Goal: Communication & Community: Answer question/provide support

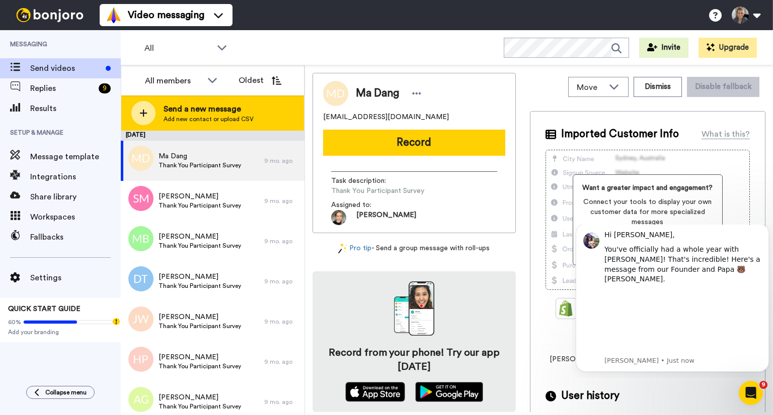
click at [144, 114] on icon at bounding box center [143, 113] width 8 height 9
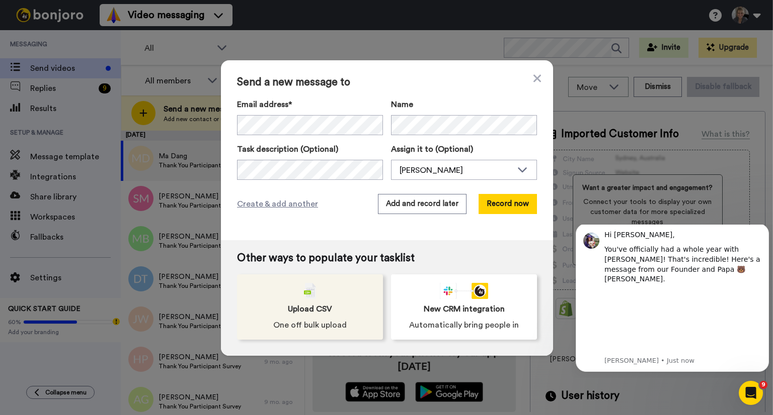
click at [303, 299] on div "Upload CSV One off bulk upload" at bounding box center [310, 307] width 146 height 65
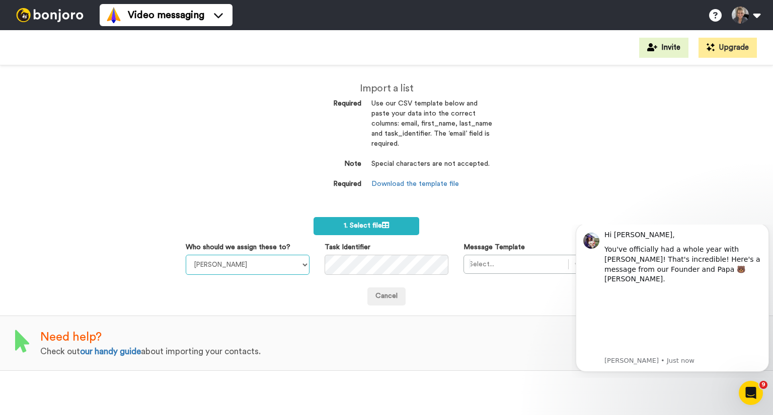
click at [303, 268] on select "[PERSON_NAME] [PERSON_NAME] [PERSON_NAME]" at bounding box center [248, 265] width 124 height 20
select select "a24c9274-e239-4c1f-88cc-fe2d1d4be7d6"
click at [186, 255] on select "[PERSON_NAME] [PERSON_NAME] [PERSON_NAME]" at bounding box center [248, 265] width 124 height 20
click at [765, 233] on button "Dismiss notification" at bounding box center [765, 226] width 13 height 13
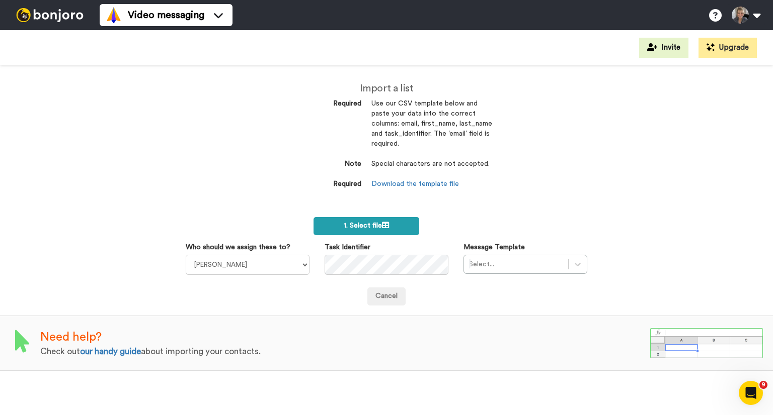
click at [374, 227] on span "1. Select file" at bounding box center [366, 225] width 45 height 7
click at [392, 230] on label "1. Select file" at bounding box center [365, 226] width 105 height 18
click at [396, 186] on link "Download the template file" at bounding box center [415, 184] width 88 height 7
click at [382, 228] on span "1. Select file" at bounding box center [366, 225] width 45 height 7
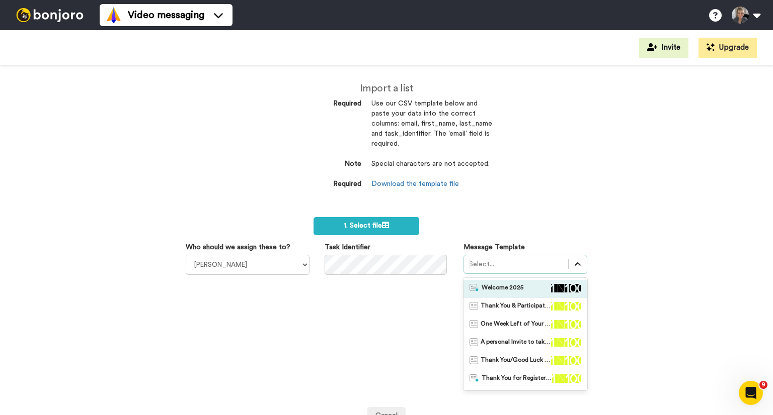
click at [577, 268] on div at bounding box center [577, 264] width 18 height 18
click at [469, 287] on img at bounding box center [474, 288] width 10 height 8
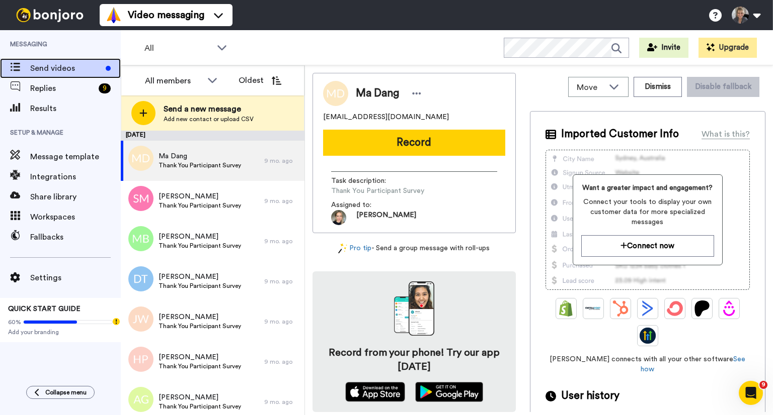
click at [62, 69] on span "Send videos" at bounding box center [65, 68] width 71 height 12
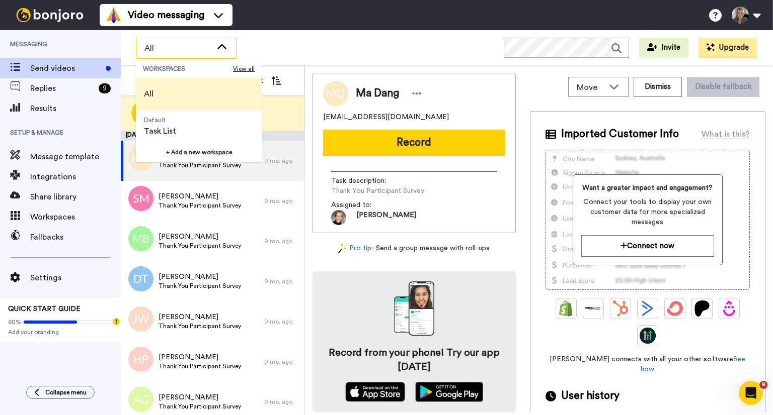
click at [331, 28] on div "Video messaging Switch to Video messaging Testimonials Try me for free! Setting…" at bounding box center [436, 15] width 673 height 30
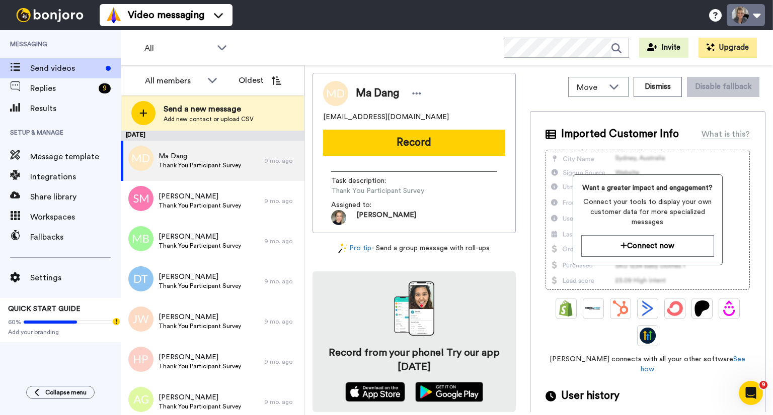
click at [758, 21] on button at bounding box center [745, 15] width 38 height 22
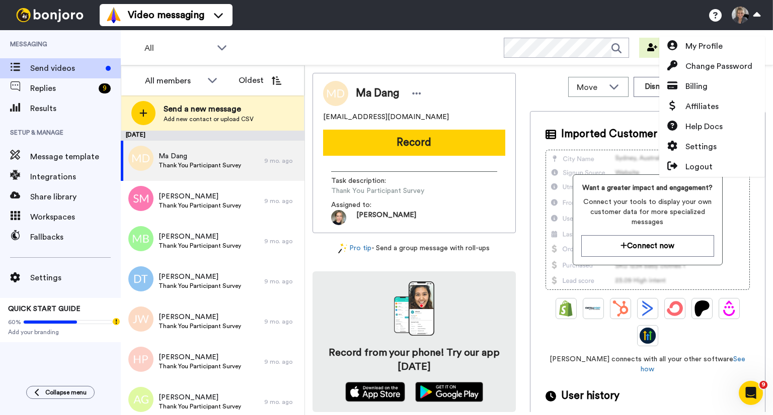
click at [287, 44] on div "All WORKSPACES View all All Default Task List + Add a new workspace Invite Upgr…" at bounding box center [447, 47] width 652 height 35
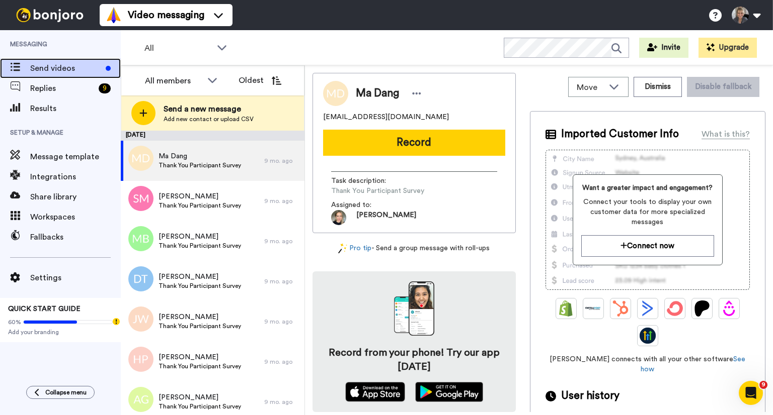
click at [77, 71] on span "Send videos" at bounding box center [65, 68] width 71 height 12
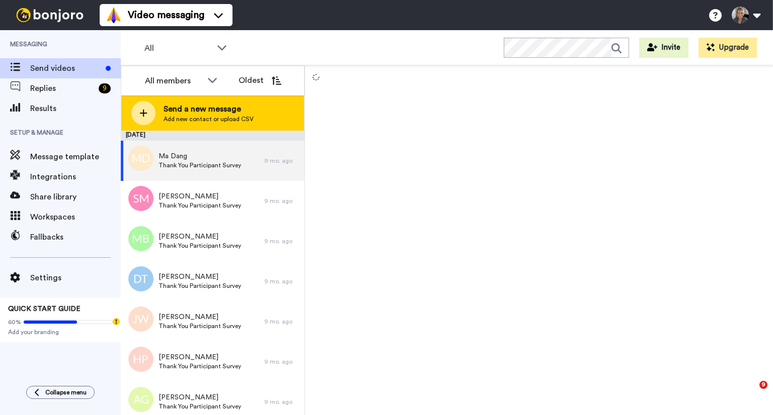
click at [148, 111] on div at bounding box center [143, 113] width 24 height 24
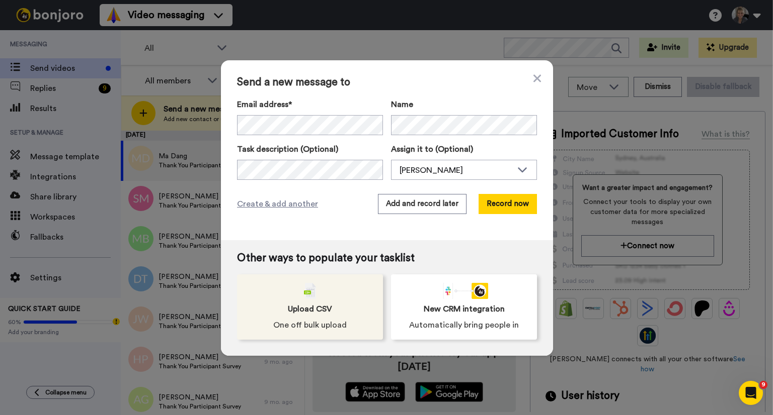
click at [304, 297] on img at bounding box center [310, 291] width 12 height 16
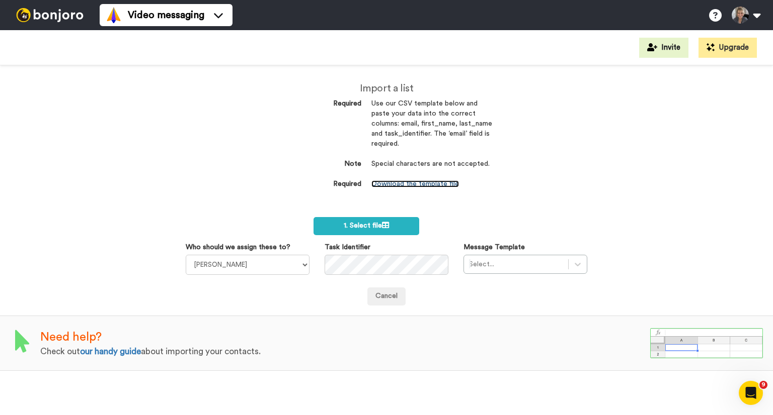
click at [424, 184] on link "Download the template file" at bounding box center [415, 184] width 88 height 7
click at [368, 228] on span "1. Select file" at bounding box center [366, 225] width 45 height 7
click at [376, 229] on span "1. Select file" at bounding box center [366, 225] width 45 height 7
click at [375, 226] on span "1. Select file" at bounding box center [366, 225] width 45 height 7
click at [356, 226] on span "1. Select file" at bounding box center [366, 225] width 45 height 7
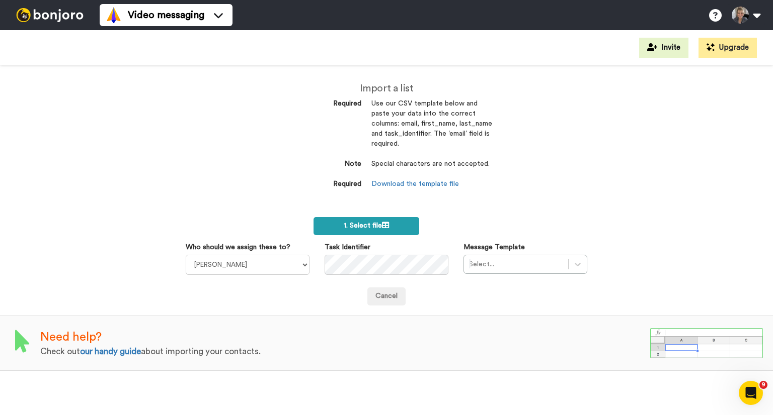
click at [385, 227] on icon at bounding box center [385, 225] width 7 height 7
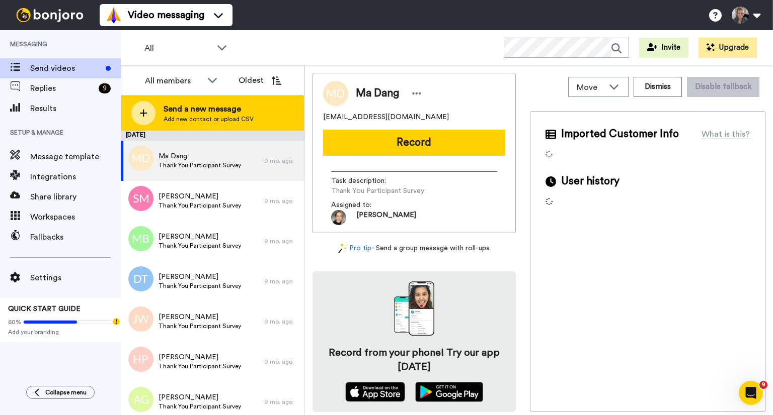
click at [143, 111] on icon at bounding box center [144, 114] width 8 height 8
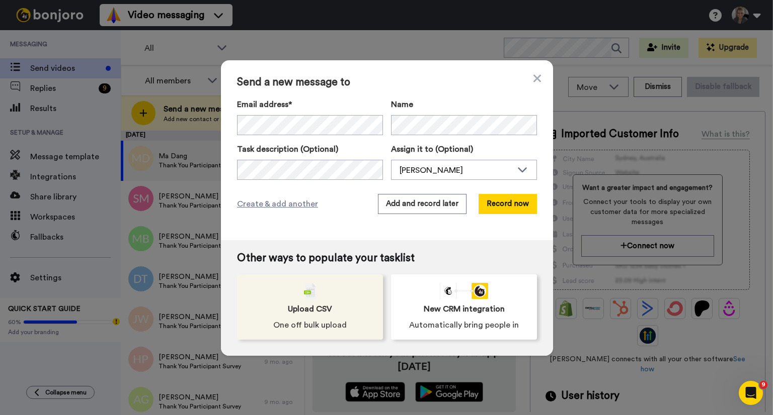
click at [308, 301] on div "Upload CSV One off bulk upload" at bounding box center [310, 307] width 146 height 65
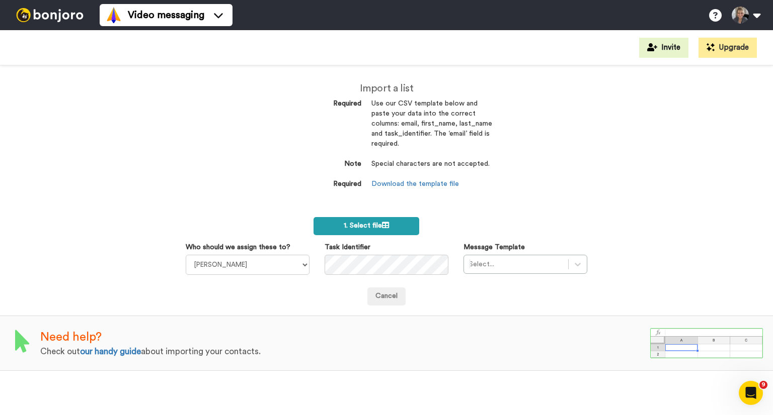
click at [356, 228] on span "1. Select file" at bounding box center [366, 225] width 45 height 7
click at [386, 222] on icon at bounding box center [385, 225] width 7 height 7
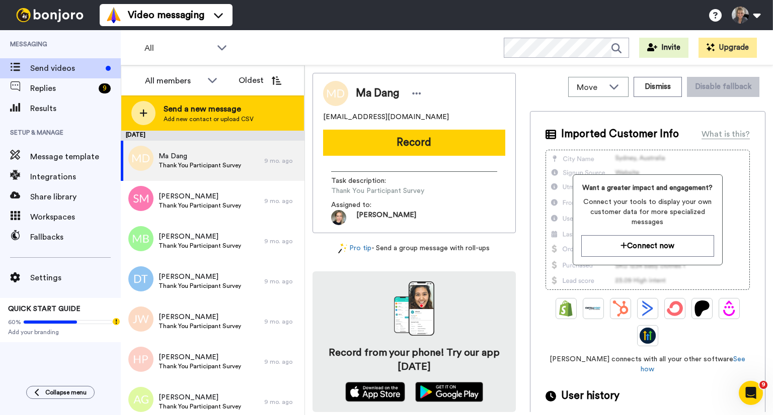
click at [144, 112] on icon at bounding box center [143, 113] width 8 height 9
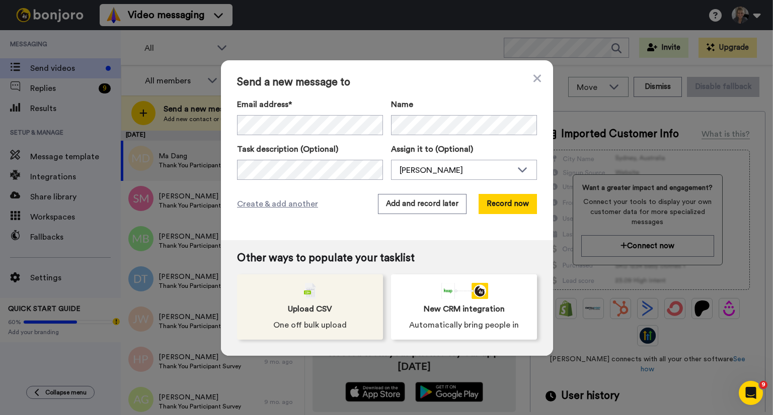
click at [316, 302] on div "Upload CSV One off bulk upload" at bounding box center [310, 307] width 146 height 65
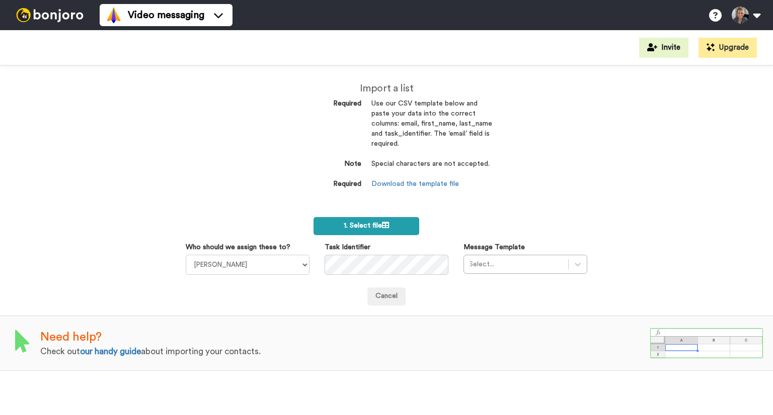
click at [375, 226] on span "1. Select file" at bounding box center [366, 225] width 45 height 7
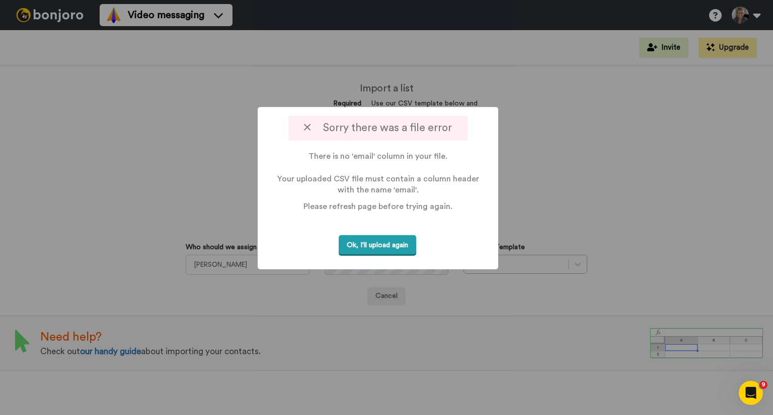
click at [398, 250] on button "Ok, I'll upload again" at bounding box center [376, 245] width 77 height 21
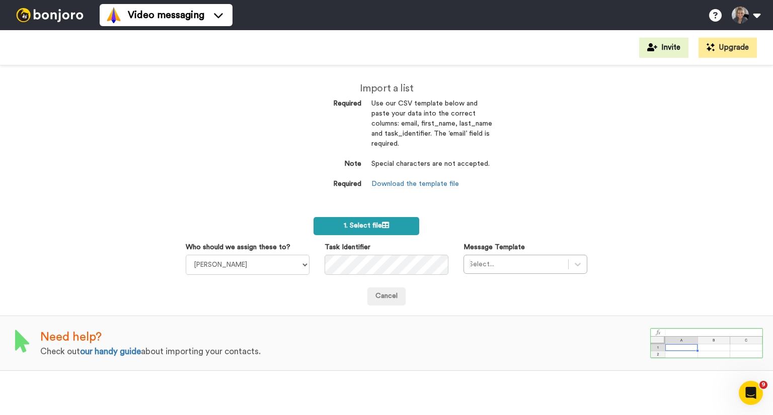
click at [382, 226] on icon at bounding box center [385, 225] width 7 height 7
click at [369, 228] on span "1. Select file" at bounding box center [366, 225] width 45 height 7
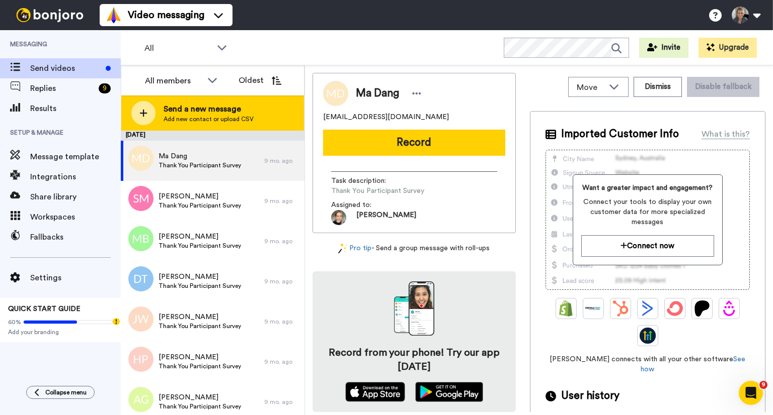
click at [143, 118] on div at bounding box center [143, 113] width 24 height 24
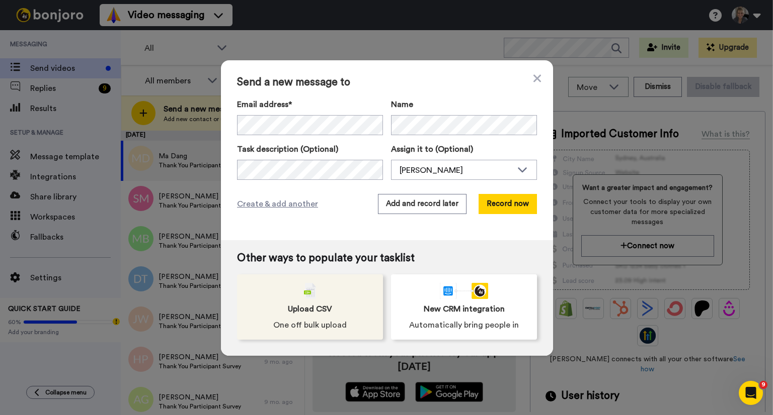
click at [304, 296] on img at bounding box center [310, 291] width 12 height 16
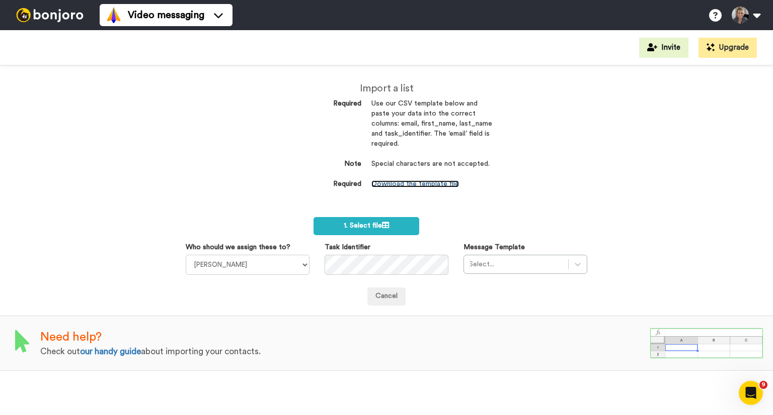
click at [390, 181] on link "Download the template file" at bounding box center [415, 184] width 88 height 7
click at [380, 226] on span "1. Select file" at bounding box center [366, 225] width 45 height 7
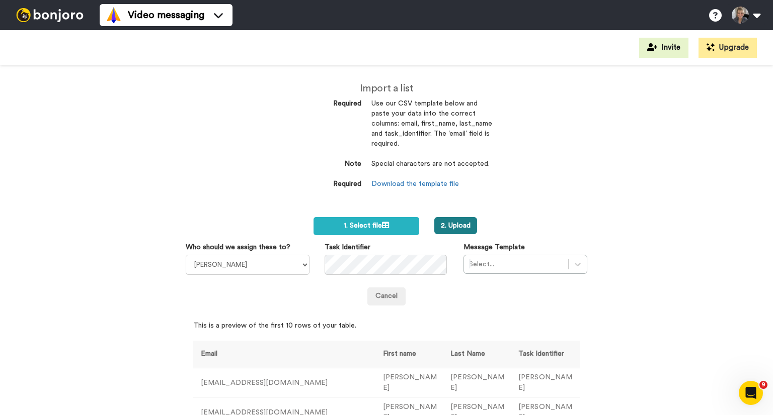
click at [467, 227] on button "2. Upload" at bounding box center [455, 225] width 43 height 17
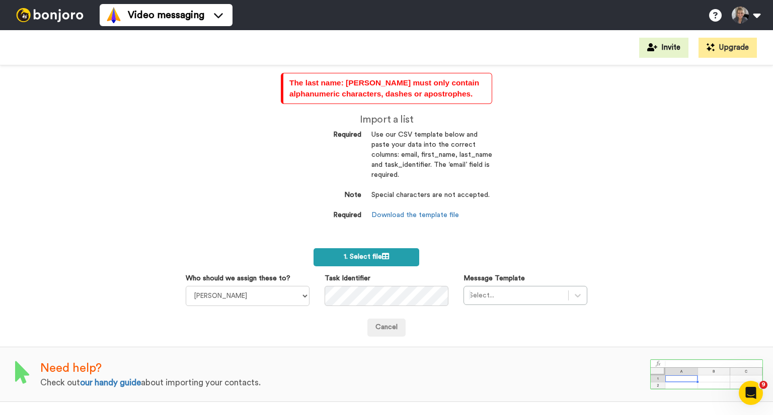
click at [387, 259] on icon at bounding box center [385, 256] width 7 height 7
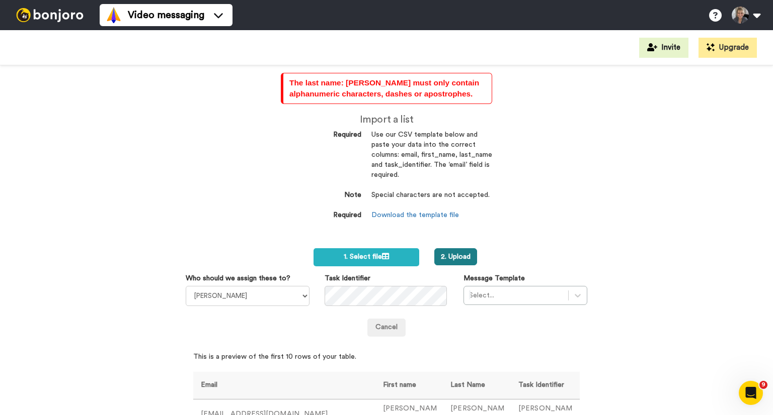
click at [461, 260] on button "2. Upload" at bounding box center [455, 256] width 43 height 17
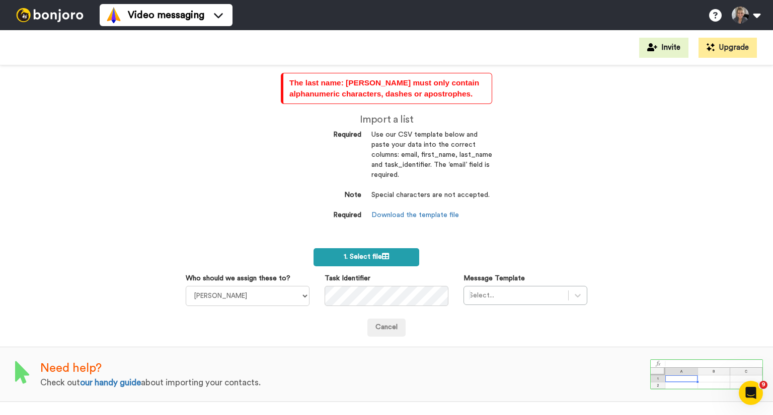
click at [376, 261] on label "1. Select file" at bounding box center [365, 257] width 105 height 18
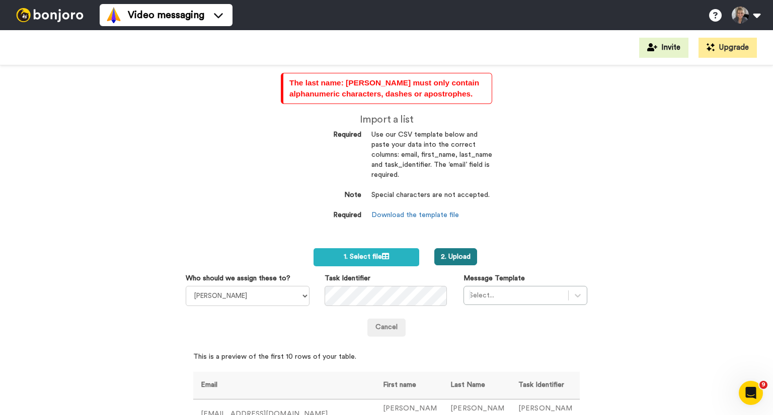
click at [455, 254] on button "2. Upload" at bounding box center [455, 256] width 43 height 17
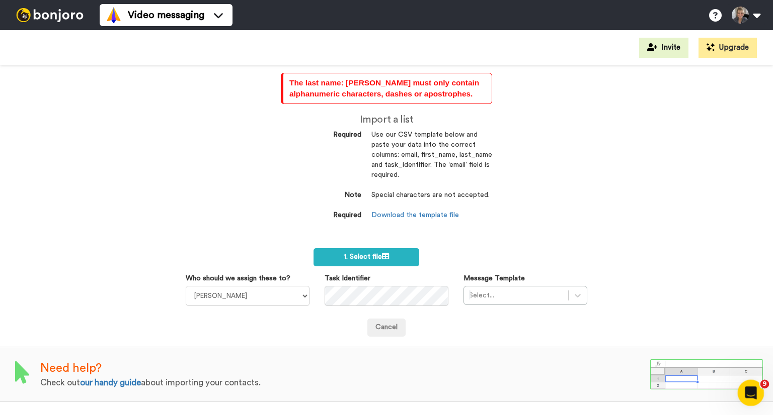
click at [745, 391] on icon "Open Intercom Messenger" at bounding box center [749, 392] width 17 height 17
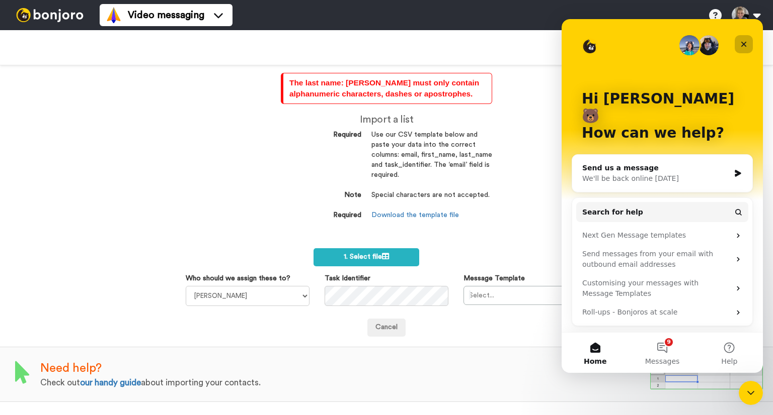
click at [744, 47] on icon "Close" at bounding box center [743, 44] width 8 height 8
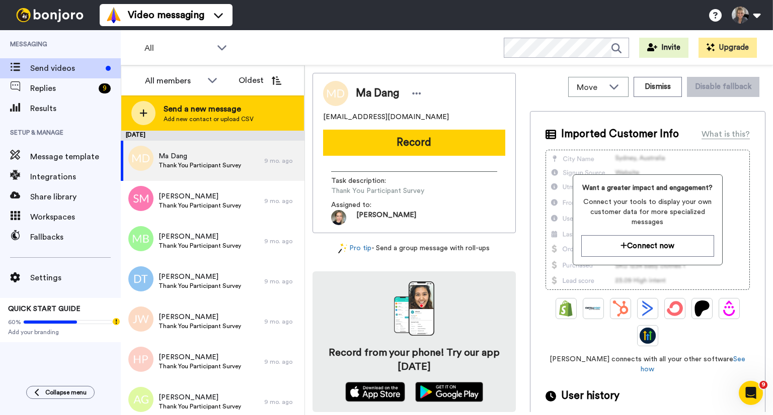
click at [146, 113] on icon at bounding box center [144, 114] width 8 height 8
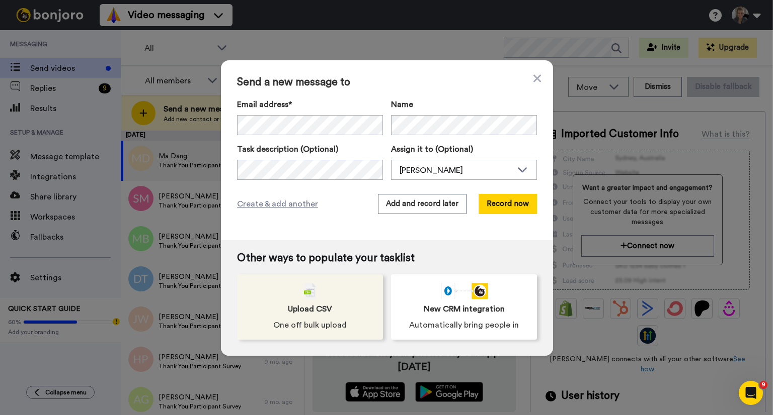
click at [305, 298] on img at bounding box center [310, 291] width 12 height 16
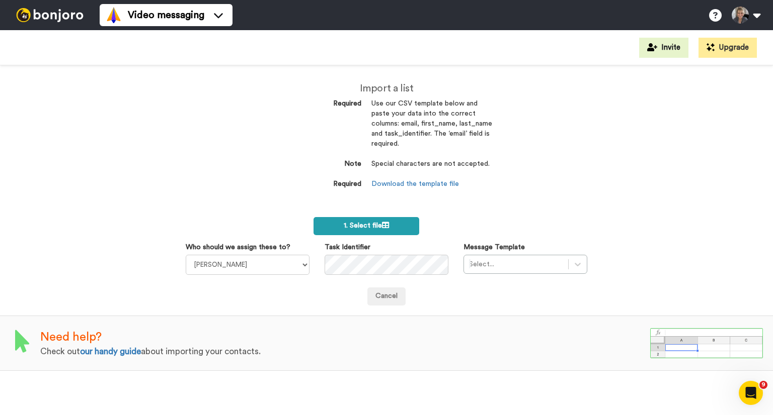
click at [380, 230] on label "1. Select file" at bounding box center [365, 226] width 105 height 18
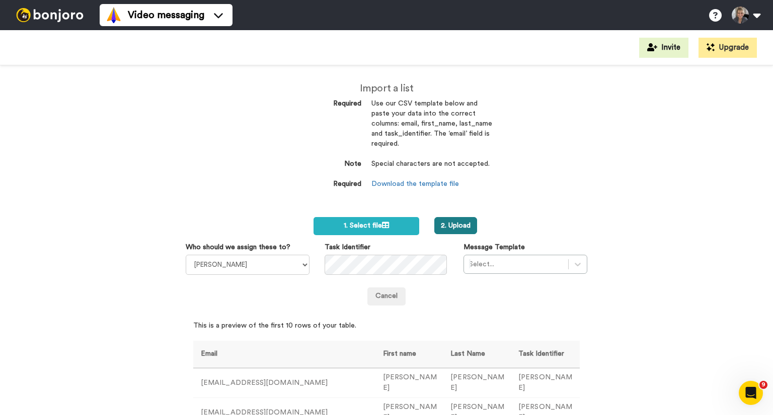
click at [463, 224] on button "2. Upload" at bounding box center [455, 225] width 43 height 17
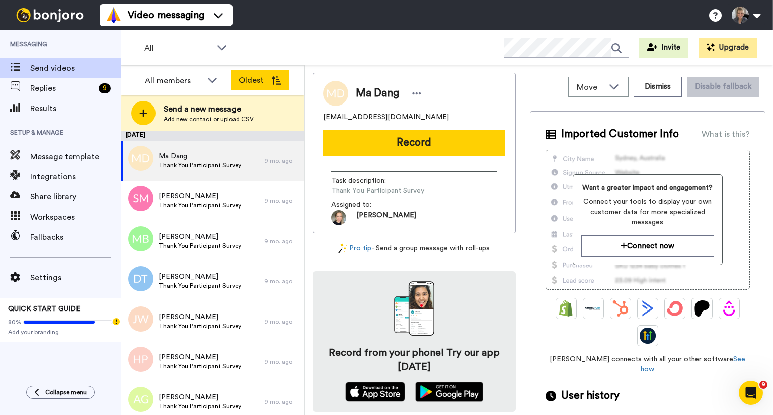
click at [270, 81] on button "Oldest" at bounding box center [260, 80] width 58 height 20
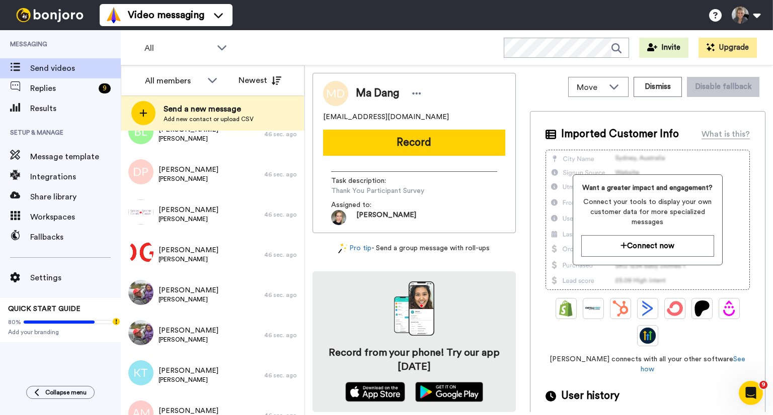
scroll to position [1307, 0]
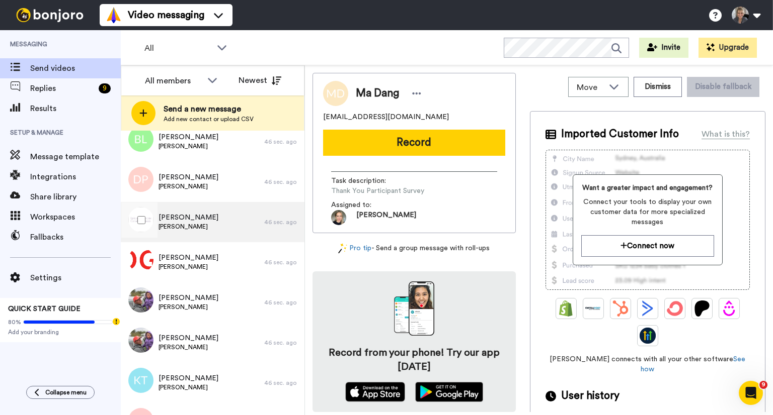
click at [179, 224] on span "[PERSON_NAME]" at bounding box center [188, 227] width 60 height 8
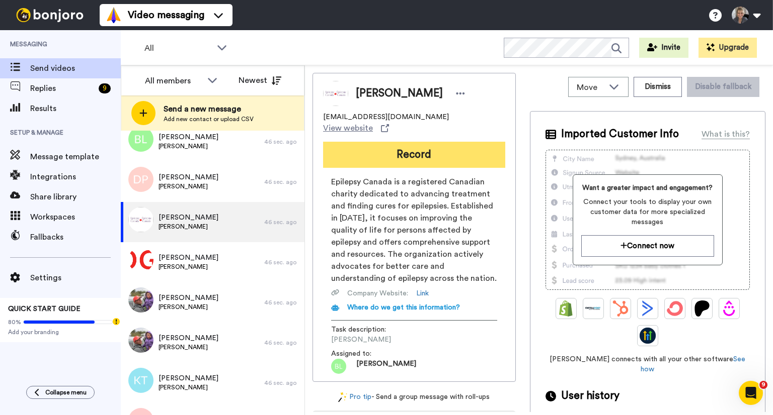
click at [426, 151] on button "Record" at bounding box center [414, 155] width 182 height 26
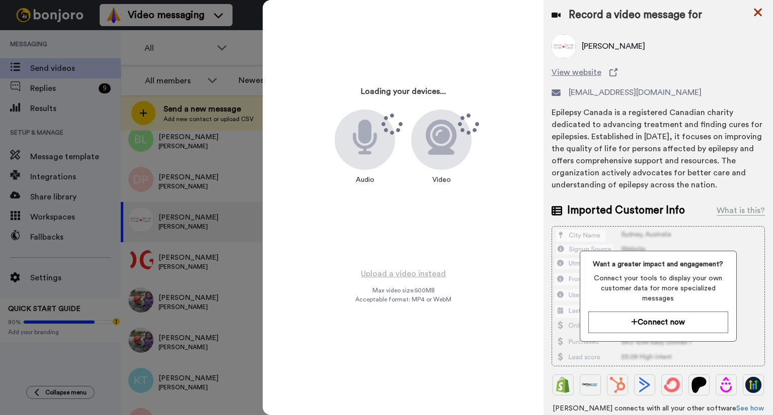
click at [758, 10] on icon at bounding box center [757, 12] width 10 height 13
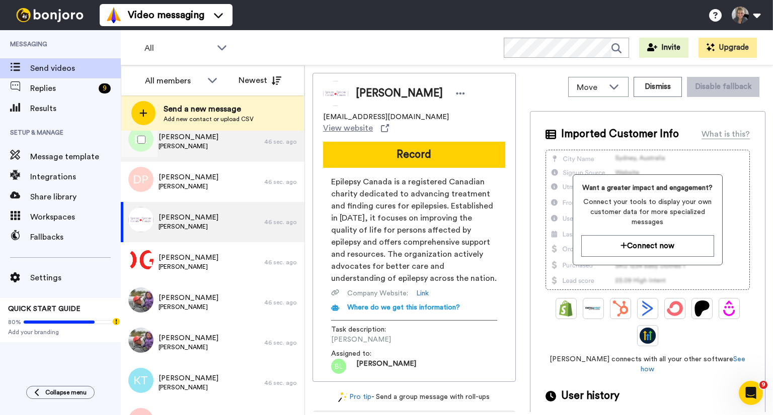
click at [218, 146] on span "[PERSON_NAME]" at bounding box center [188, 146] width 60 height 8
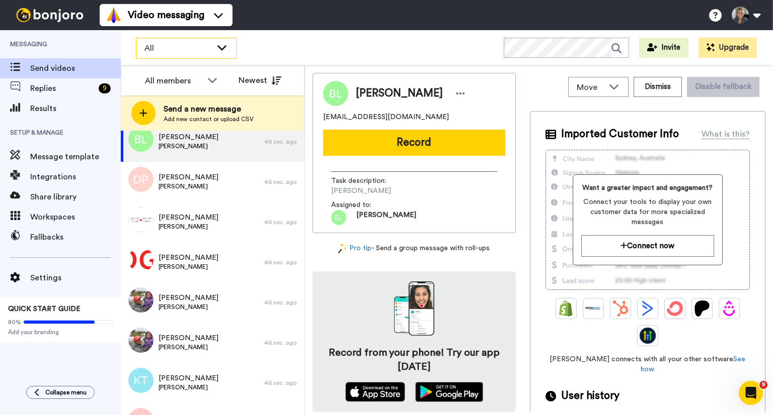
click at [225, 51] on icon at bounding box center [222, 47] width 12 height 10
click at [310, 46] on div "All WORKSPACES View all All Default Task List + Add a new workspace Invite Upgr…" at bounding box center [447, 47] width 652 height 35
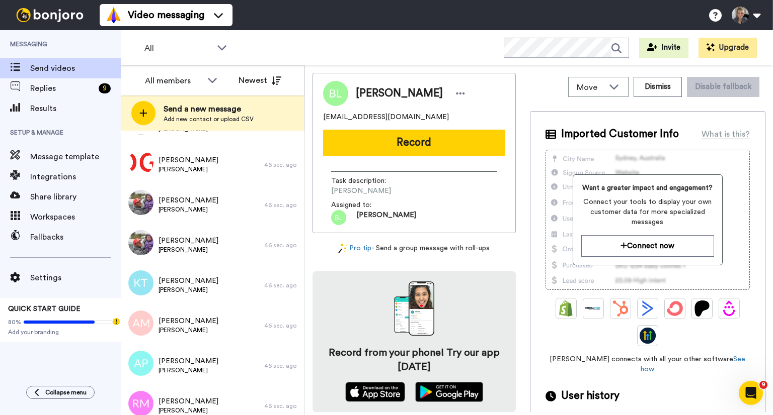
scroll to position [1022, 0]
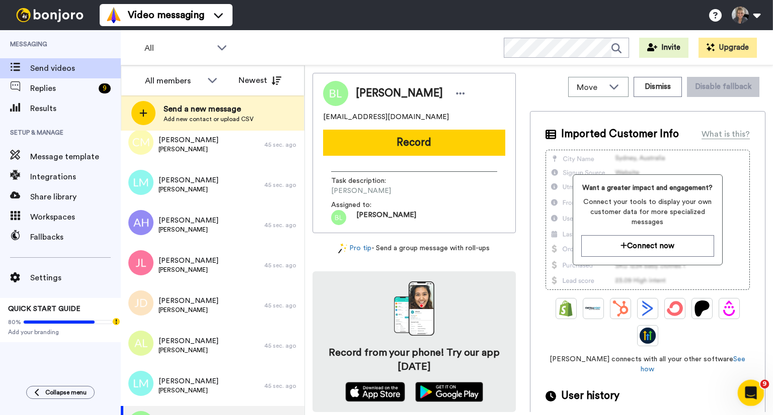
click at [751, 395] on icon "Open Intercom Messenger" at bounding box center [749, 392] width 17 height 17
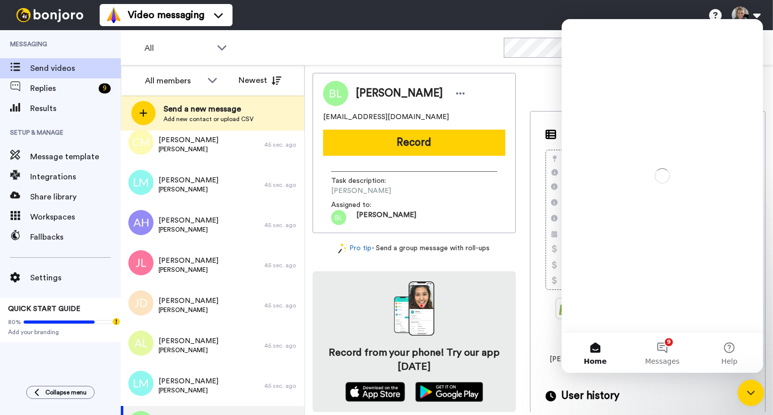
scroll to position [0, 0]
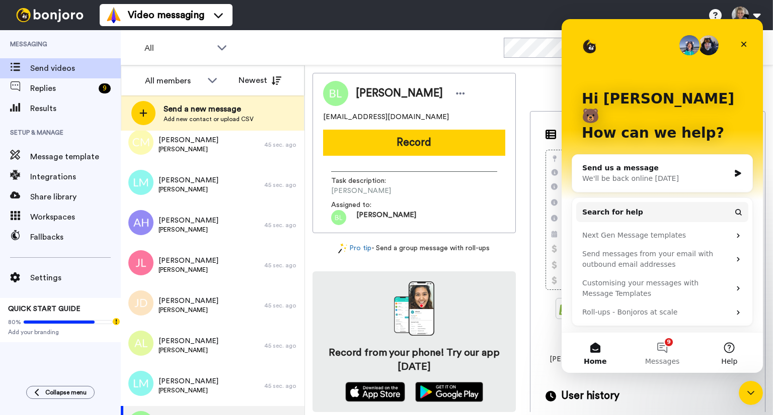
click at [725, 352] on button "Help" at bounding box center [729, 353] width 67 height 40
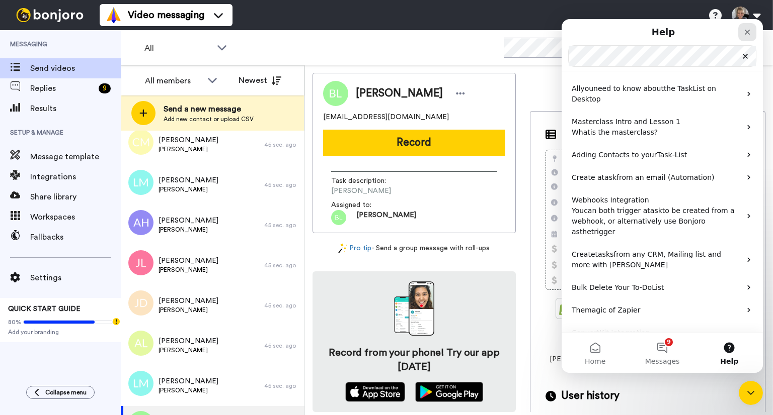
click at [746, 32] on icon "Close" at bounding box center [747, 33] width 6 height 6
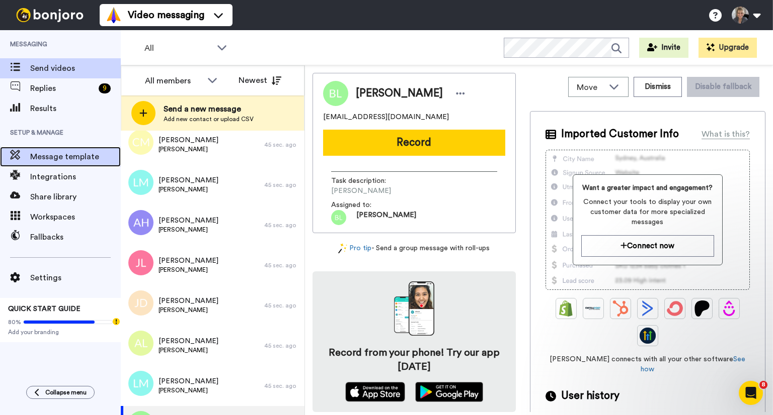
click at [68, 160] on span "Message template" at bounding box center [75, 157] width 91 height 12
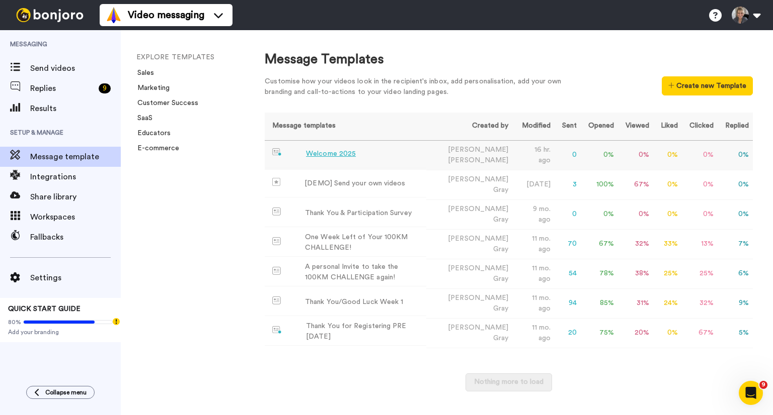
click at [338, 152] on div "Welcome 2025" at bounding box center [331, 154] width 50 height 11
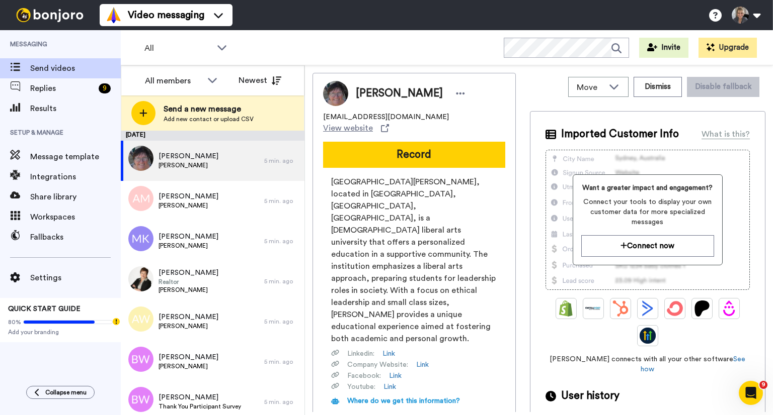
drag, startPoint x: 144, startPoint y: 113, endPoint x: 329, endPoint y: 35, distance: 200.4
click at [329, 35] on div "All WORKSPACES View all All Default Task List + Add a new workspace Invite Upgr…" at bounding box center [447, 47] width 652 height 35
drag, startPoint x: 296, startPoint y: 166, endPoint x: 654, endPoint y: 87, distance: 366.3
click at [654, 87] on button "Dismiss" at bounding box center [657, 87] width 48 height 20
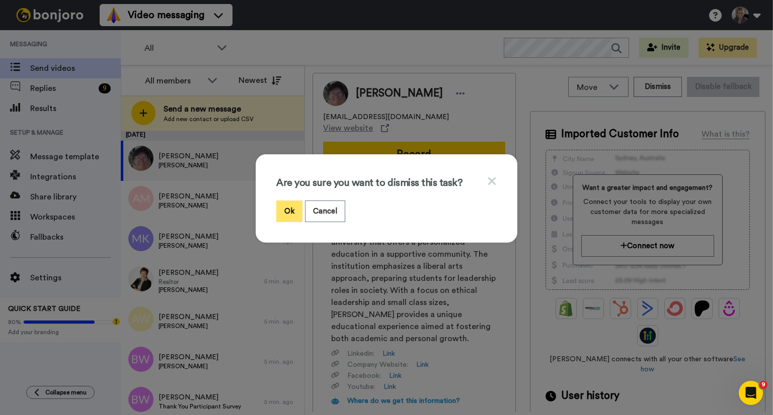
click at [284, 214] on button "Ok" at bounding box center [289, 212] width 26 height 22
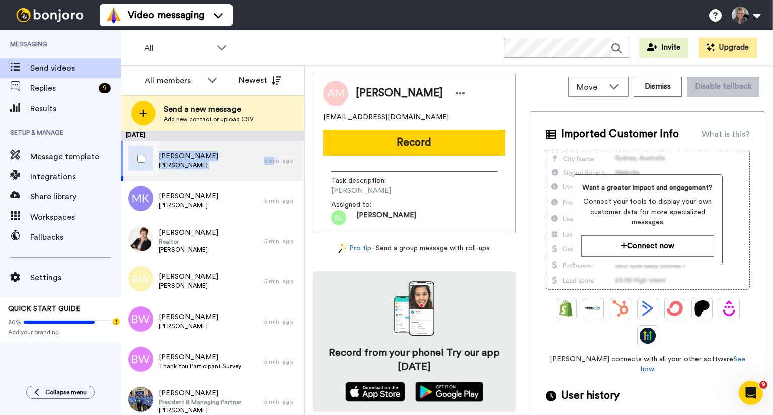
click at [265, 166] on div "[PERSON_NAME] [PERSON_NAME] 5 min. ago" at bounding box center [213, 161] width 184 height 40
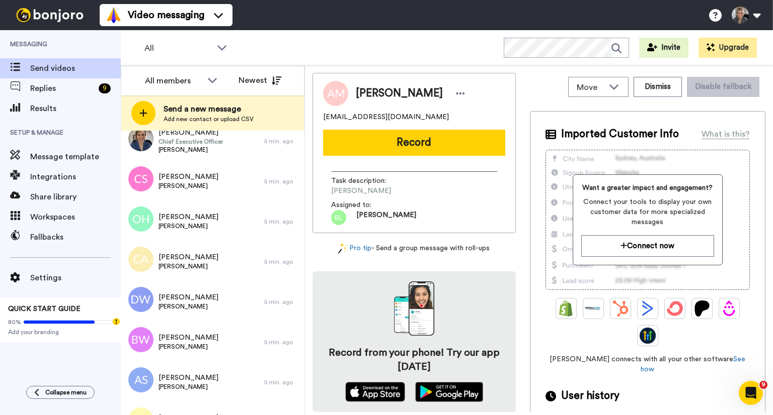
scroll to position [731, 0]
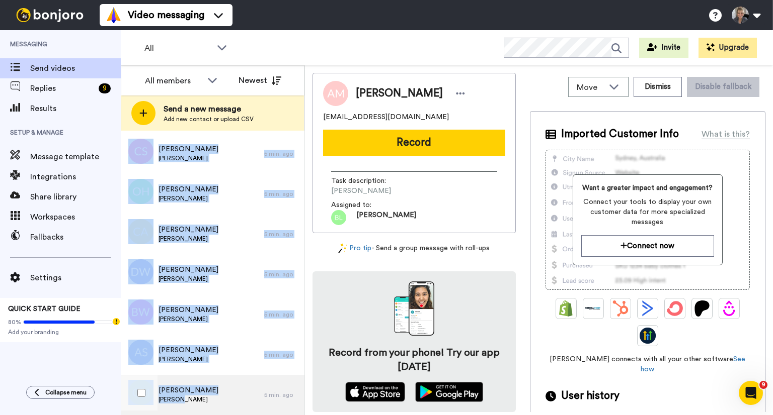
click at [247, 404] on div "[PERSON_NAME] [PERSON_NAME]" at bounding box center [192, 395] width 143 height 40
click at [653, 91] on button "Dismiss" at bounding box center [657, 87] width 48 height 20
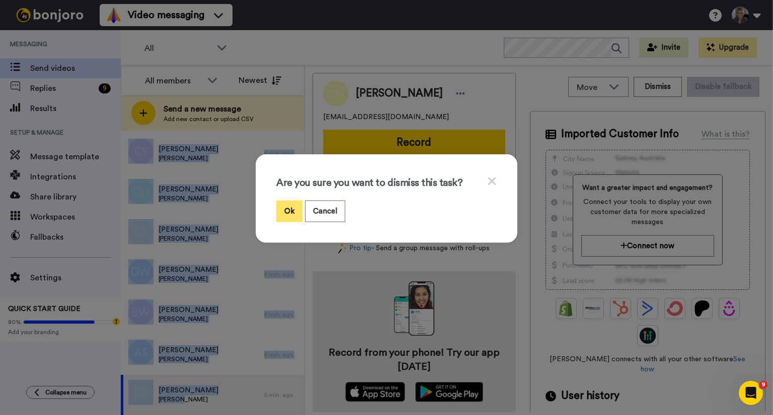
click at [288, 210] on button "Ok" at bounding box center [289, 212] width 26 height 22
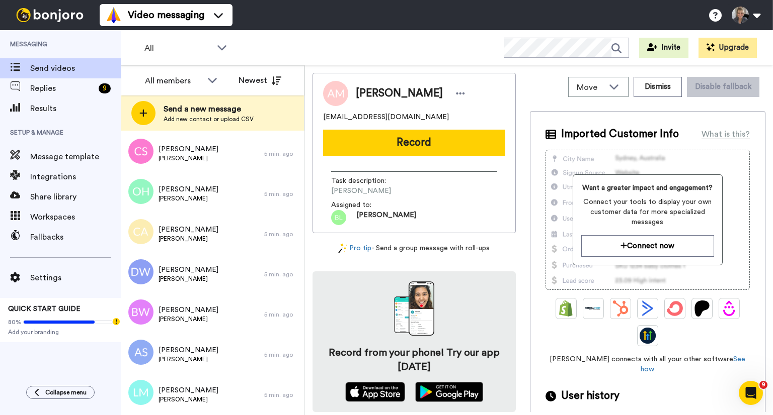
click at [322, 359] on h4 "Record from your phone! Try our app [DATE]" at bounding box center [413, 360] width 183 height 28
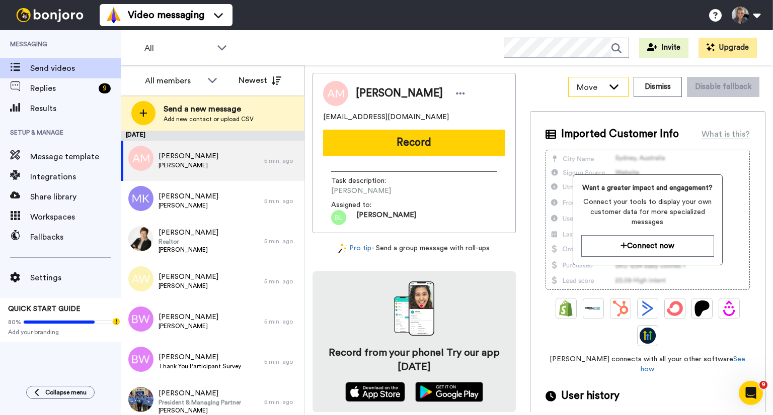
click at [615, 85] on div "Move" at bounding box center [597, 86] width 59 height 19
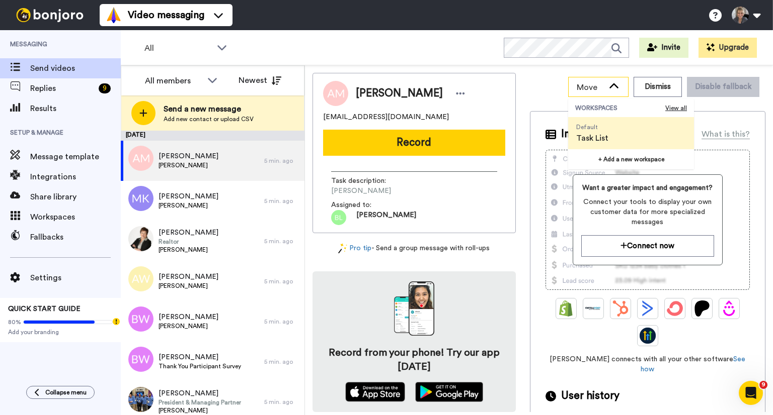
click at [615, 85] on div "Move" at bounding box center [597, 86] width 59 height 19
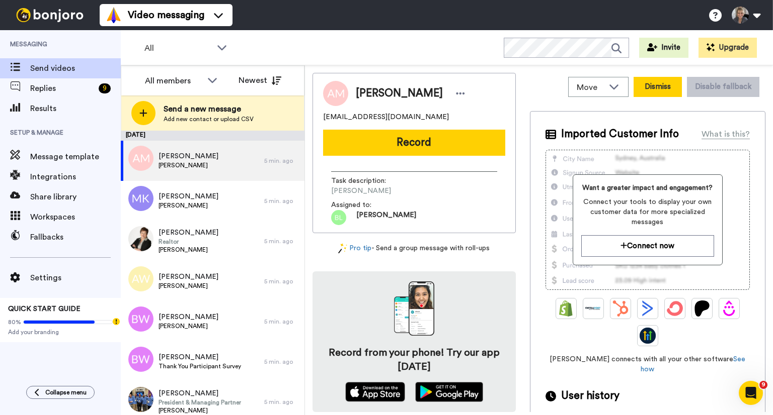
click at [648, 85] on button "Dismiss" at bounding box center [657, 87] width 48 height 20
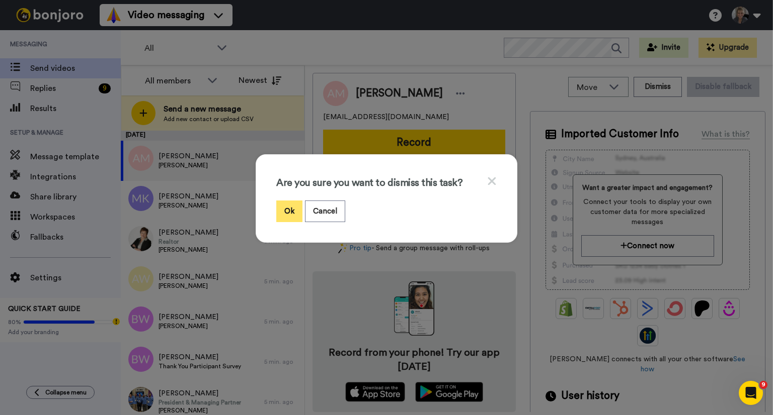
click at [284, 211] on button "Ok" at bounding box center [289, 212] width 26 height 22
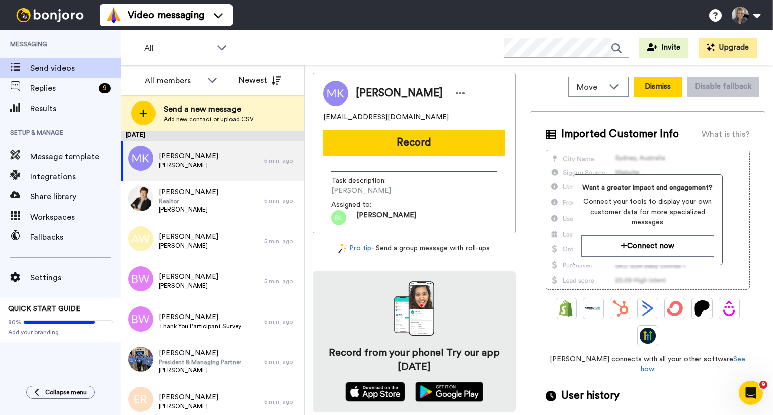
click at [644, 84] on button "Dismiss" at bounding box center [657, 87] width 48 height 20
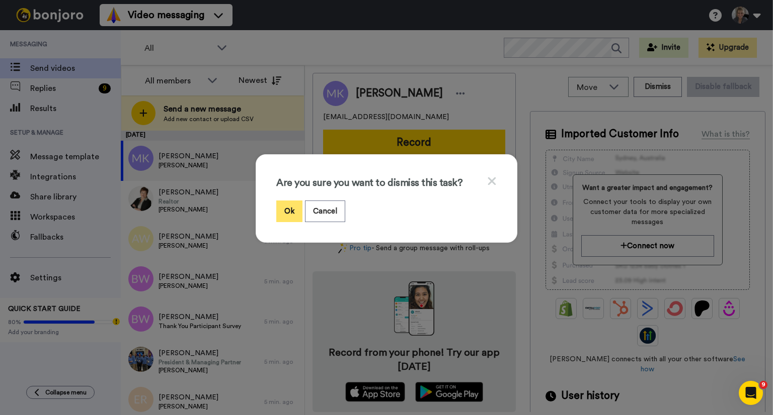
click at [280, 204] on button "Ok" at bounding box center [289, 212] width 26 height 22
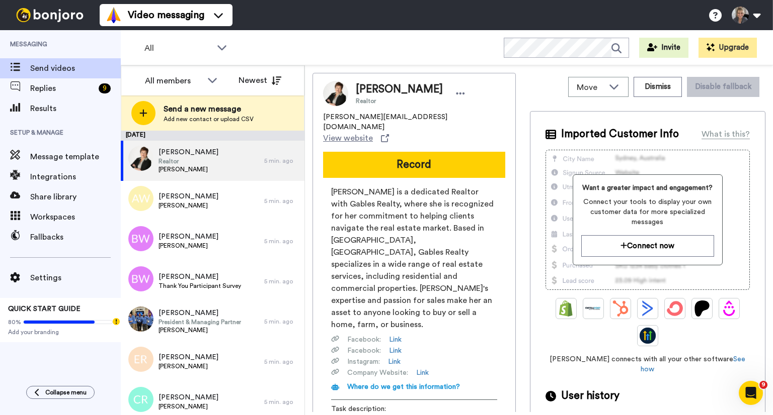
drag, startPoint x: 665, startPoint y: 93, endPoint x: 730, endPoint y: 265, distance: 184.0
click at [730, 265] on div "Want a greater impact and engagement? Connect your tools to display your own cu…" at bounding box center [647, 220] width 204 height 140
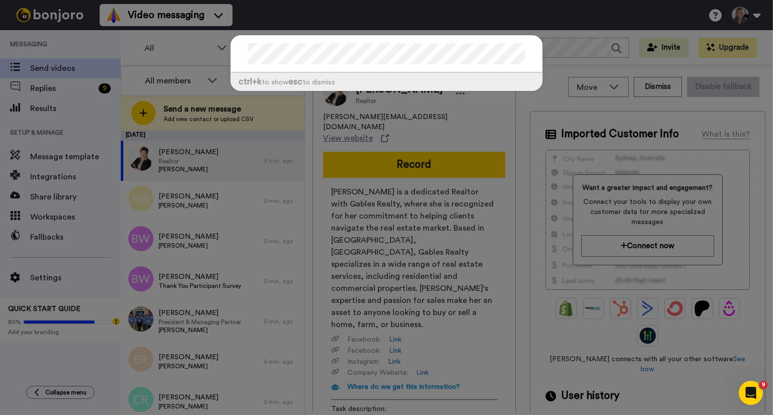
click at [514, 334] on div "ctrl +k to show esc to dismiss" at bounding box center [386, 207] width 773 height 415
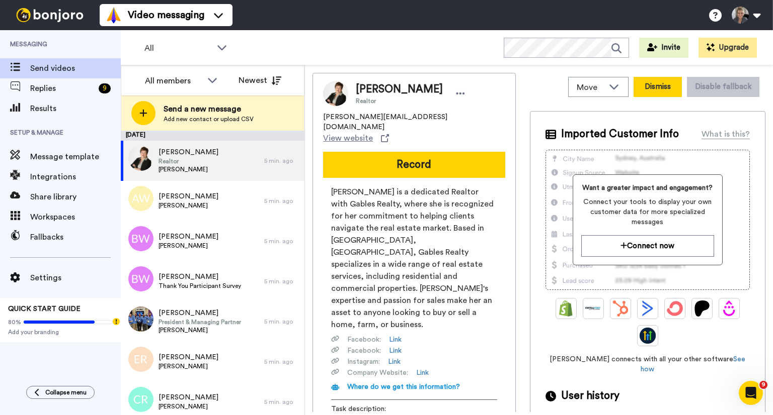
click at [652, 89] on button "Dismiss" at bounding box center [657, 87] width 48 height 20
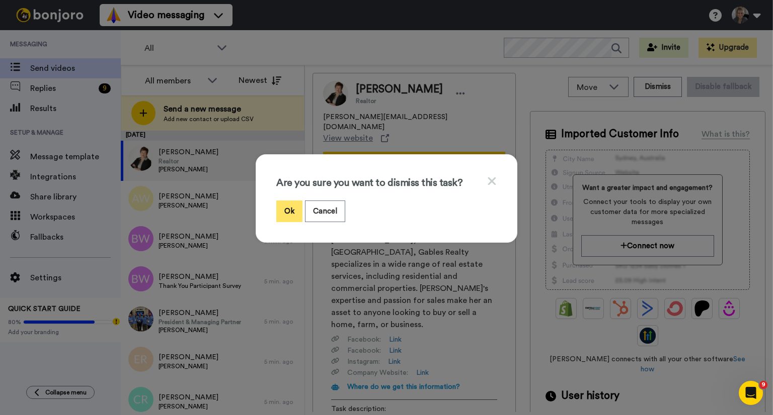
click at [292, 215] on button "Ok" at bounding box center [289, 212] width 26 height 22
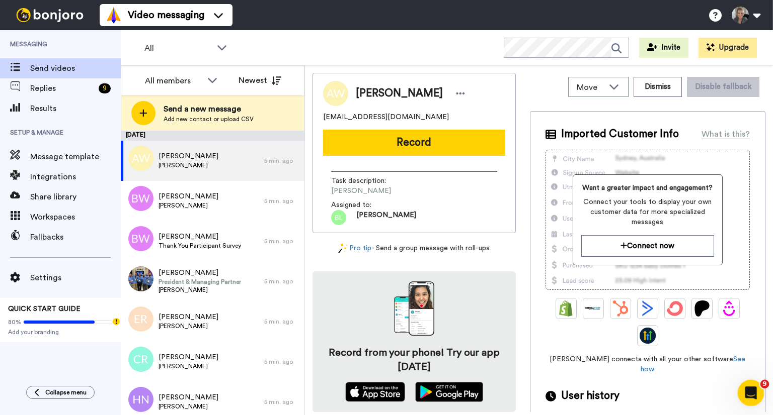
click at [743, 388] on div "Open Intercom Messenger" at bounding box center [748, 391] width 33 height 33
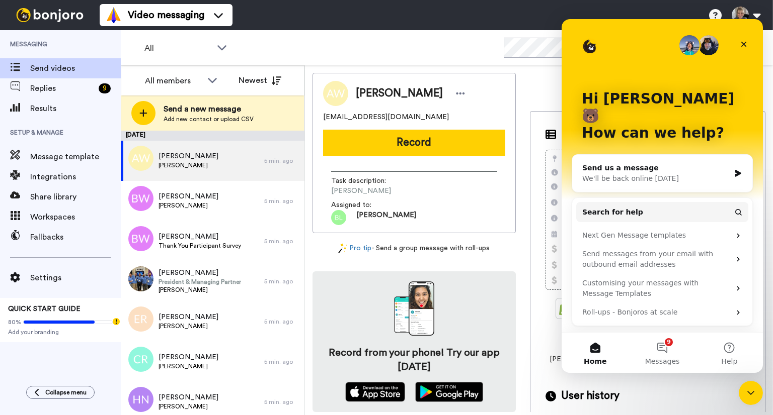
click at [591, 163] on div "Send us a message" at bounding box center [655, 168] width 147 height 11
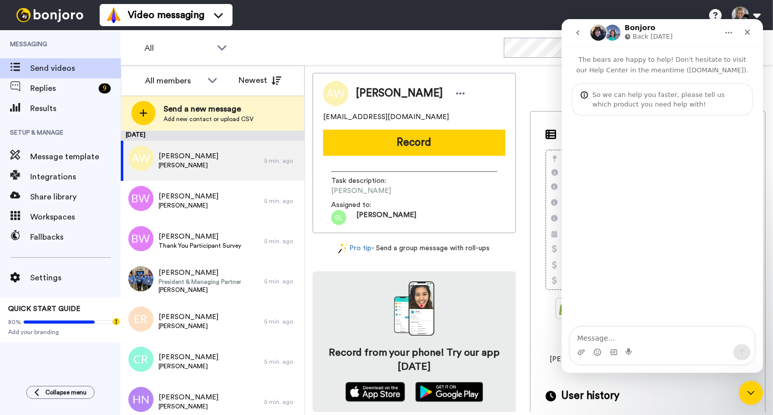
click at [597, 331] on textarea "Message…" at bounding box center [662, 335] width 184 height 17
type textarea "how do I add a message template"
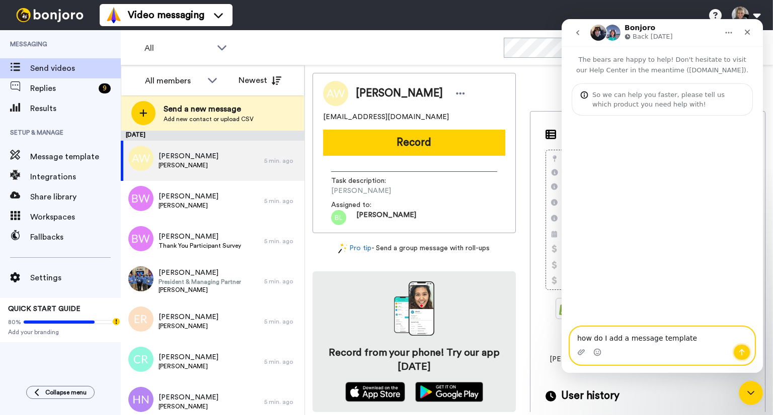
click at [745, 352] on icon "Send a message…" at bounding box center [741, 353] width 8 height 8
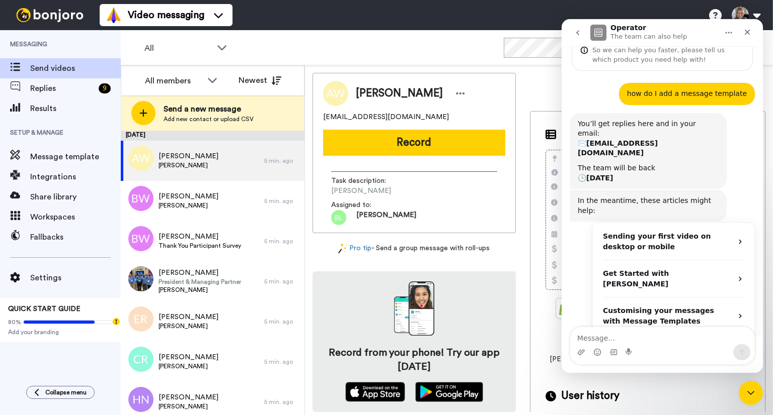
scroll to position [48, 0]
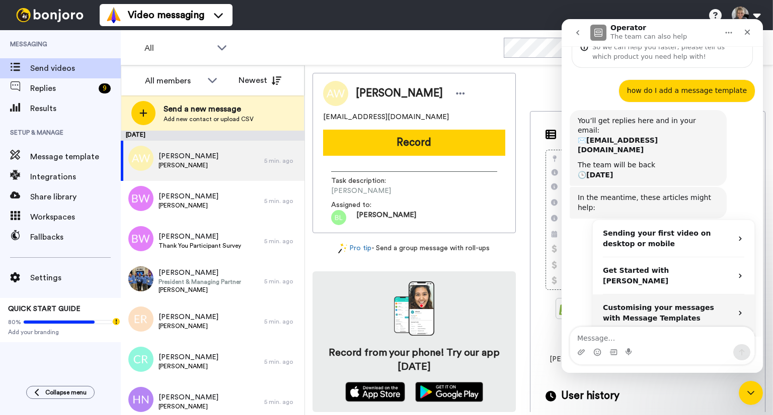
click at [736, 309] on icon "Operator says…" at bounding box center [740, 313] width 8 height 8
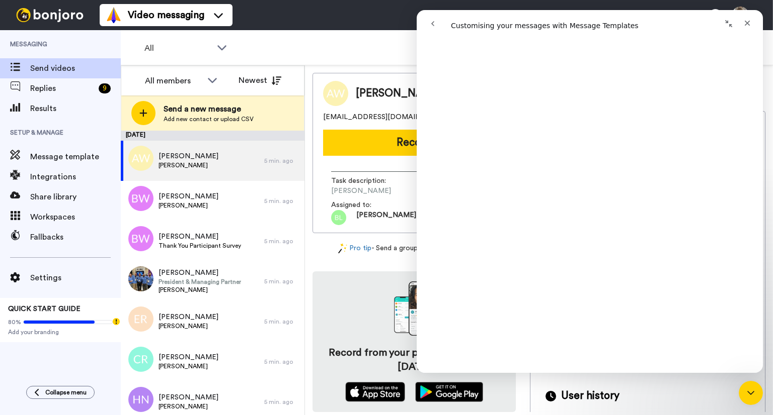
scroll to position [335, 0]
click at [750, 23] on icon "Close" at bounding box center [747, 23] width 8 height 8
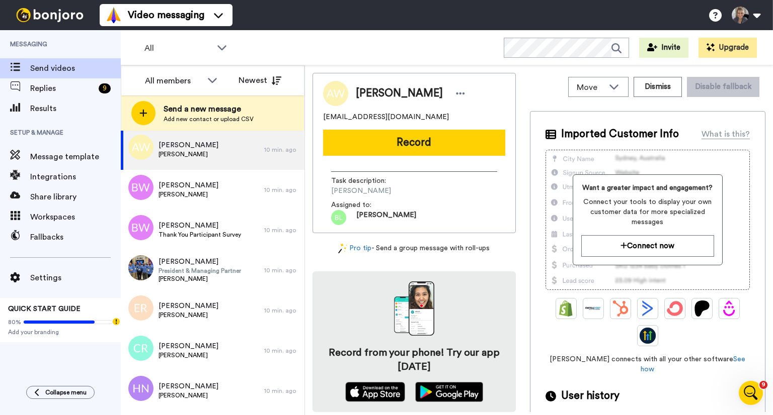
scroll to position [0, 0]
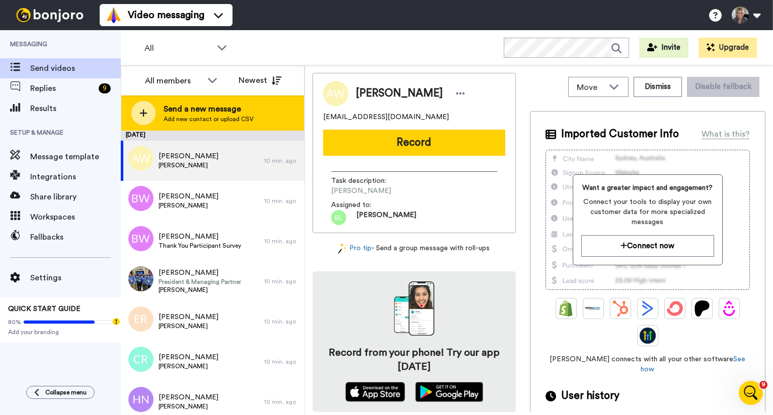
click at [140, 109] on icon at bounding box center [143, 113] width 8 height 9
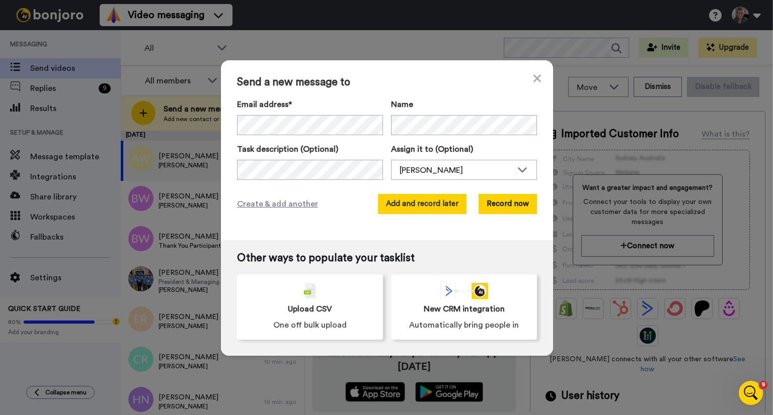
click at [414, 208] on button "Add and record later" at bounding box center [422, 204] width 89 height 20
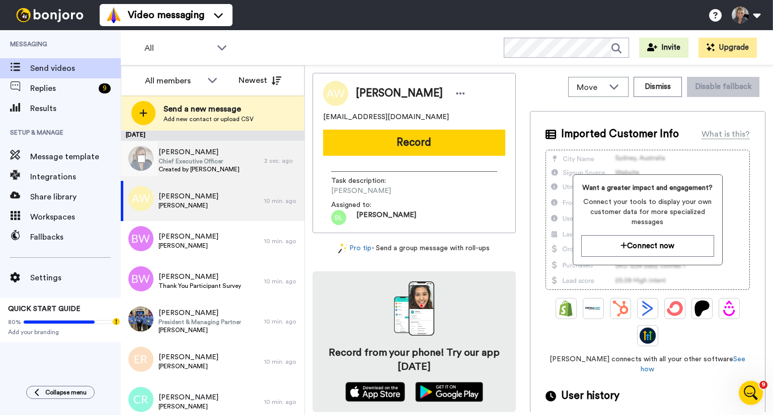
click at [177, 155] on span "[PERSON_NAME]" at bounding box center [198, 152] width 81 height 10
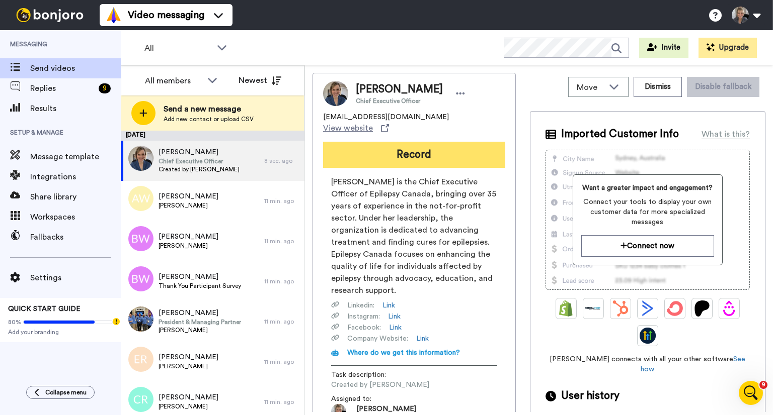
click at [415, 147] on button "Record" at bounding box center [414, 155] width 182 height 26
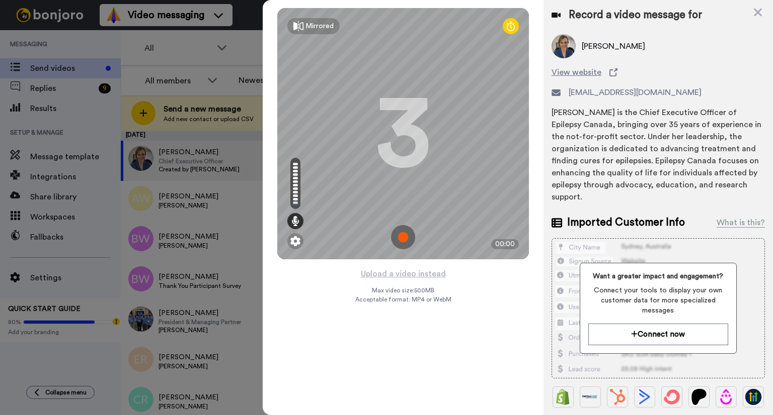
click at [406, 238] on img at bounding box center [403, 237] width 24 height 24
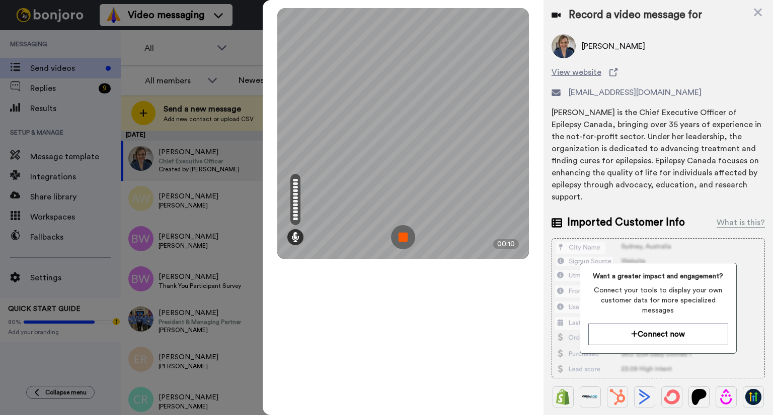
click at [398, 242] on img at bounding box center [403, 237] width 24 height 24
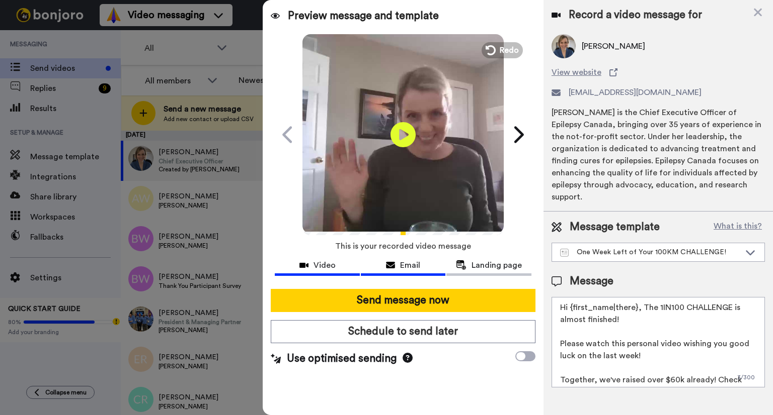
click at [390, 262] on icon at bounding box center [390, 266] width 9 height 8
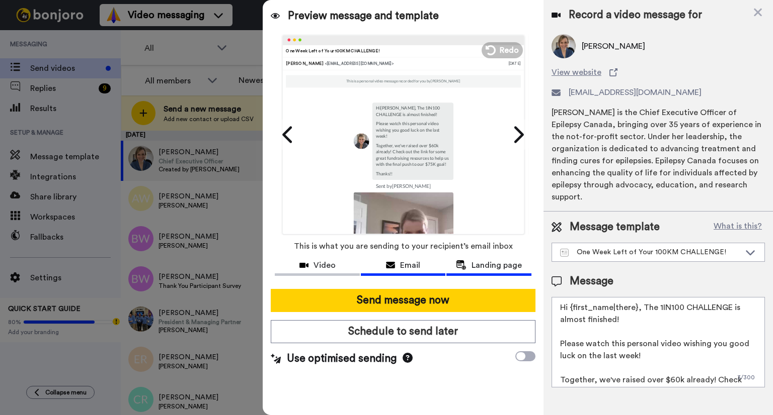
click at [476, 267] on span "Landing page" at bounding box center [496, 266] width 50 height 12
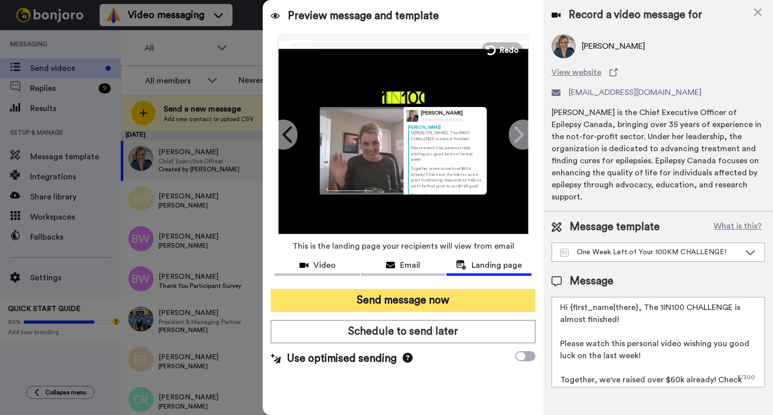
click at [457, 304] on button "Send message now" at bounding box center [403, 300] width 265 height 23
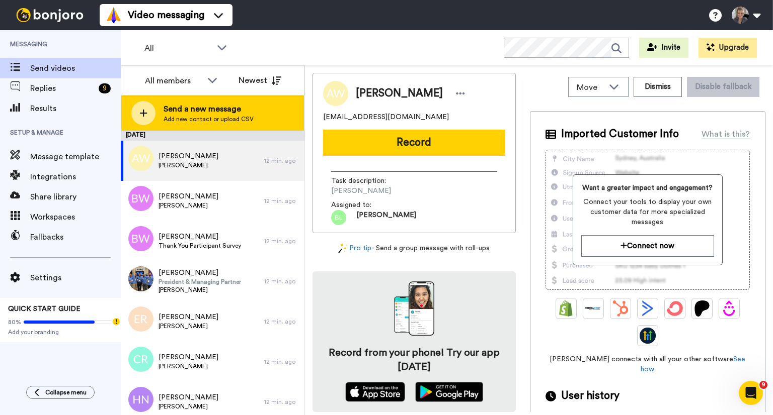
click at [145, 113] on icon at bounding box center [144, 114] width 8 height 8
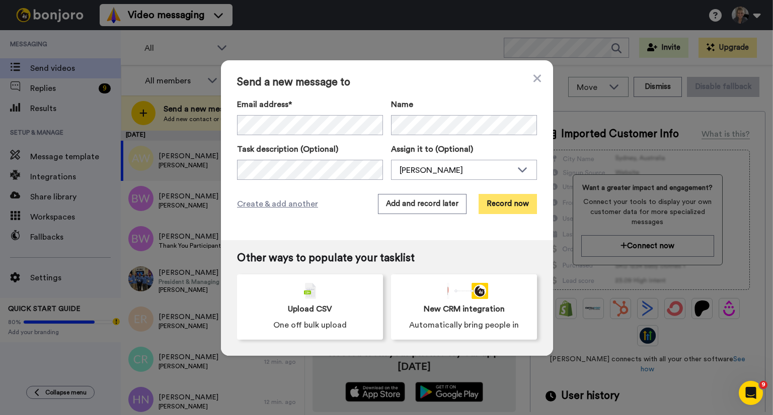
click at [500, 209] on button "Record now" at bounding box center [507, 204] width 58 height 20
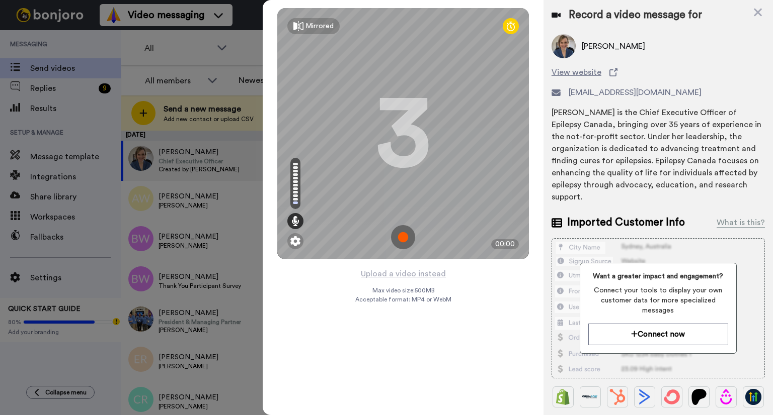
click at [400, 236] on img at bounding box center [403, 237] width 24 height 24
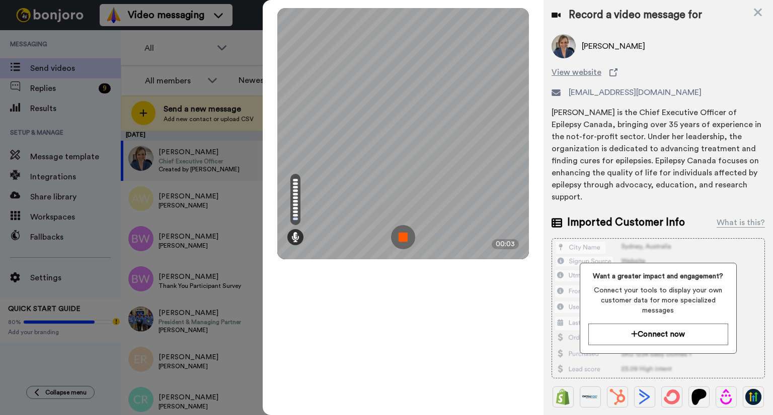
click at [400, 236] on img at bounding box center [403, 237] width 24 height 24
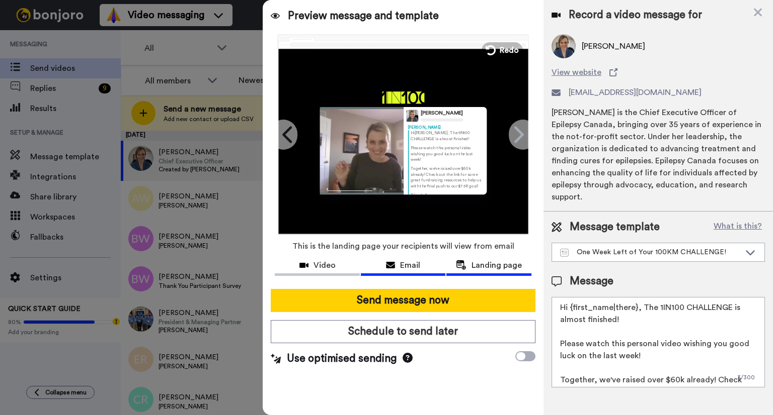
click at [394, 268] on icon at bounding box center [390, 266] width 9 height 8
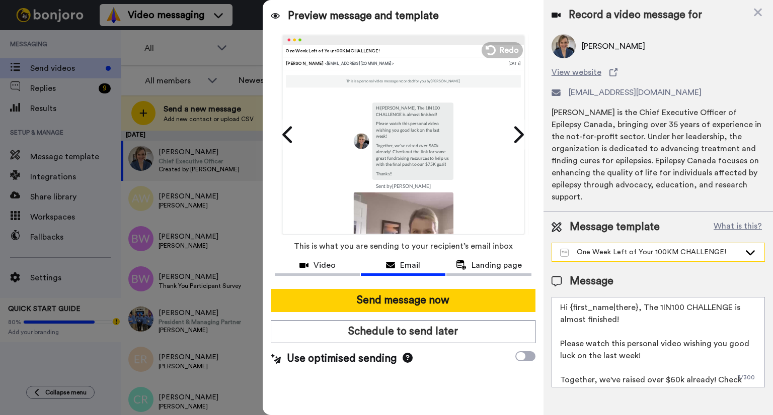
click at [750, 251] on icon at bounding box center [750, 252] width 12 height 10
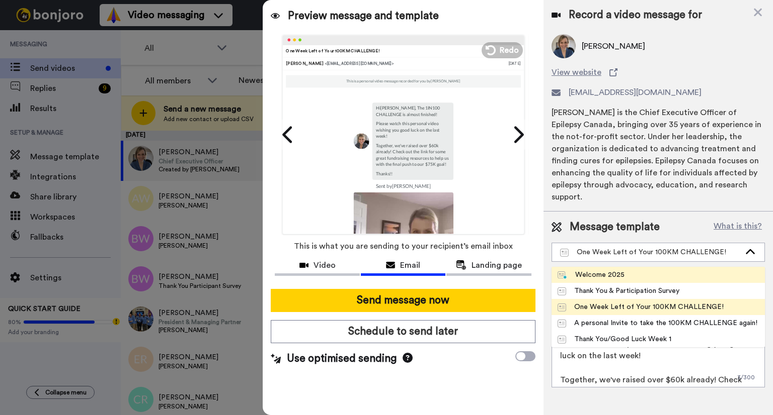
click at [650, 274] on li "Welcome 2025" at bounding box center [657, 275] width 213 height 16
type textarea "Hi {first_name|there}, Welcome to the 1IN100 Challenge! Every km you move raise…"
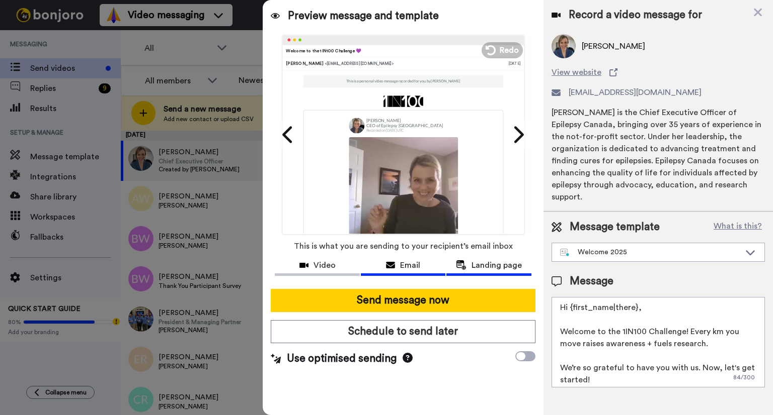
click at [476, 262] on span "Landing page" at bounding box center [496, 266] width 50 height 12
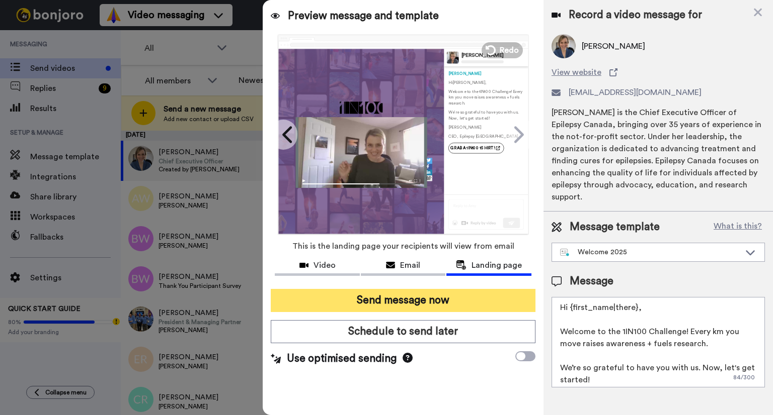
click at [475, 304] on button "Send message now" at bounding box center [403, 300] width 265 height 23
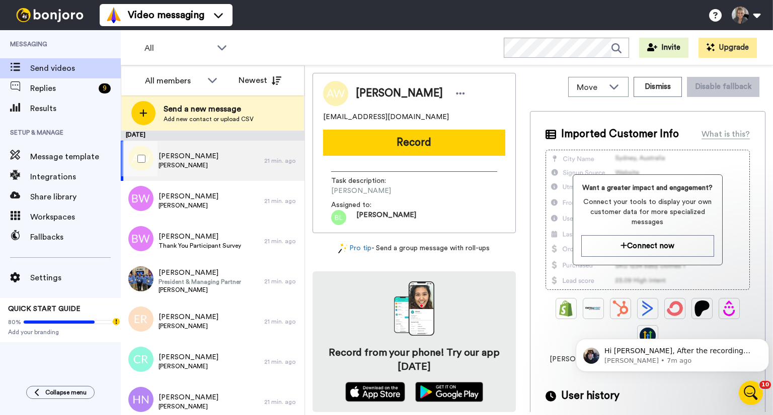
click at [237, 169] on div "[PERSON_NAME]" at bounding box center [192, 161] width 143 height 40
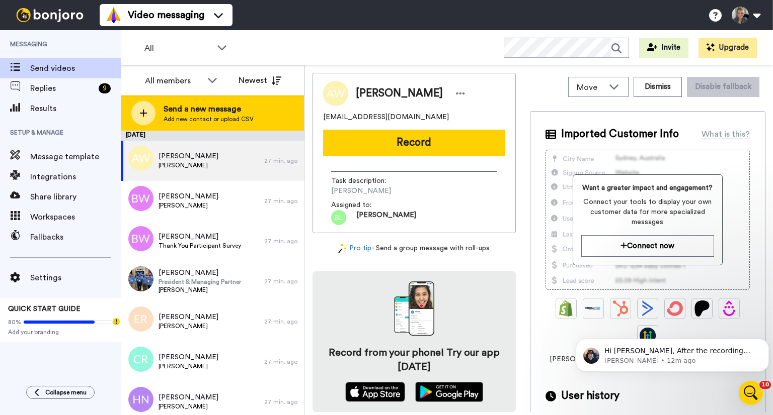
click at [149, 113] on div at bounding box center [143, 113] width 24 height 24
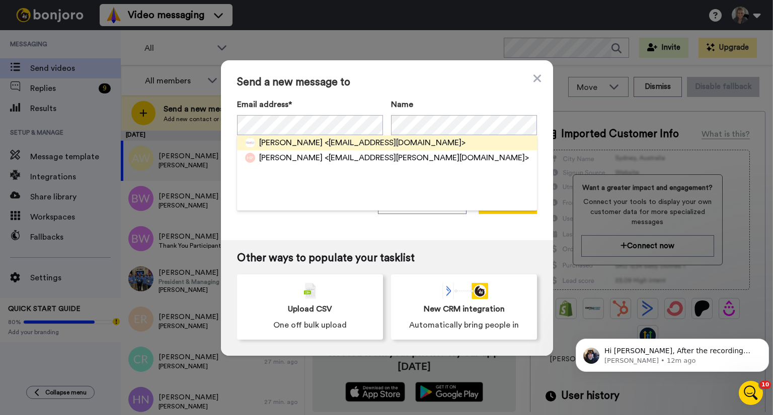
click at [294, 142] on span "[PERSON_NAME]" at bounding box center [290, 143] width 63 height 12
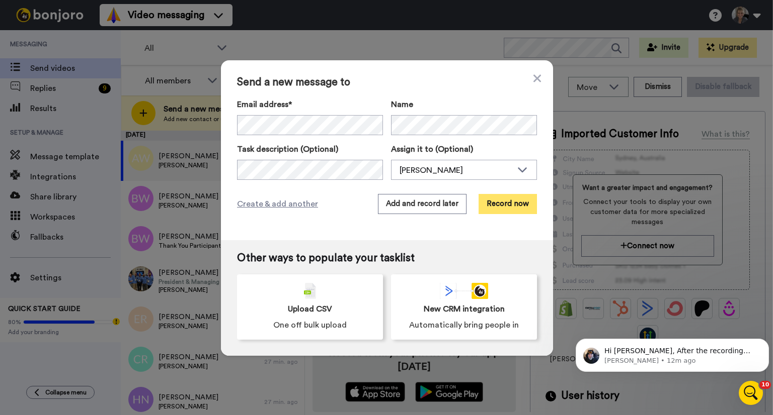
click at [516, 207] on button "Record now" at bounding box center [507, 204] width 58 height 20
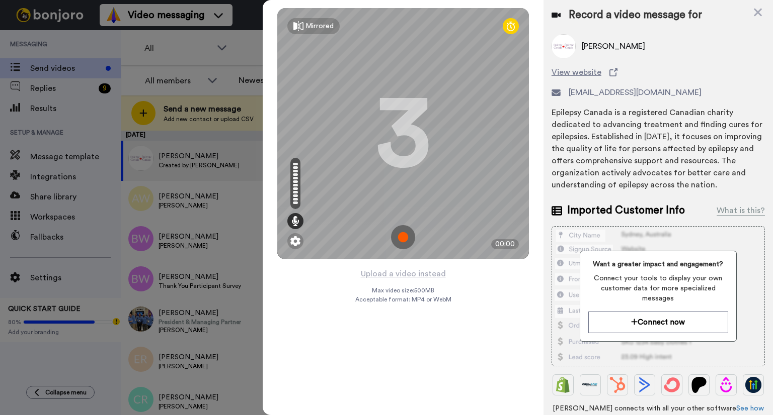
click at [403, 238] on img at bounding box center [403, 237] width 24 height 24
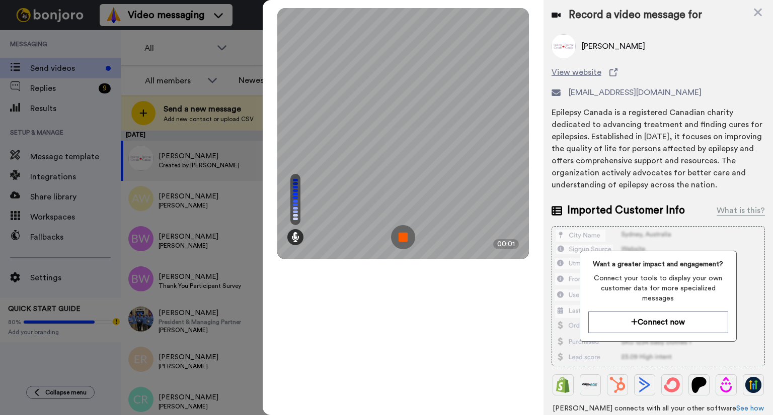
click at [406, 241] on img at bounding box center [403, 237] width 24 height 24
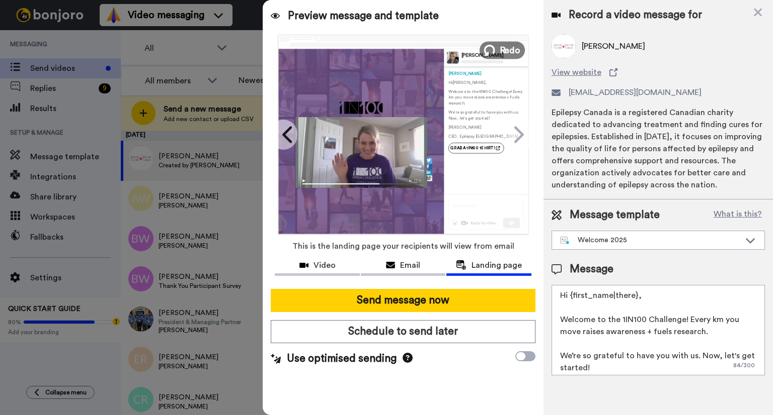
click at [503, 53] on span "Redo" at bounding box center [509, 49] width 21 height 13
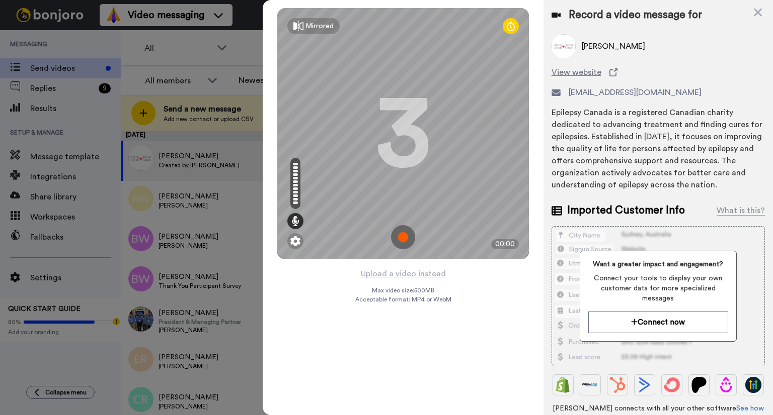
click at [406, 240] on img at bounding box center [403, 237] width 24 height 24
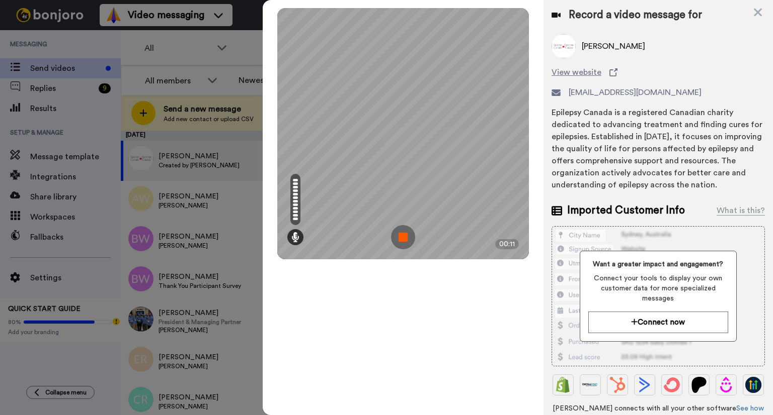
click at [403, 235] on img at bounding box center [403, 237] width 24 height 24
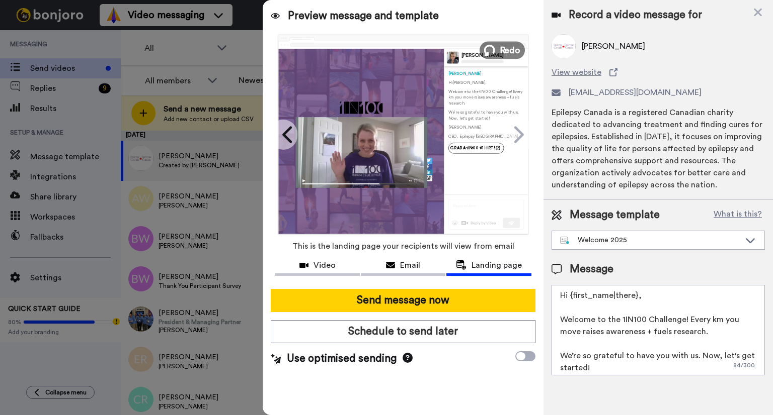
click at [511, 50] on span "Redo" at bounding box center [509, 49] width 21 height 13
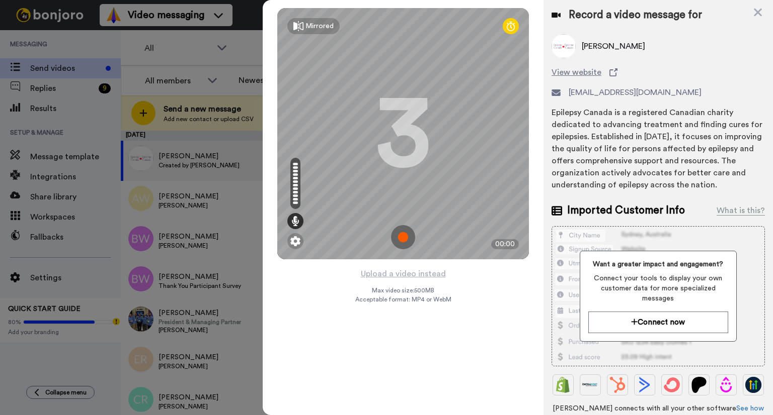
click at [402, 239] on img at bounding box center [403, 237] width 24 height 24
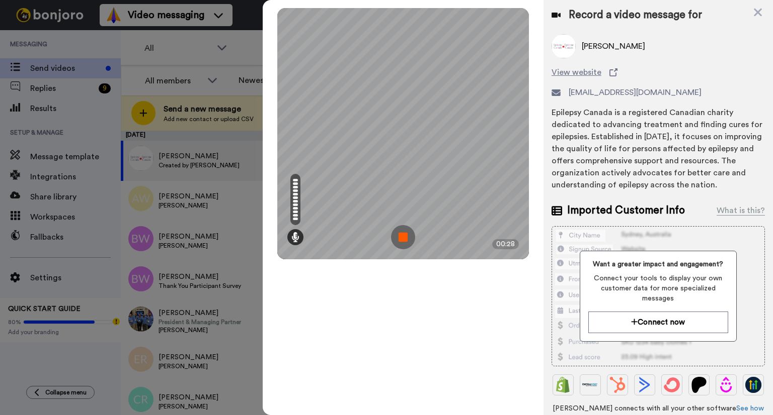
click at [402, 238] on img at bounding box center [403, 237] width 24 height 24
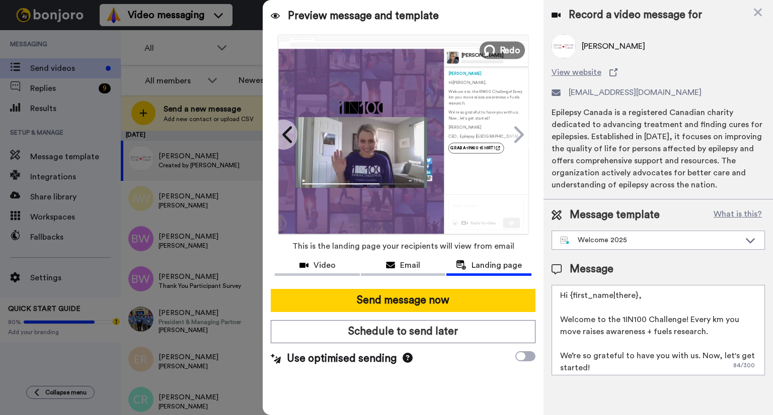
click at [502, 53] on span "Redo" at bounding box center [509, 49] width 21 height 13
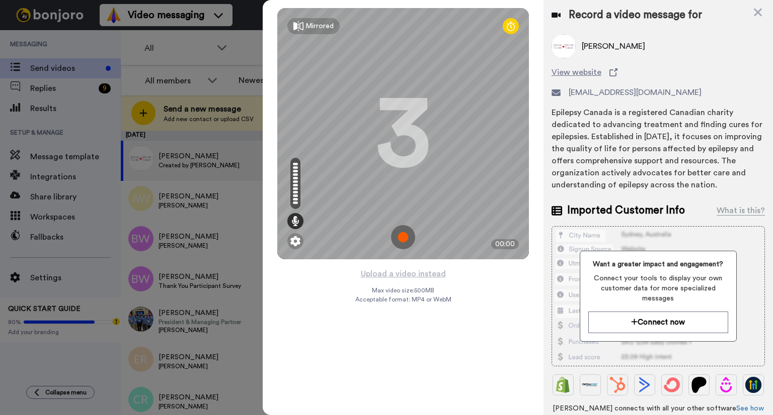
click at [402, 236] on img at bounding box center [403, 237] width 24 height 24
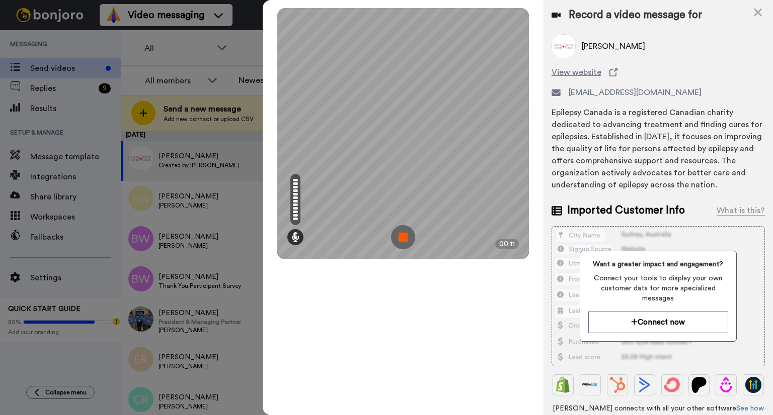
click at [402, 236] on img at bounding box center [403, 237] width 24 height 24
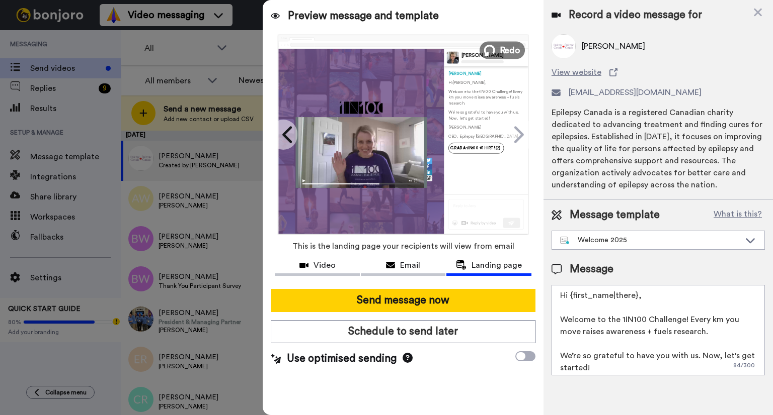
click at [500, 51] on span "Redo" at bounding box center [509, 49] width 21 height 13
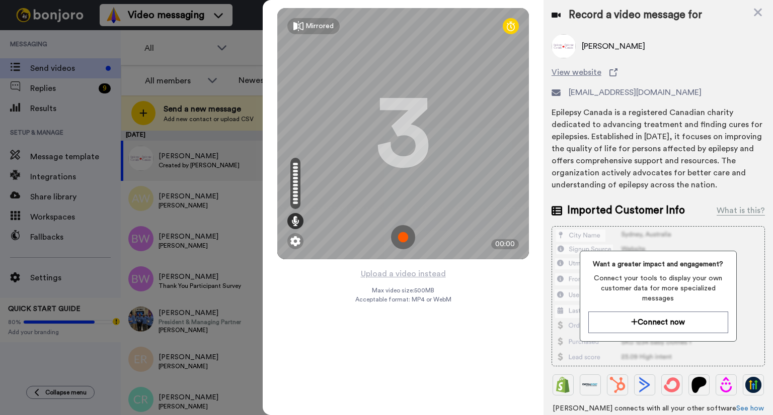
click at [404, 237] on img at bounding box center [403, 237] width 24 height 24
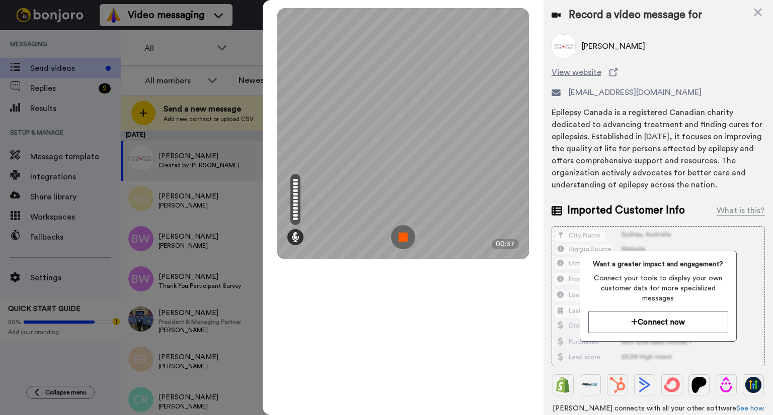
click at [400, 242] on img at bounding box center [403, 237] width 24 height 24
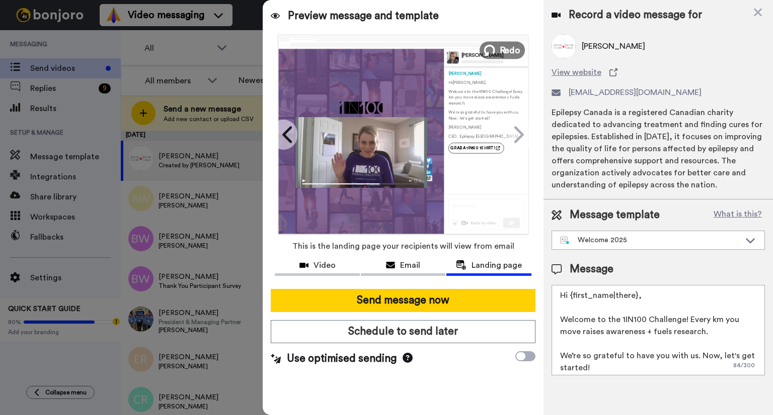
click at [491, 50] on icon at bounding box center [489, 50] width 11 height 11
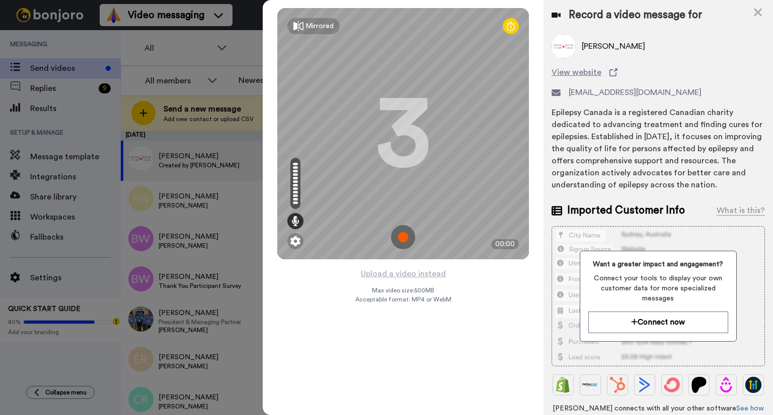
click at [405, 242] on img at bounding box center [403, 237] width 24 height 24
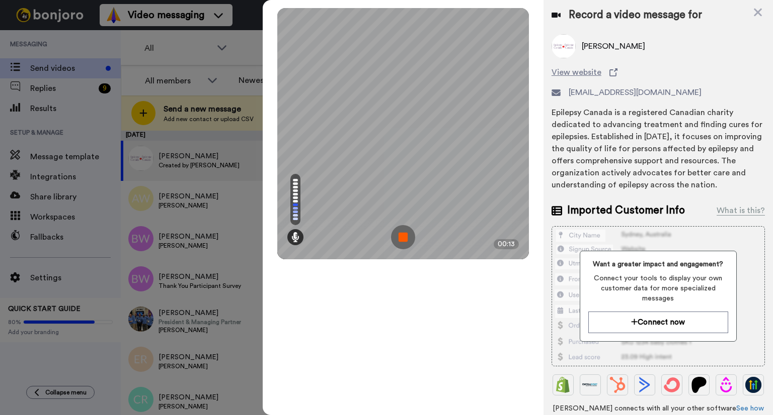
click at [405, 242] on img at bounding box center [403, 237] width 24 height 24
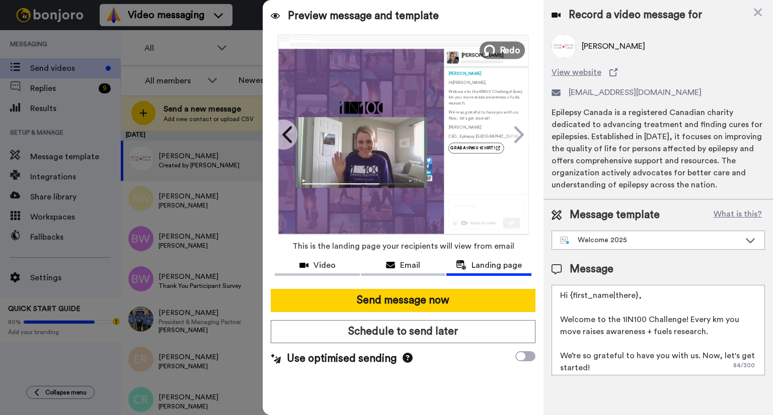
click at [503, 53] on span "Redo" at bounding box center [509, 49] width 21 height 13
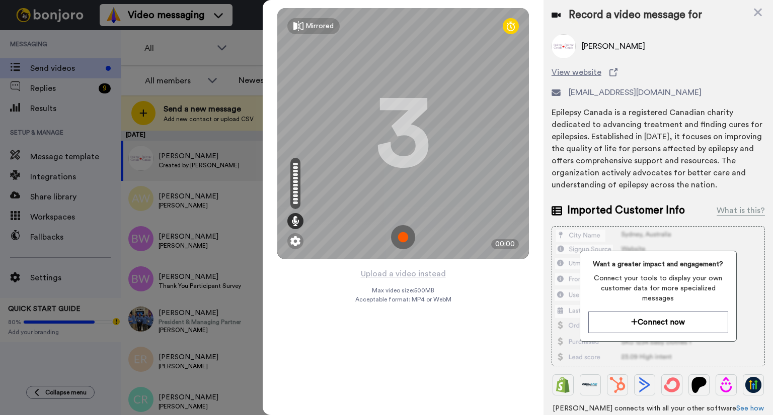
click at [397, 235] on img at bounding box center [403, 237] width 24 height 24
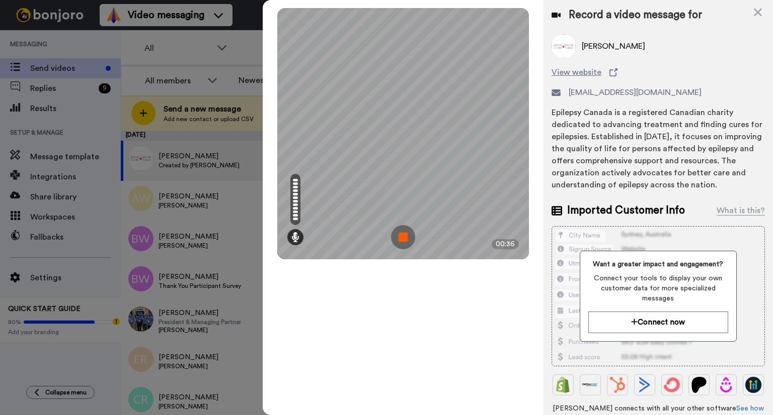
click at [397, 234] on img at bounding box center [403, 237] width 24 height 24
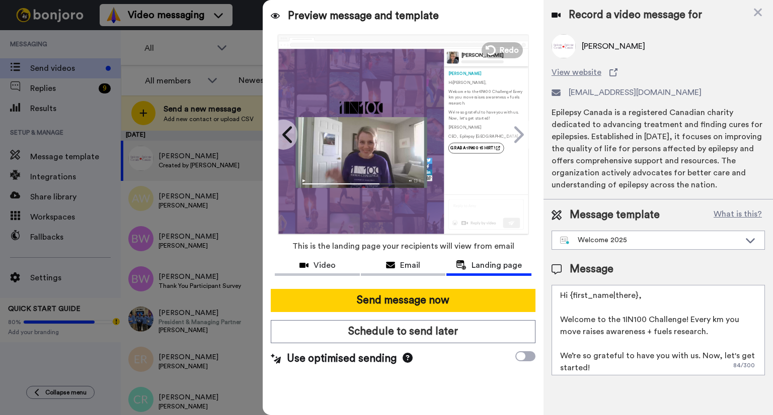
click at [359, 158] on div at bounding box center [360, 152] width 131 height 71
click at [310, 266] on div "Video" at bounding box center [317, 266] width 85 height 12
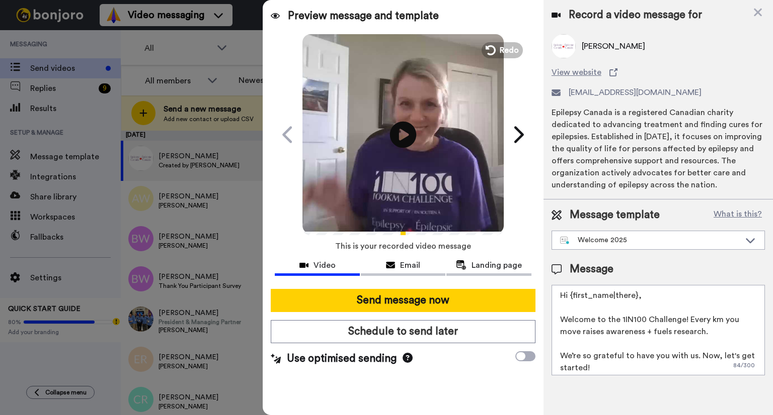
click at [404, 135] on icon "Play/Pause" at bounding box center [403, 135] width 27 height 48
click at [509, 47] on span "Redo" at bounding box center [509, 49] width 21 height 13
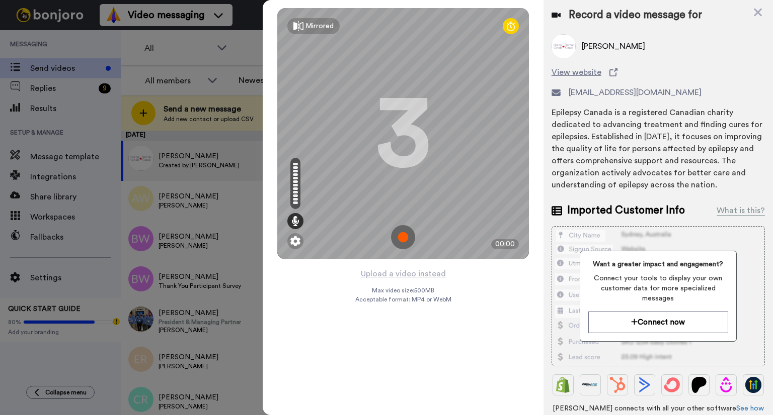
click at [403, 240] on img at bounding box center [403, 237] width 24 height 24
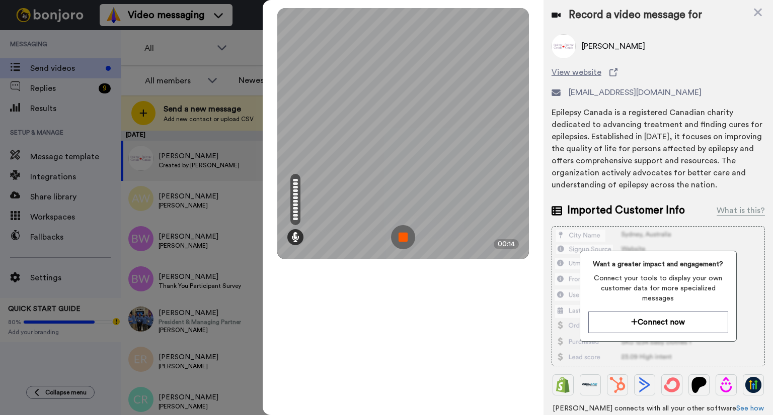
click at [403, 240] on img at bounding box center [403, 237] width 24 height 24
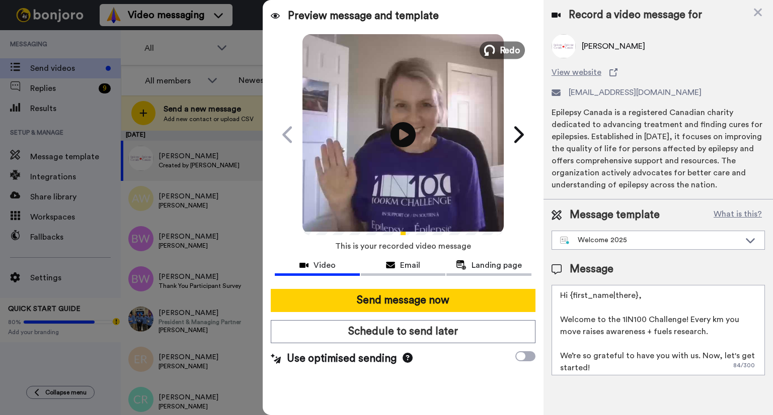
click at [493, 46] on icon at bounding box center [489, 50] width 11 height 11
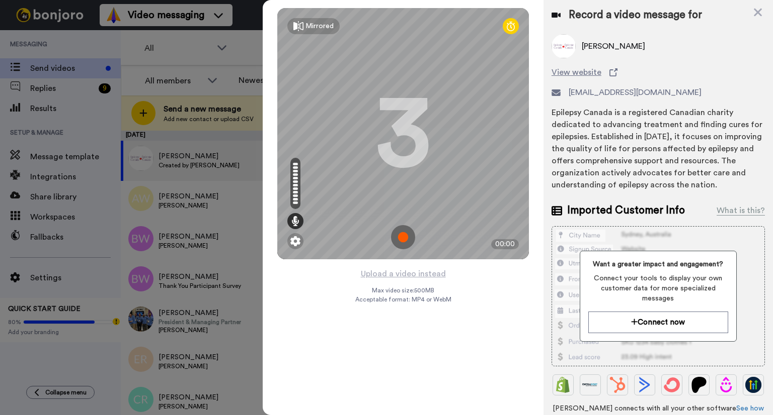
click at [404, 238] on img at bounding box center [403, 237] width 24 height 24
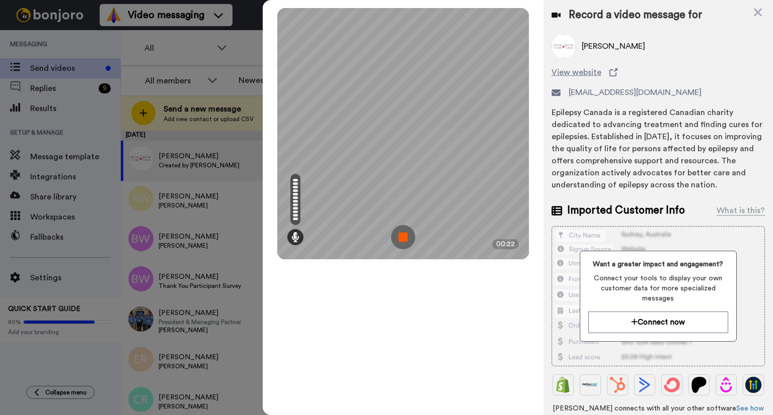
click at [404, 238] on img at bounding box center [403, 237] width 24 height 24
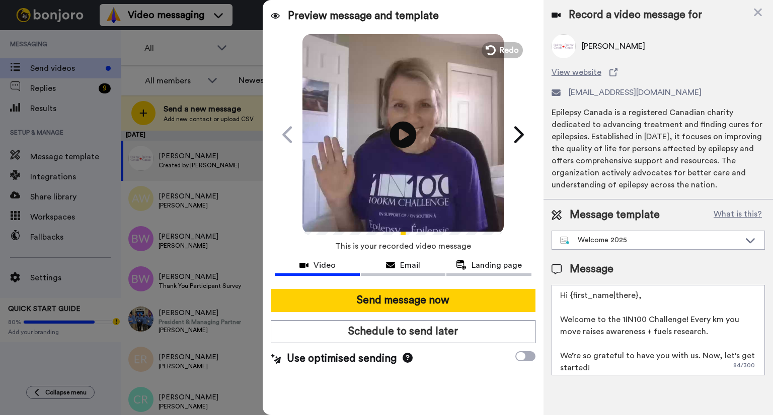
click at [406, 134] on icon "Play/Pause" at bounding box center [403, 135] width 27 height 48
click at [514, 51] on span "Redo" at bounding box center [509, 49] width 21 height 13
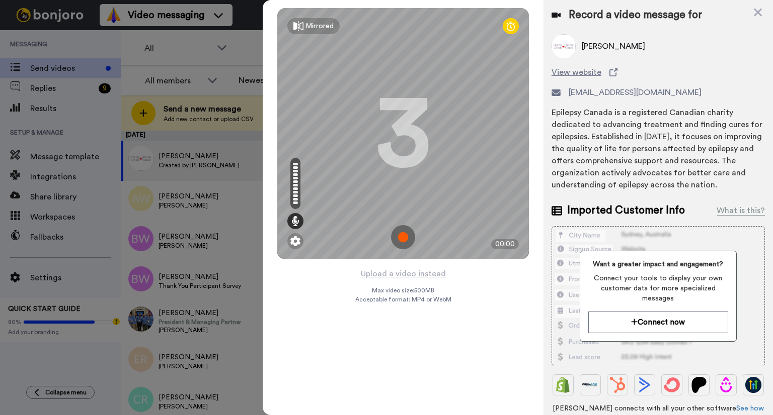
click at [401, 238] on img at bounding box center [403, 237] width 24 height 24
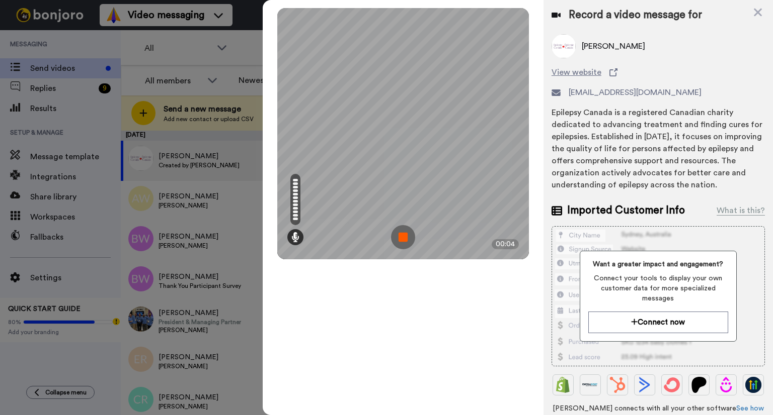
click at [401, 238] on img at bounding box center [403, 237] width 24 height 24
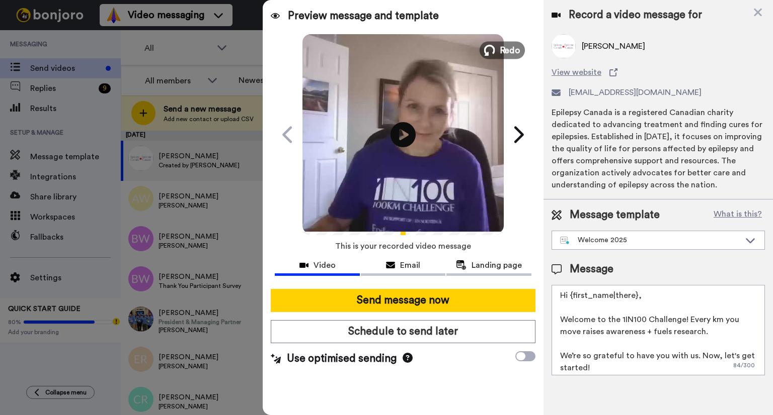
click at [495, 48] on button "Redo" at bounding box center [501, 50] width 45 height 18
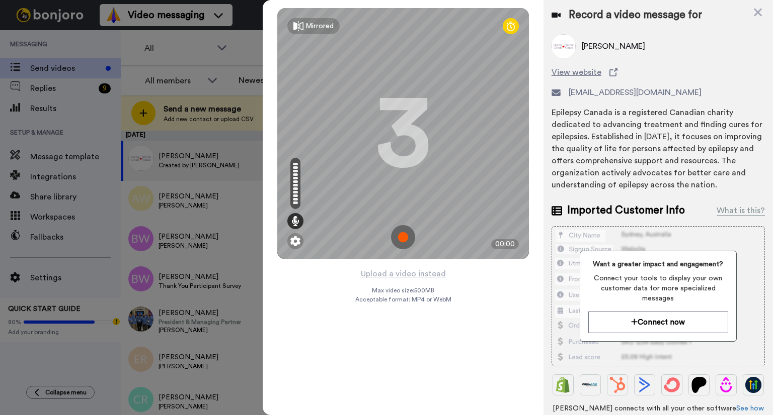
click at [402, 242] on img at bounding box center [403, 237] width 24 height 24
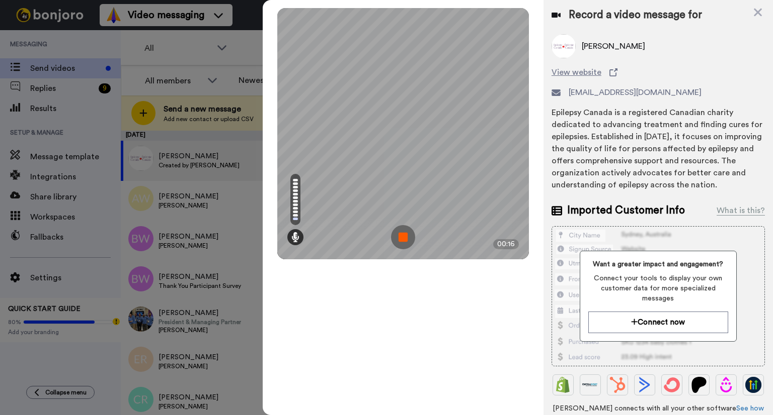
click at [402, 242] on img at bounding box center [403, 237] width 24 height 24
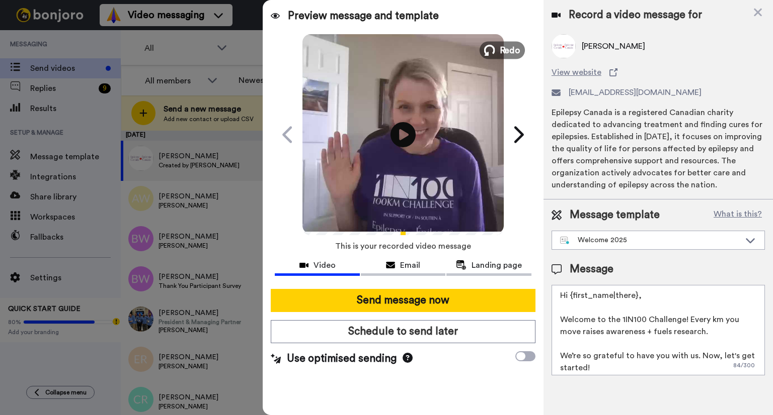
click at [515, 55] on span "Redo" at bounding box center [509, 49] width 21 height 13
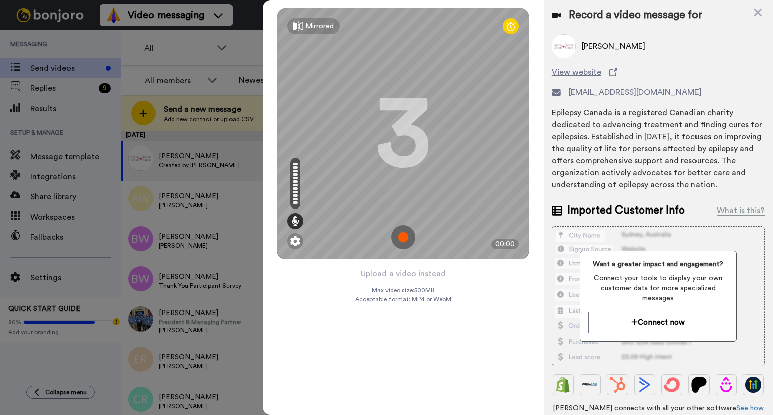
click at [396, 239] on img at bounding box center [403, 237] width 24 height 24
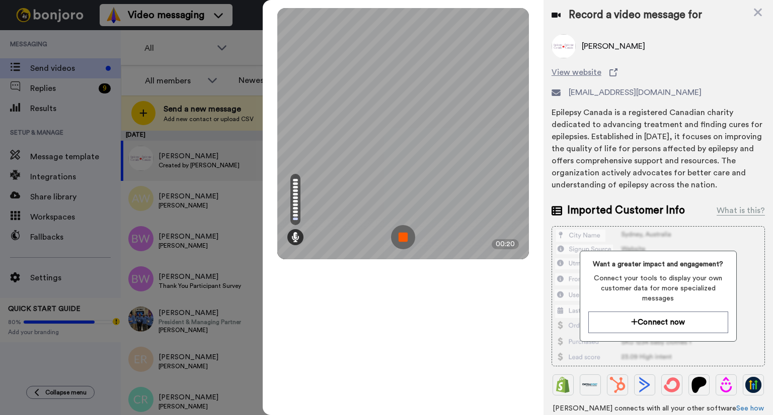
click at [396, 239] on img at bounding box center [403, 237] width 24 height 24
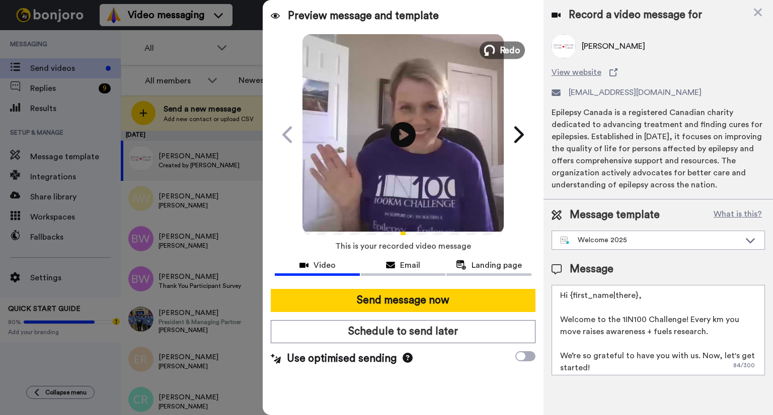
click at [510, 46] on span "Redo" at bounding box center [509, 49] width 21 height 13
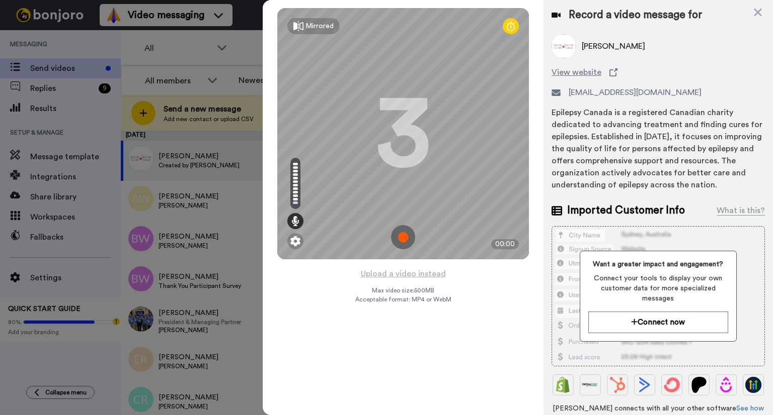
click at [401, 242] on img at bounding box center [403, 237] width 24 height 24
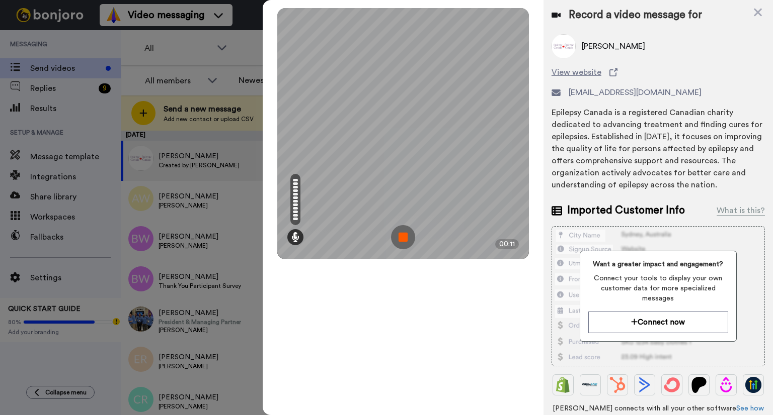
click at [401, 242] on img at bounding box center [403, 237] width 24 height 24
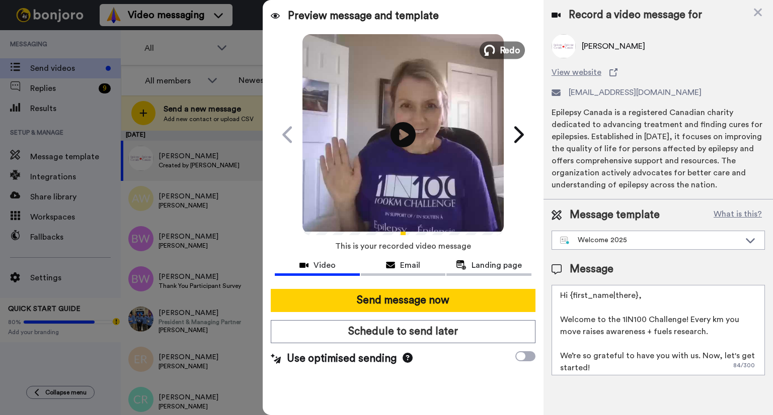
click at [513, 52] on span "Redo" at bounding box center [509, 49] width 21 height 13
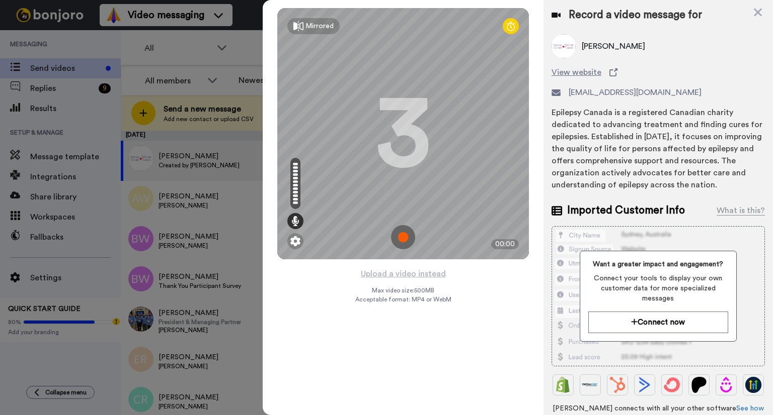
click at [400, 239] on img at bounding box center [403, 237] width 24 height 24
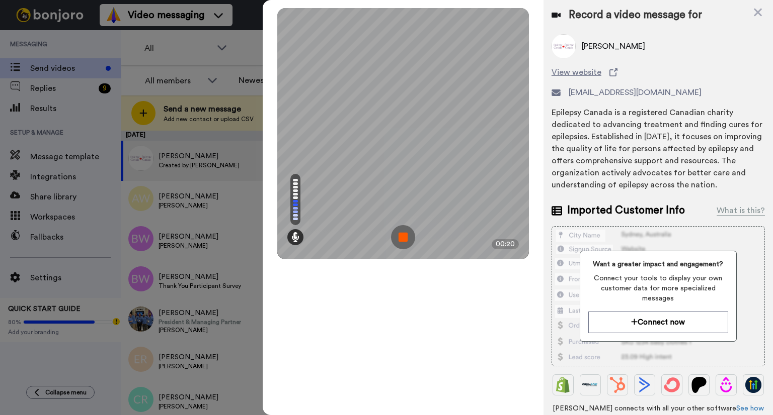
click at [400, 239] on img at bounding box center [403, 237] width 24 height 24
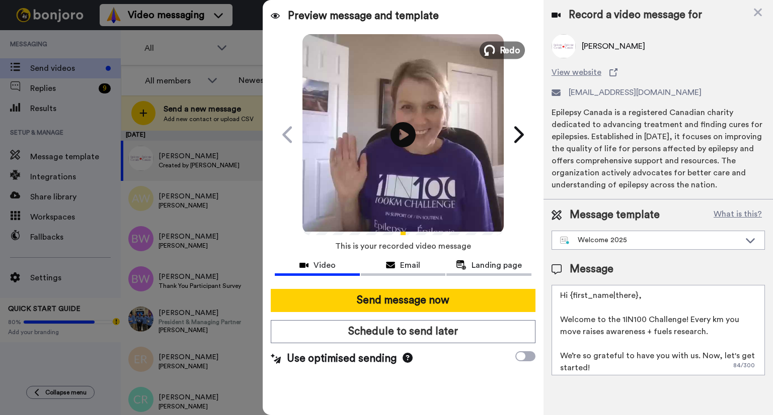
click at [508, 49] on span "Redo" at bounding box center [509, 49] width 21 height 13
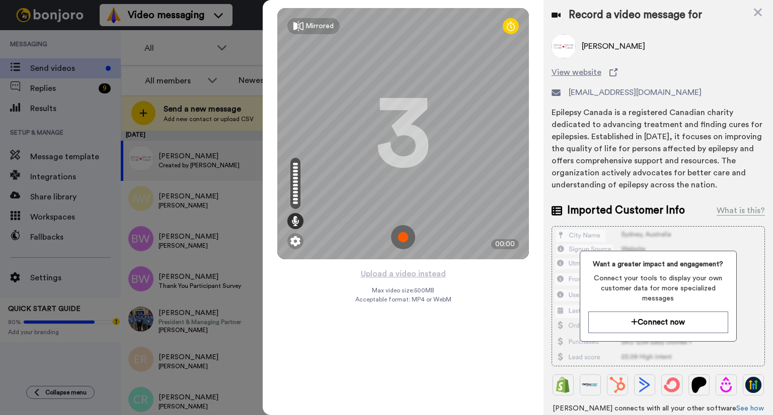
click at [398, 235] on img at bounding box center [403, 237] width 24 height 24
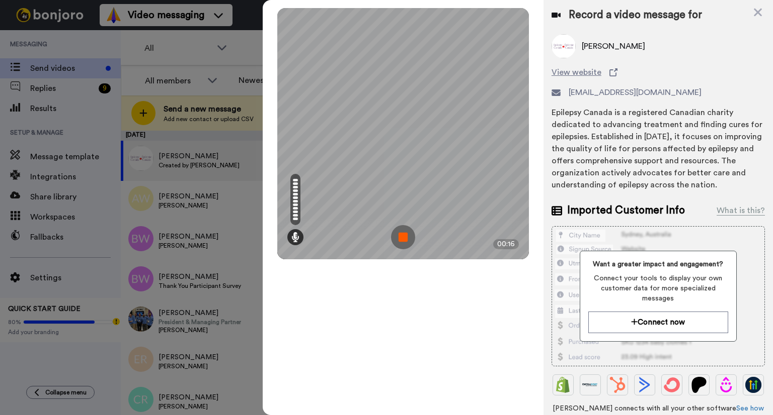
click at [398, 236] on img at bounding box center [403, 237] width 24 height 24
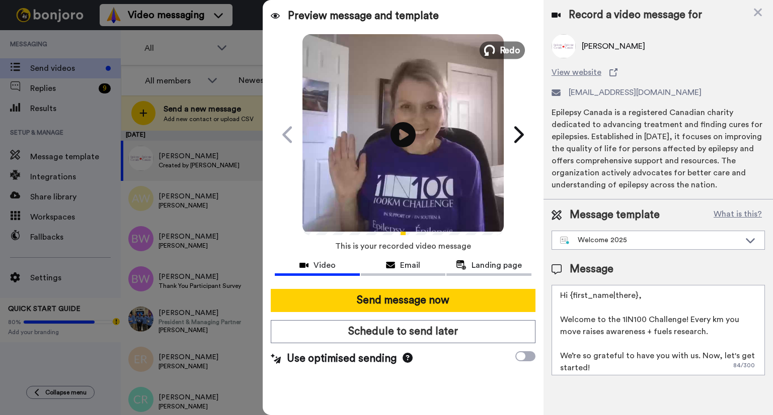
click at [507, 48] on span "Redo" at bounding box center [509, 49] width 21 height 13
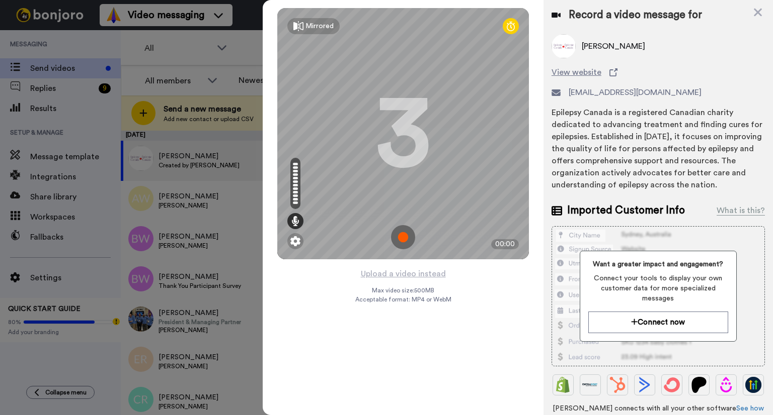
click at [399, 242] on img at bounding box center [403, 237] width 24 height 24
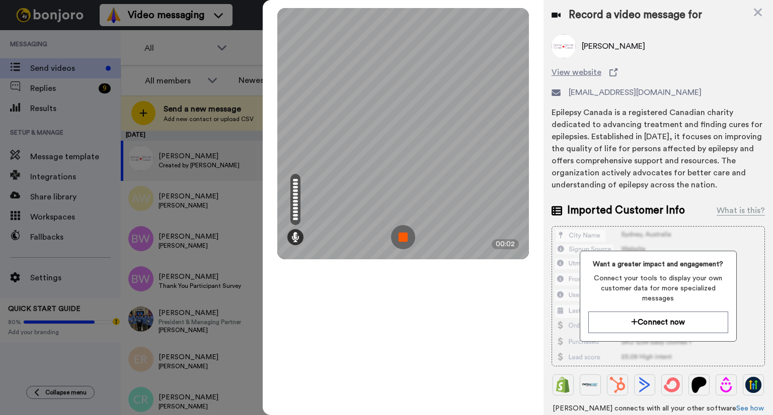
click at [399, 241] on img at bounding box center [403, 237] width 24 height 24
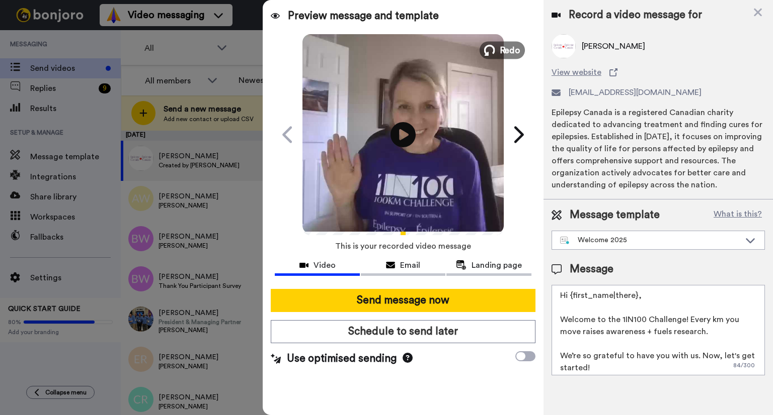
click at [509, 56] on span "Redo" at bounding box center [509, 49] width 21 height 13
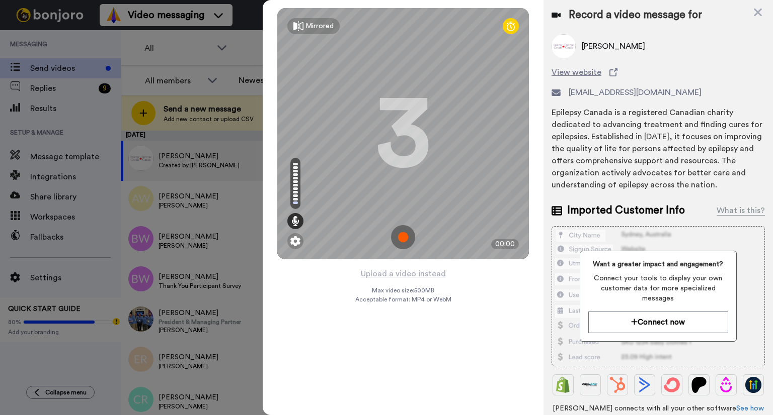
click at [400, 242] on img at bounding box center [403, 237] width 24 height 24
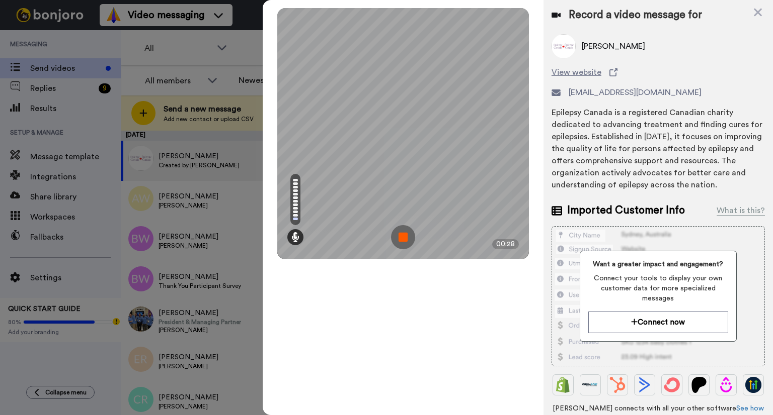
click at [408, 239] on img at bounding box center [403, 237] width 24 height 24
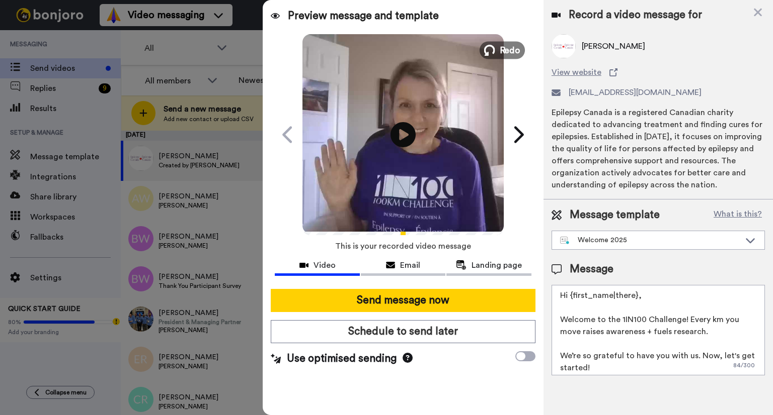
click at [506, 51] on span "Redo" at bounding box center [509, 49] width 21 height 13
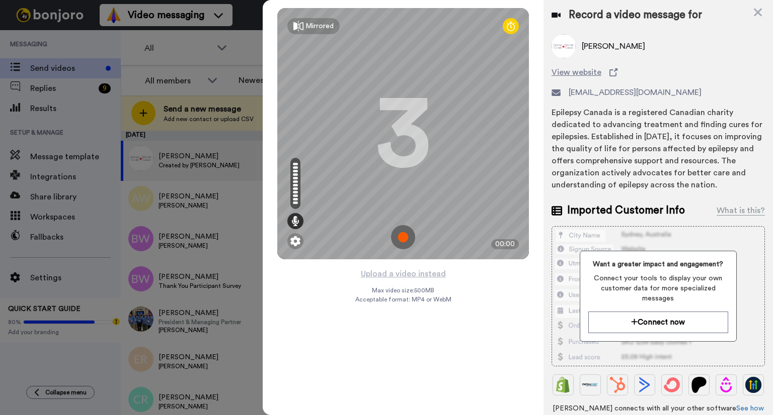
click at [400, 234] on img at bounding box center [403, 237] width 24 height 24
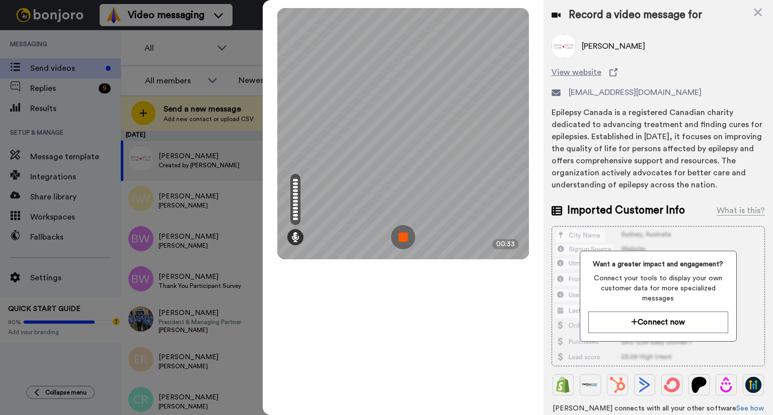
click at [401, 233] on img at bounding box center [403, 237] width 24 height 24
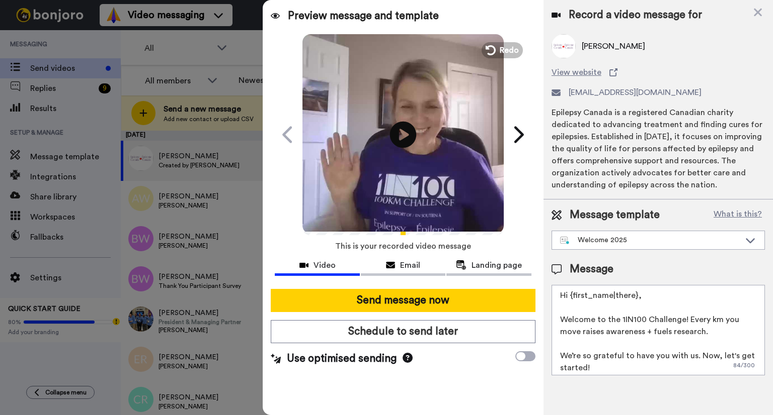
click at [409, 129] on icon at bounding box center [403, 134] width 27 height 27
click at [398, 265] on div "Email" at bounding box center [403, 266] width 85 height 12
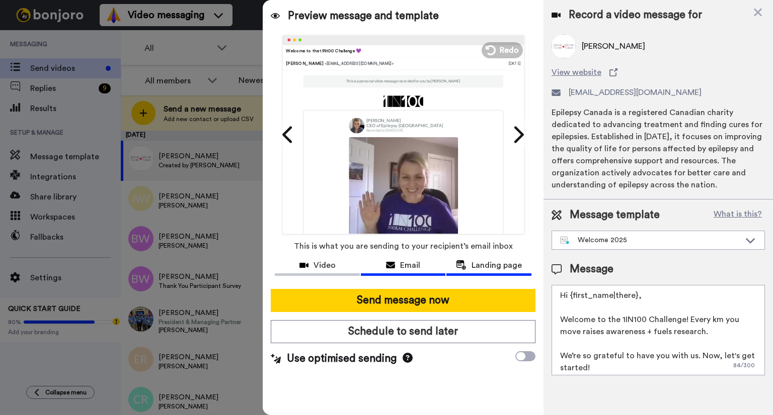
click at [478, 266] on span "Landing page" at bounding box center [496, 266] width 50 height 12
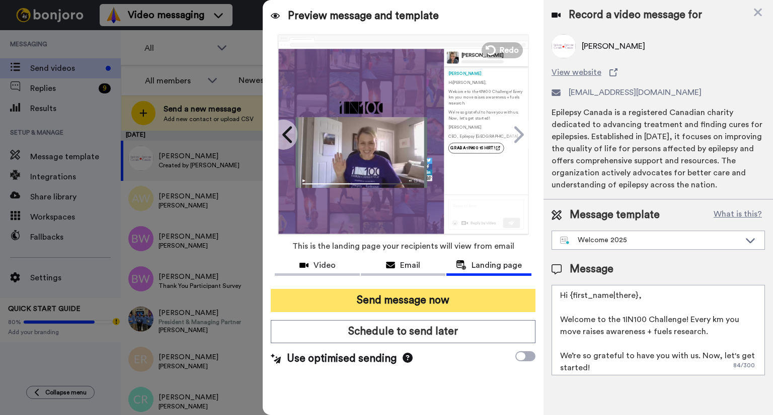
click at [454, 305] on button "Send message now" at bounding box center [403, 300] width 265 height 23
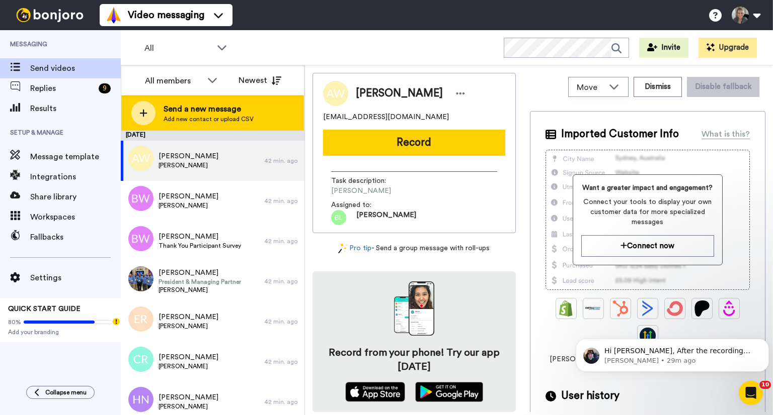
click at [137, 112] on div at bounding box center [143, 113] width 24 height 24
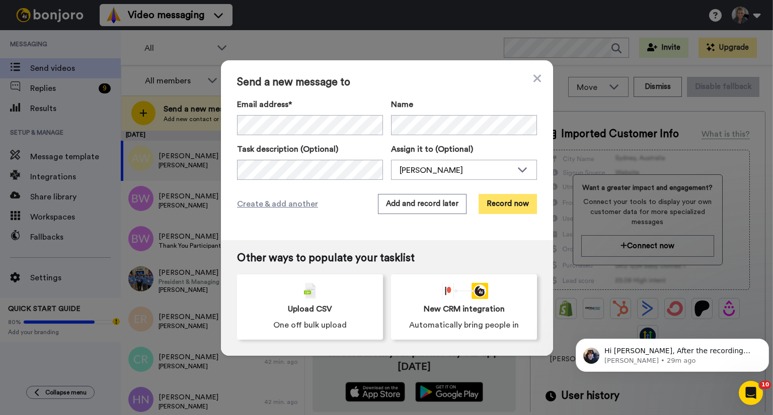
click at [493, 206] on button "Record now" at bounding box center [507, 204] width 58 height 20
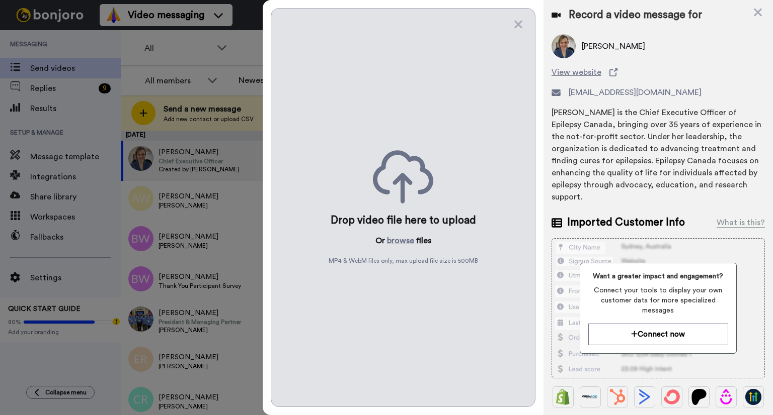
click at [524, 26] on div "Drop video file here to upload Or browse files MP4 & WebM files only, max uploa…" at bounding box center [403, 207] width 265 height 399
click at [521, 25] on icon at bounding box center [518, 24] width 10 height 13
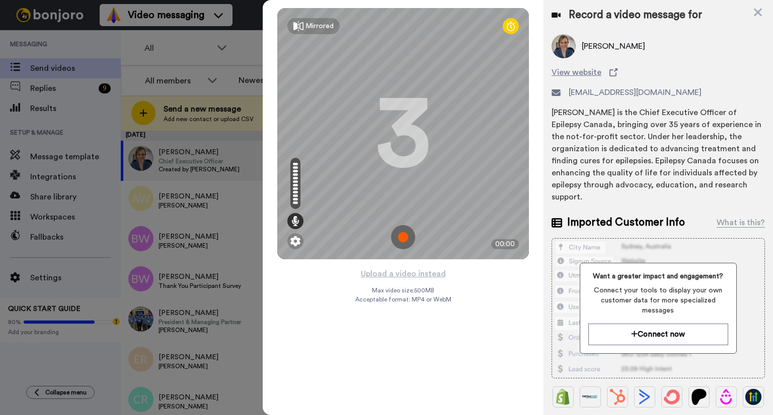
click at [399, 234] on img at bounding box center [403, 237] width 24 height 24
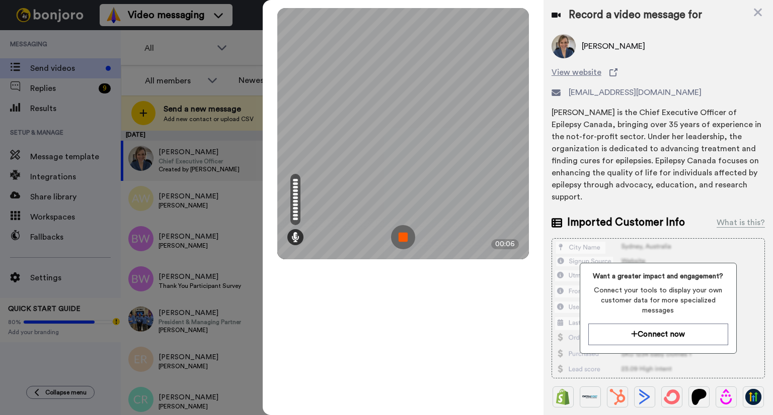
click at [405, 238] on img at bounding box center [403, 237] width 24 height 24
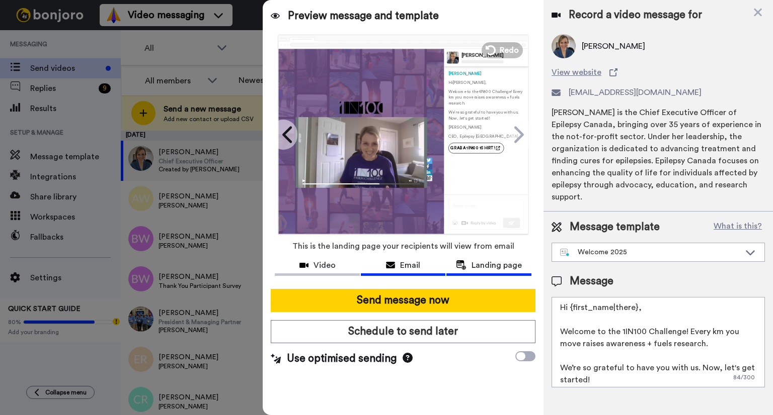
click at [404, 263] on span "Email" at bounding box center [410, 266] width 20 height 12
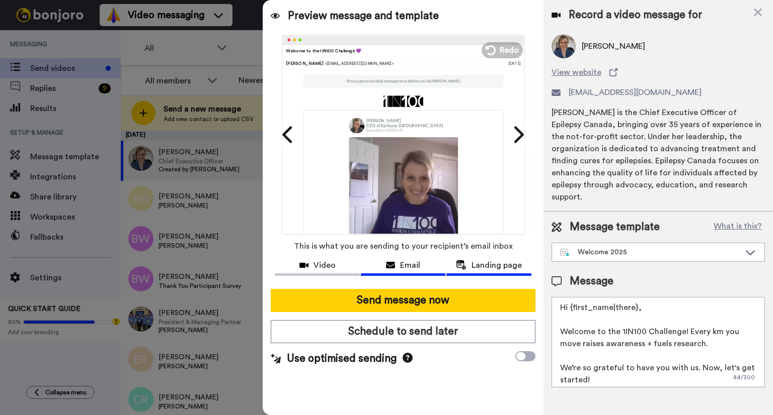
click at [489, 270] on span "Landing page" at bounding box center [496, 266] width 50 height 12
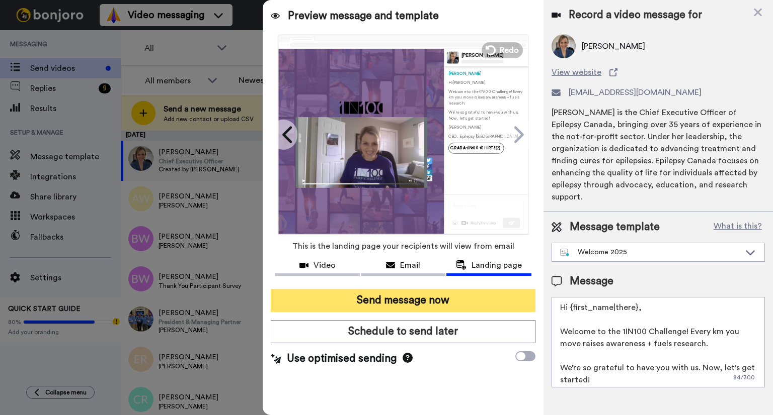
click at [450, 307] on button "Send message now" at bounding box center [403, 300] width 265 height 23
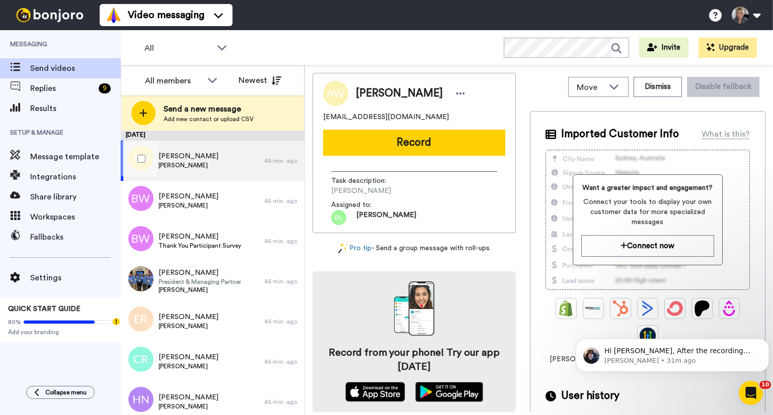
click at [220, 165] on div "[PERSON_NAME]" at bounding box center [192, 161] width 143 height 40
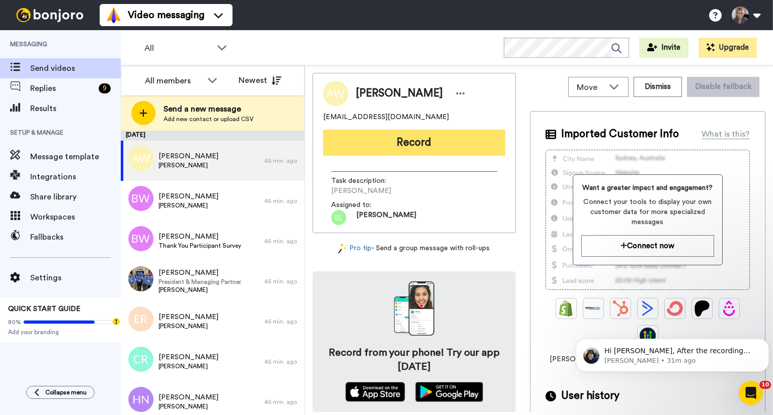
click at [382, 148] on button "Record" at bounding box center [414, 143] width 182 height 26
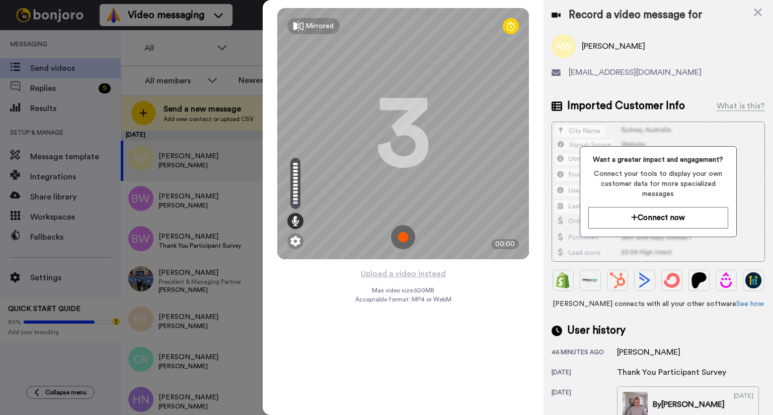
click at [399, 239] on img at bounding box center [403, 237] width 24 height 24
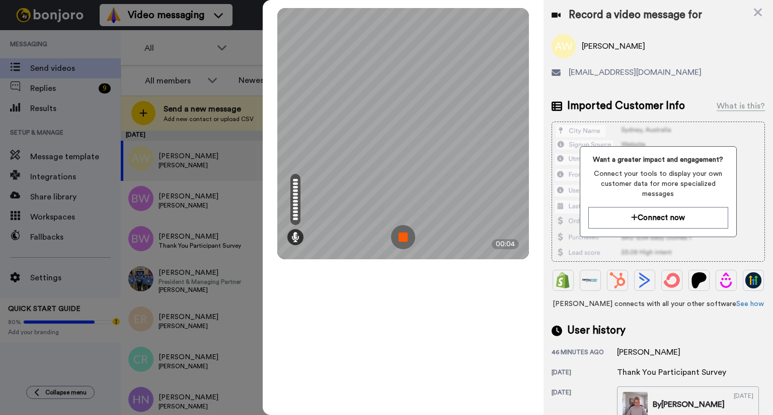
click at [400, 242] on img at bounding box center [403, 237] width 24 height 24
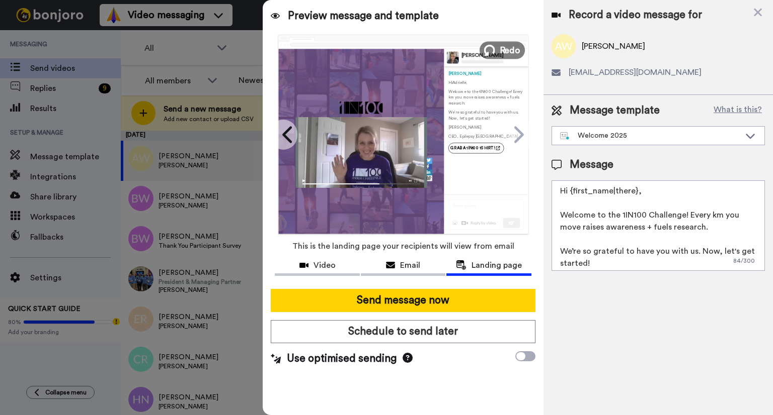
click at [510, 54] on span "Redo" at bounding box center [509, 49] width 21 height 13
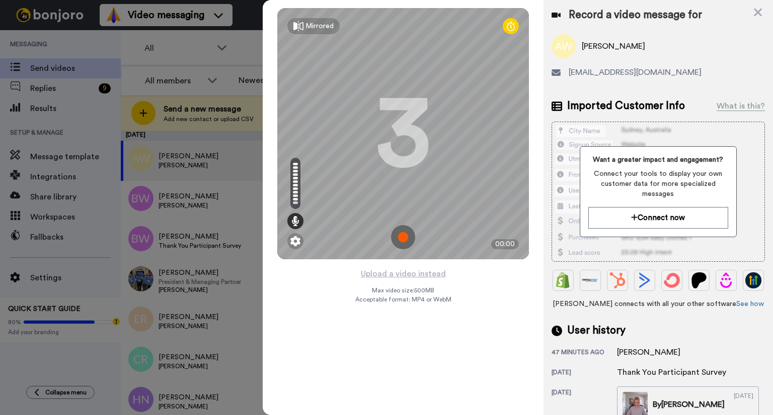
click at [401, 238] on img at bounding box center [403, 237] width 24 height 24
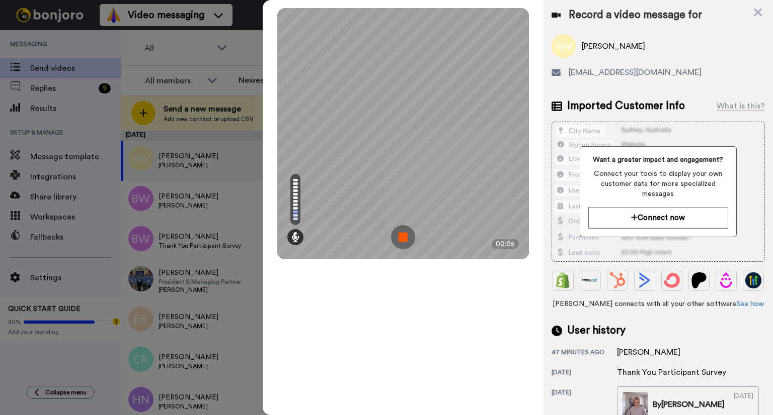
click at [401, 237] on img at bounding box center [403, 237] width 24 height 24
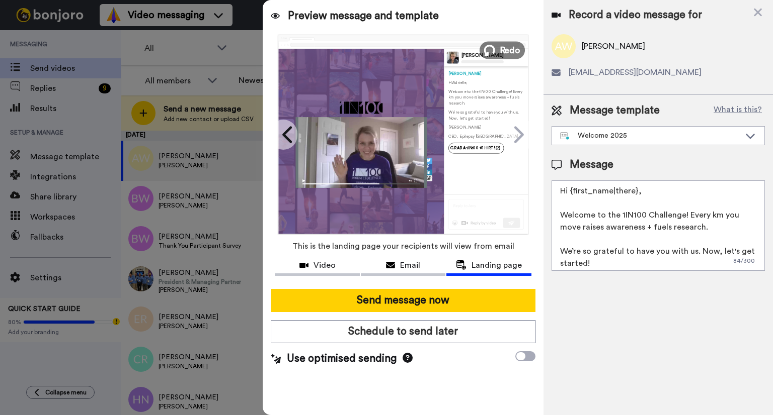
click at [504, 55] on span "Redo" at bounding box center [509, 49] width 21 height 13
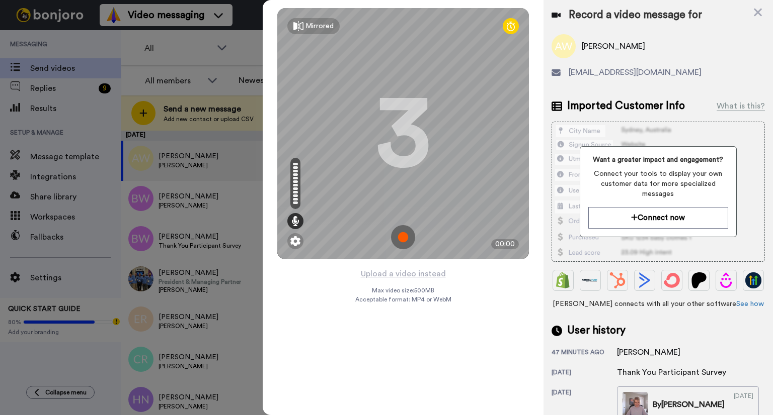
click at [404, 233] on img at bounding box center [403, 237] width 24 height 24
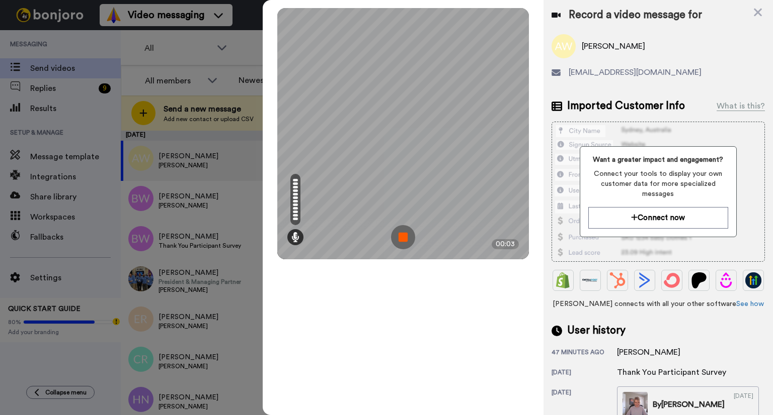
click at [404, 233] on img at bounding box center [403, 237] width 24 height 24
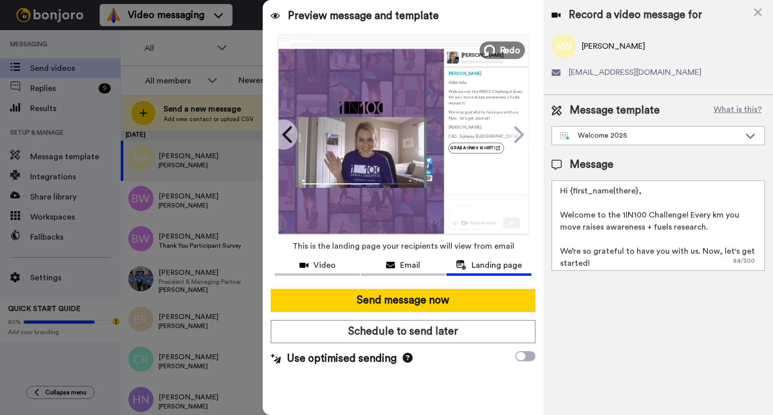
click at [498, 51] on button "Redo" at bounding box center [501, 50] width 45 height 18
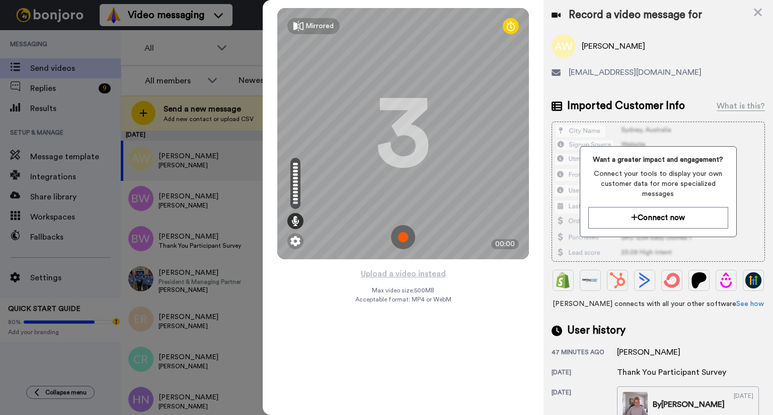
click at [406, 238] on img at bounding box center [403, 237] width 24 height 24
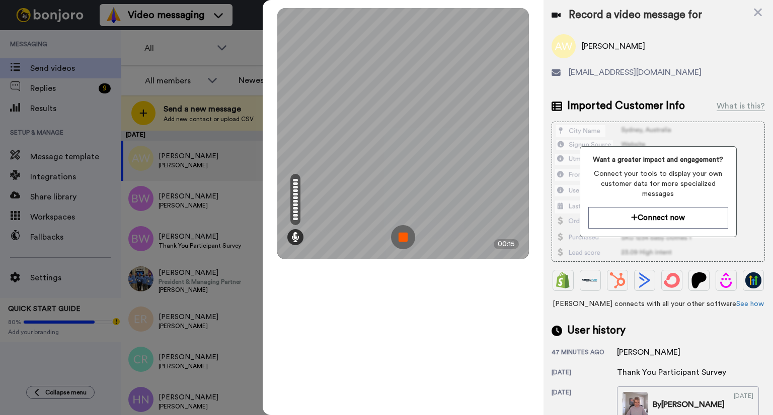
click at [406, 238] on img at bounding box center [403, 237] width 24 height 24
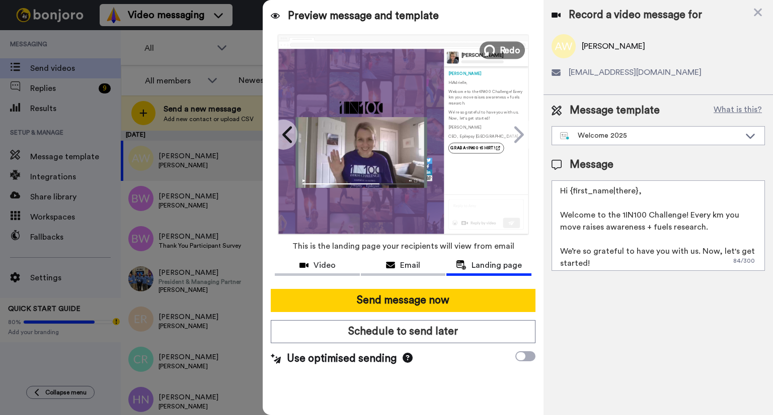
click at [506, 51] on span "Redo" at bounding box center [509, 49] width 21 height 13
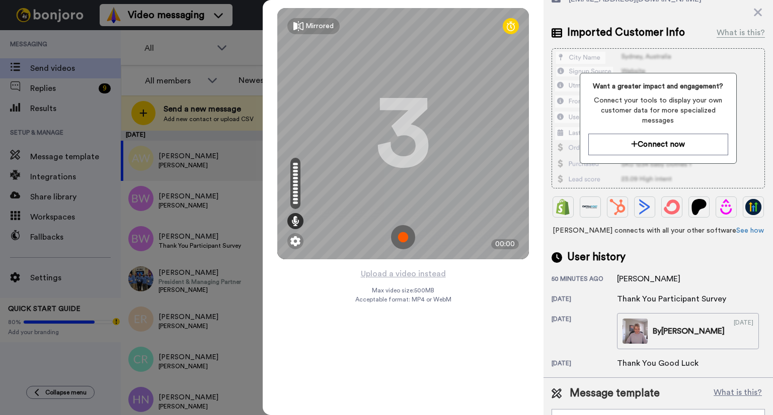
scroll to position [64, 0]
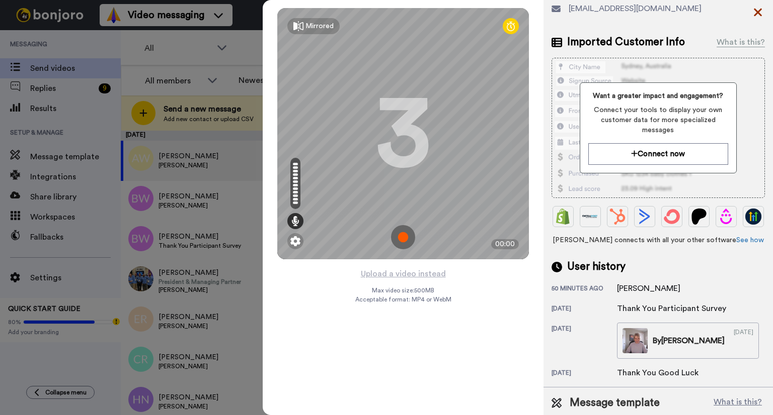
click at [760, 13] on icon at bounding box center [757, 12] width 10 height 13
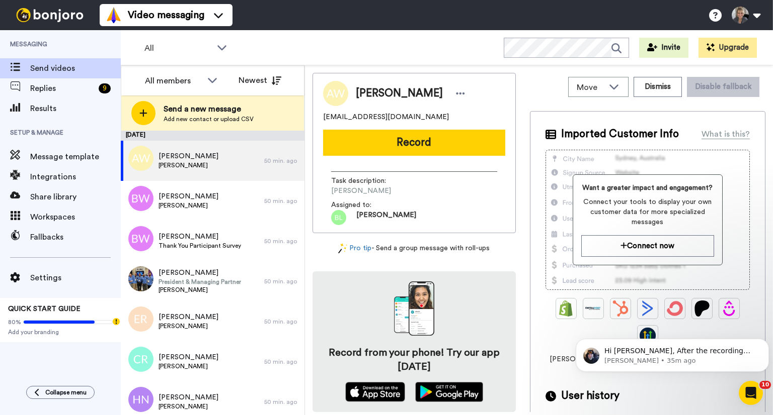
scroll to position [0, 0]
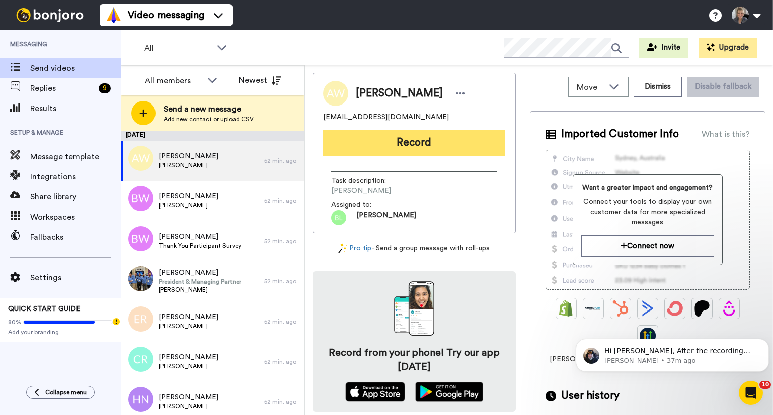
click at [410, 145] on button "Record" at bounding box center [414, 143] width 182 height 26
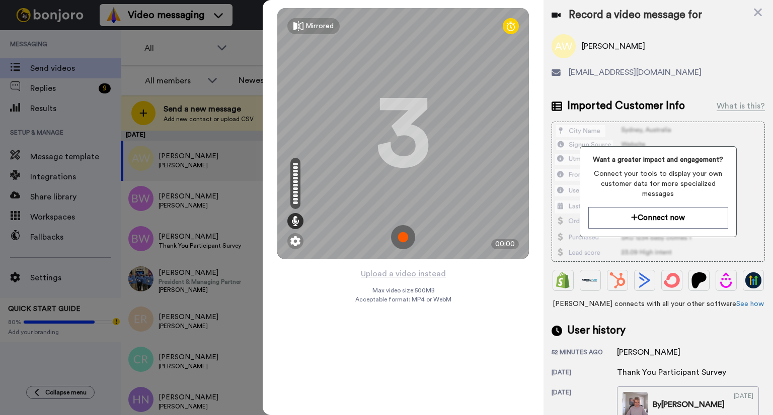
click at [406, 240] on img at bounding box center [403, 237] width 24 height 24
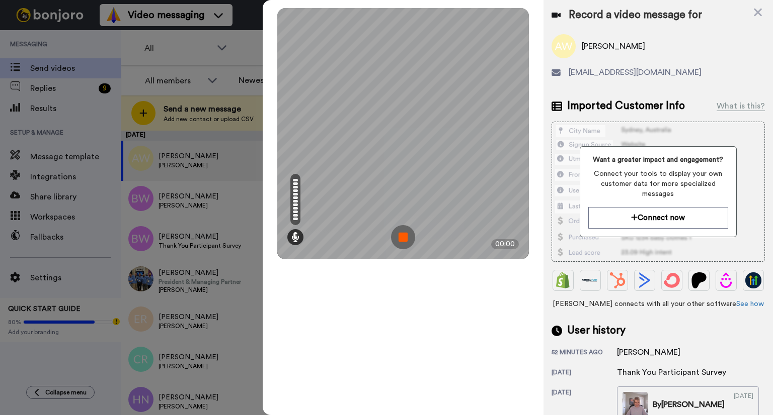
click at [404, 238] on img at bounding box center [403, 237] width 24 height 24
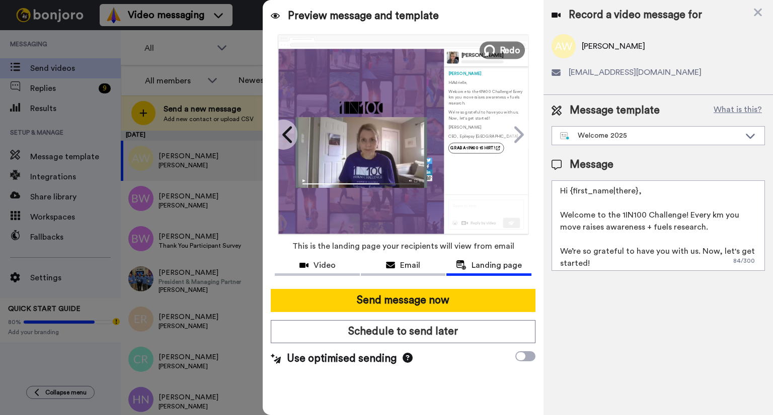
click at [508, 48] on span "Redo" at bounding box center [509, 49] width 21 height 13
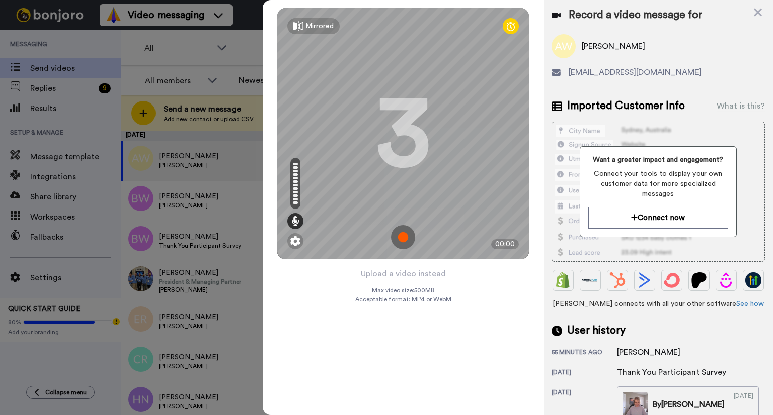
click at [402, 241] on img at bounding box center [403, 237] width 24 height 24
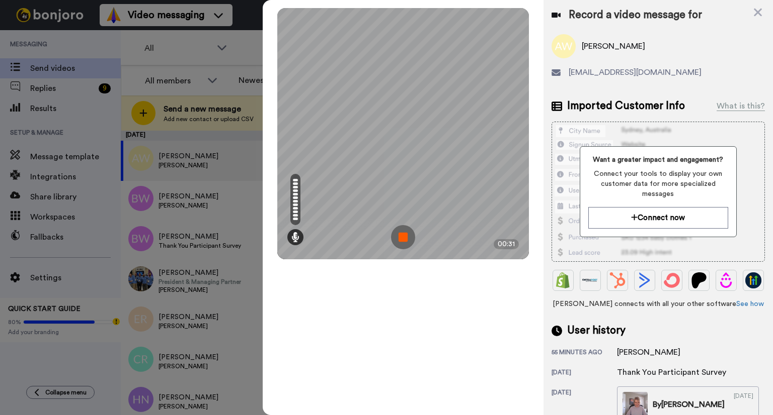
click at [402, 241] on img at bounding box center [403, 237] width 24 height 24
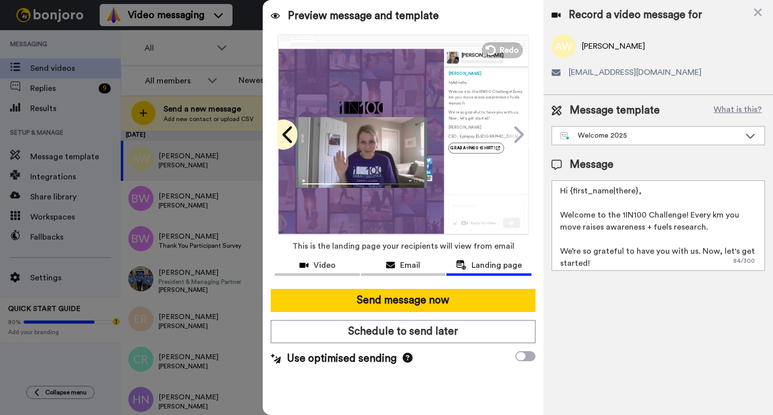
click at [282, 134] on icon at bounding box center [288, 134] width 16 height 19
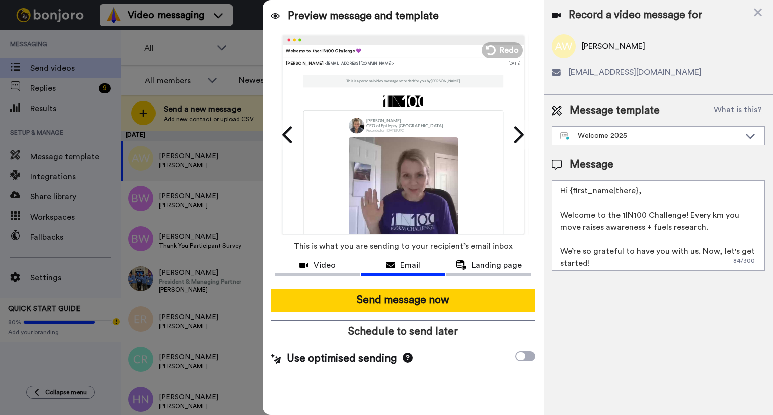
click at [402, 199] on img at bounding box center [403, 191] width 109 height 109
click at [287, 135] on icon at bounding box center [288, 134] width 16 height 19
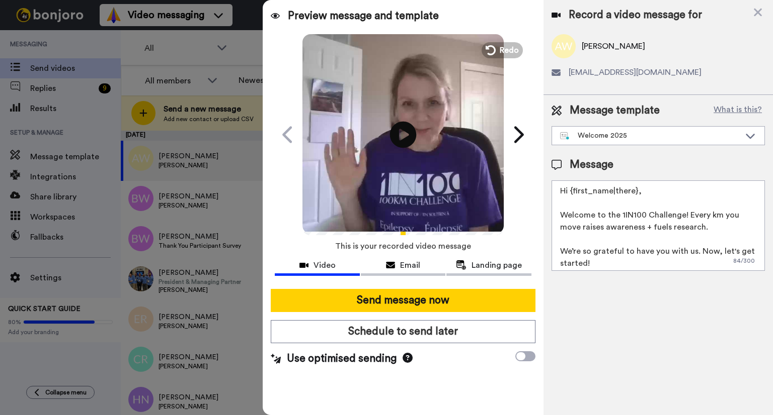
click at [400, 140] on icon at bounding box center [403, 134] width 27 height 27
click at [484, 268] on span "Landing page" at bounding box center [496, 266] width 50 height 12
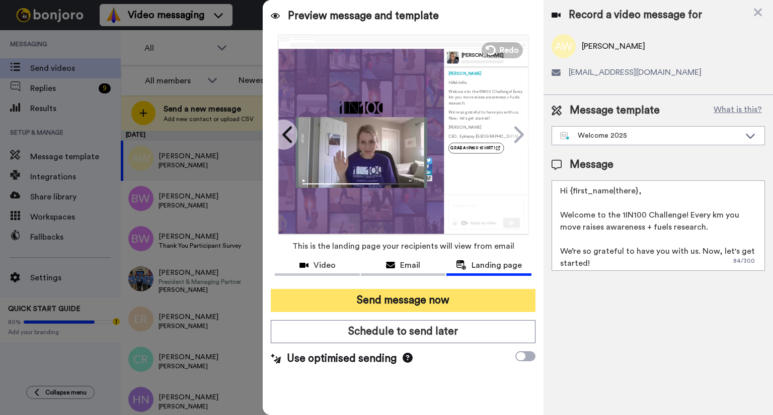
click at [469, 304] on button "Send message now" at bounding box center [403, 300] width 265 height 23
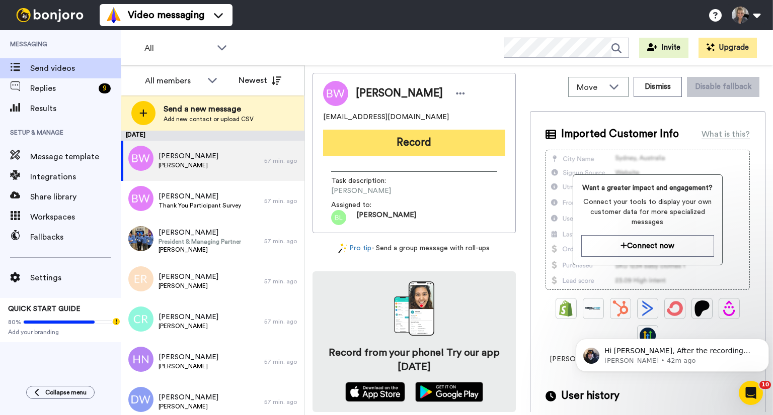
click at [472, 146] on button "Record" at bounding box center [414, 143] width 182 height 26
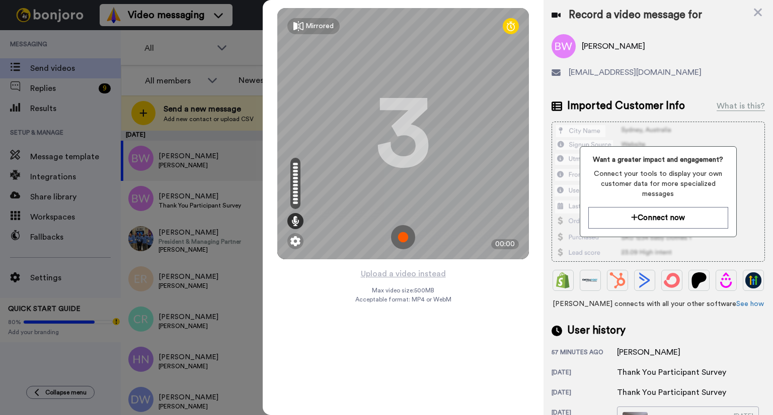
click at [402, 239] on img at bounding box center [403, 237] width 24 height 24
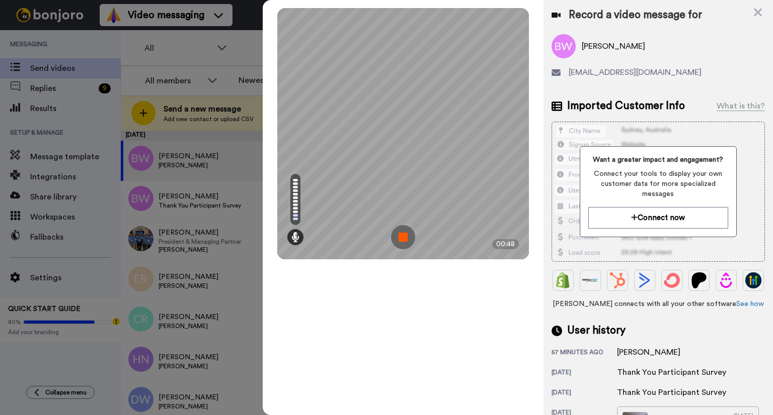
click at [400, 234] on img at bounding box center [403, 237] width 24 height 24
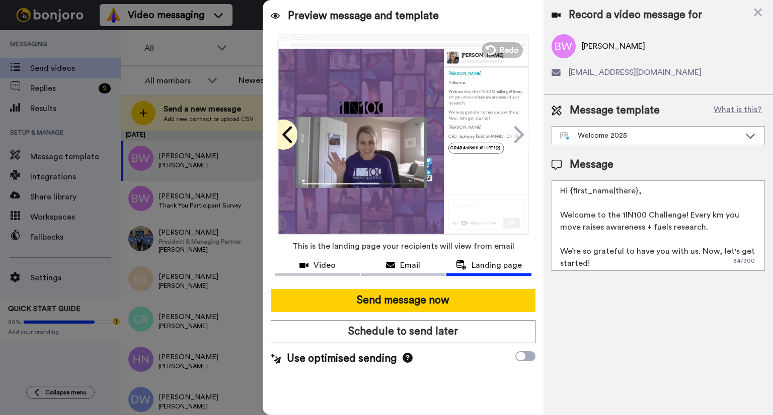
click at [288, 128] on icon at bounding box center [287, 134] width 10 height 17
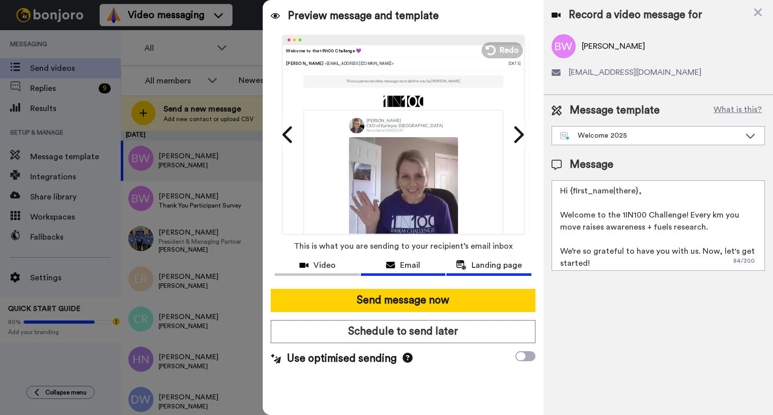
click at [476, 265] on span "Landing page" at bounding box center [496, 266] width 50 height 12
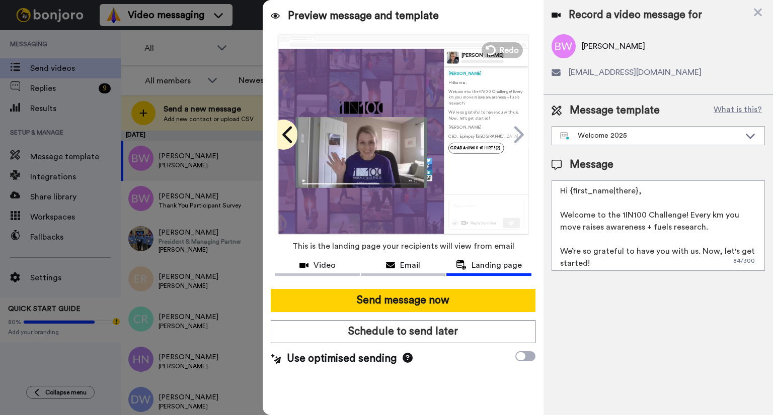
click at [282, 134] on icon at bounding box center [288, 134] width 16 height 19
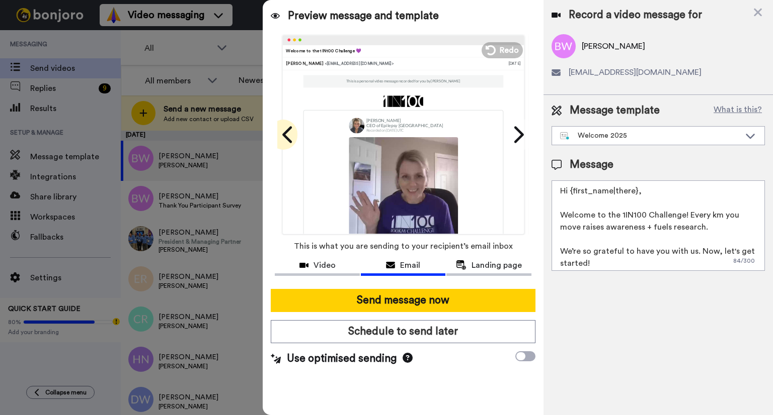
click at [284, 140] on icon at bounding box center [288, 134] width 16 height 19
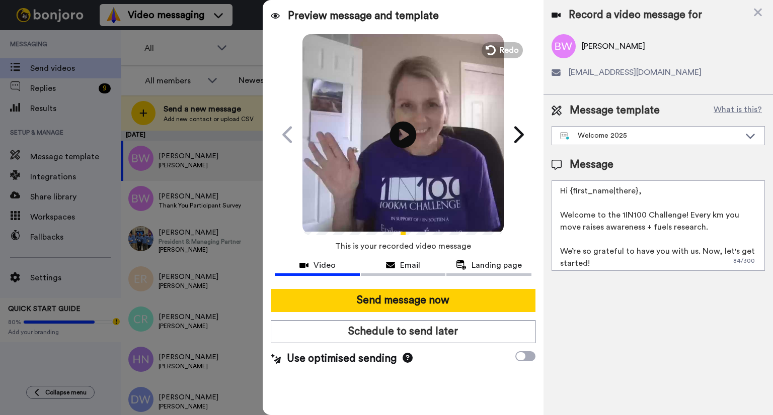
click at [406, 135] on icon "Play/Pause" at bounding box center [403, 135] width 27 height 48
click at [483, 268] on span "Landing page" at bounding box center [496, 266] width 50 height 12
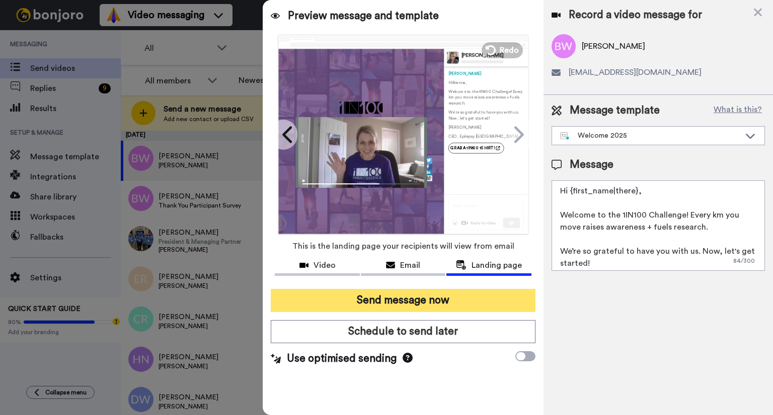
click at [468, 305] on button "Send message now" at bounding box center [403, 300] width 265 height 23
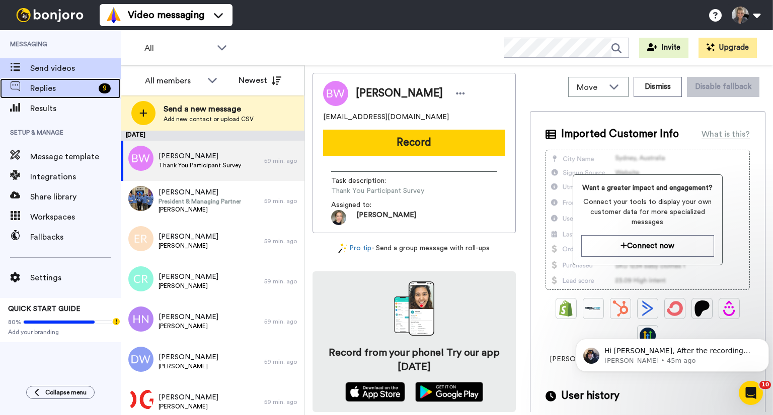
click at [52, 90] on span "Replies" at bounding box center [62, 88] width 64 height 12
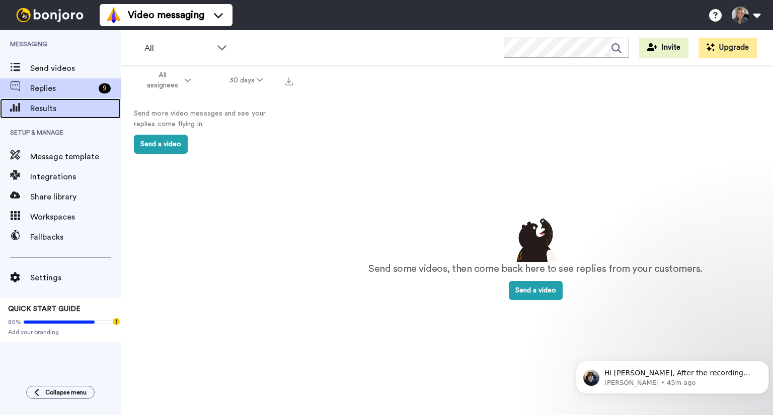
click at [50, 106] on span "Results" at bounding box center [75, 109] width 91 height 12
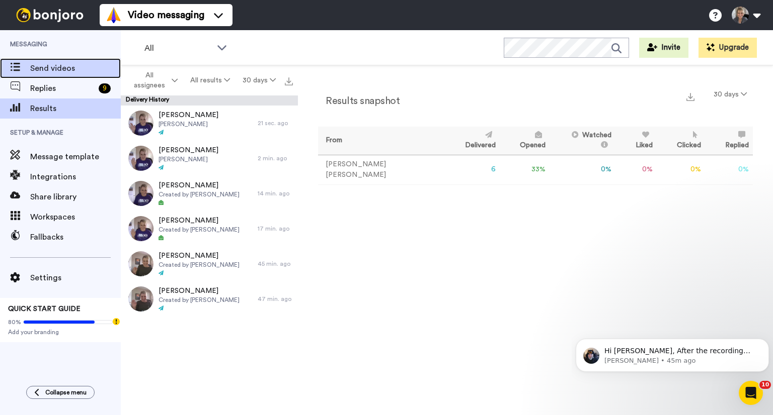
click at [52, 71] on span "Send videos" at bounding box center [75, 68] width 91 height 12
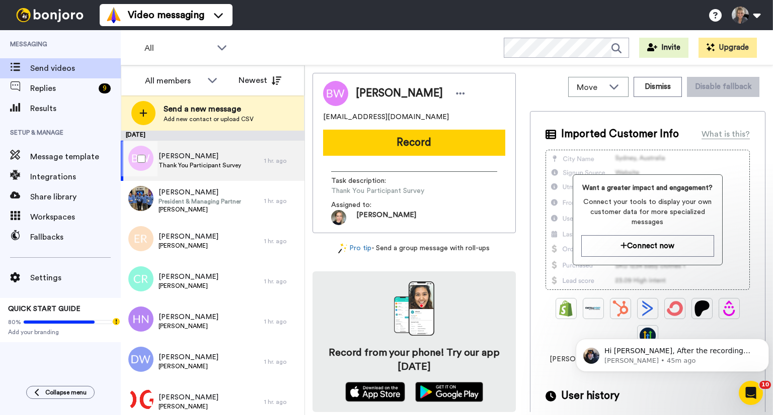
click at [274, 157] on div "1 hr. ago" at bounding box center [281, 161] width 35 height 8
click at [666, 87] on button "Dismiss" at bounding box center [657, 87] width 48 height 20
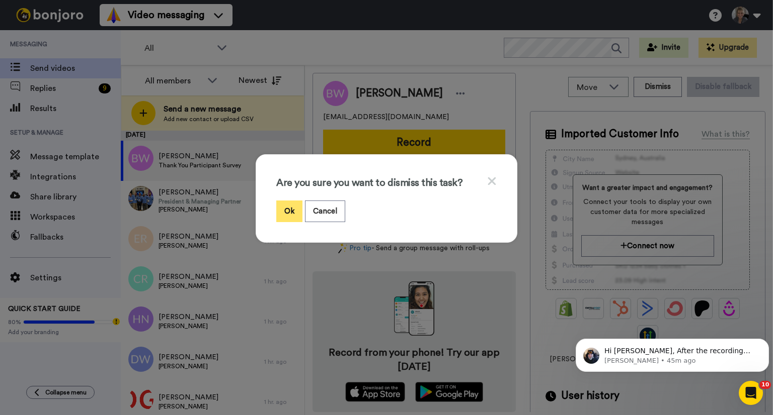
click at [286, 212] on button "Ok" at bounding box center [289, 212] width 26 height 22
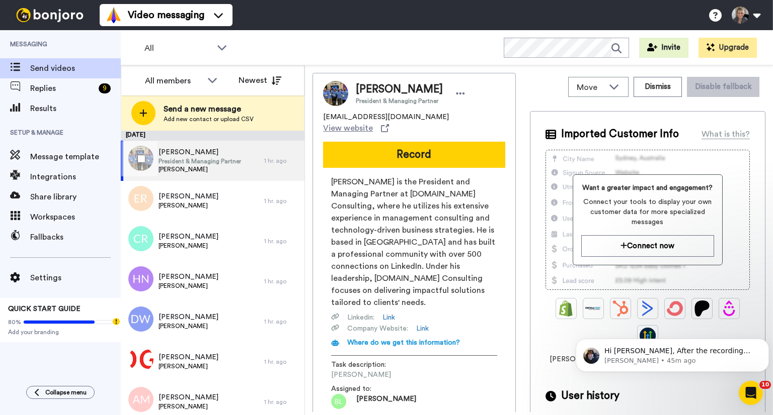
click at [190, 165] on span "[PERSON_NAME]" at bounding box center [199, 169] width 82 height 8
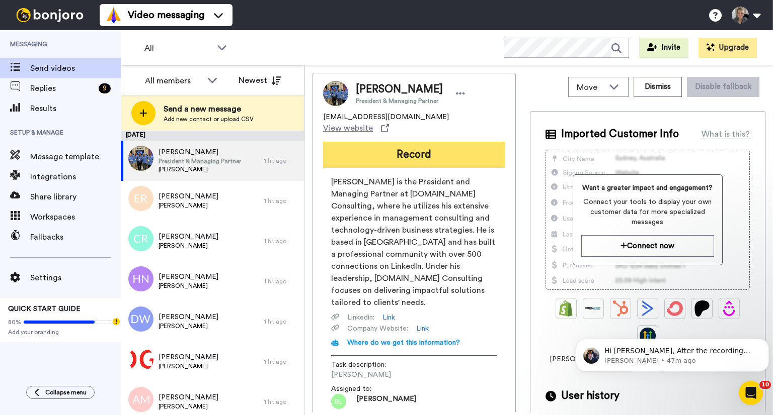
click at [410, 149] on button "Record" at bounding box center [414, 155] width 182 height 26
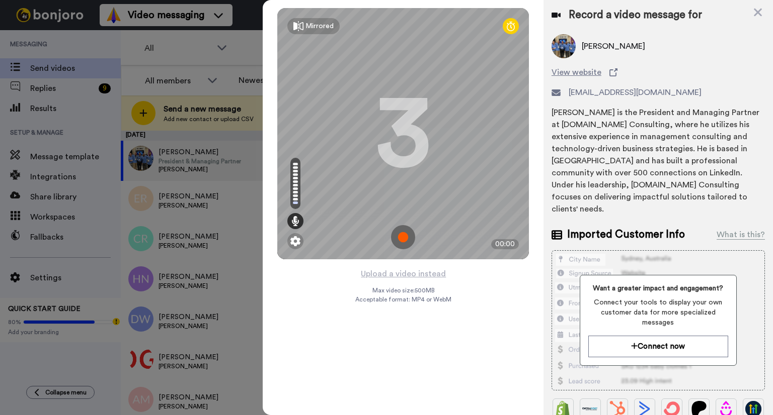
click at [404, 241] on img at bounding box center [403, 237] width 24 height 24
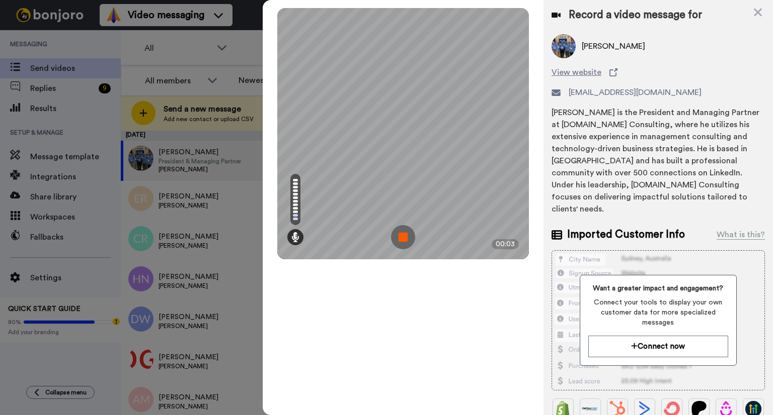
click at [404, 241] on img at bounding box center [403, 237] width 24 height 24
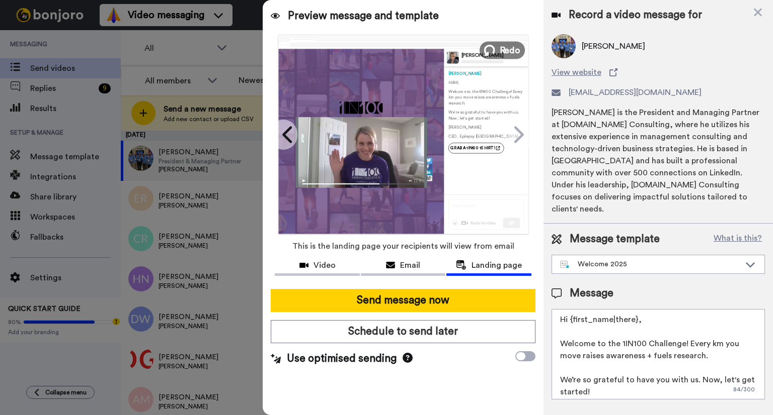
click at [516, 52] on span "Redo" at bounding box center [509, 49] width 21 height 13
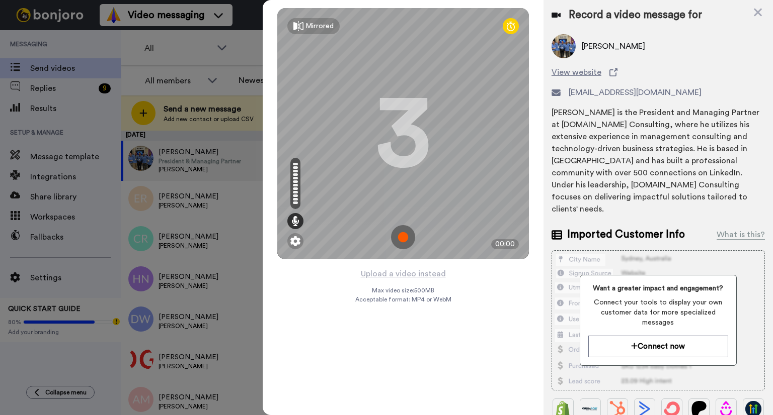
click at [401, 239] on img at bounding box center [403, 237] width 24 height 24
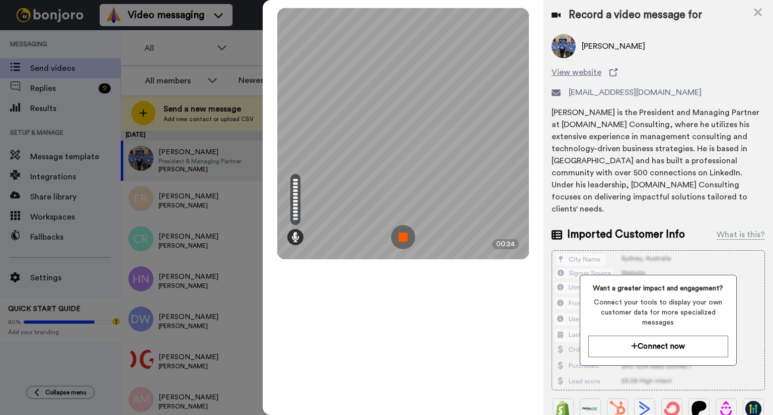
click at [401, 239] on img at bounding box center [403, 237] width 24 height 24
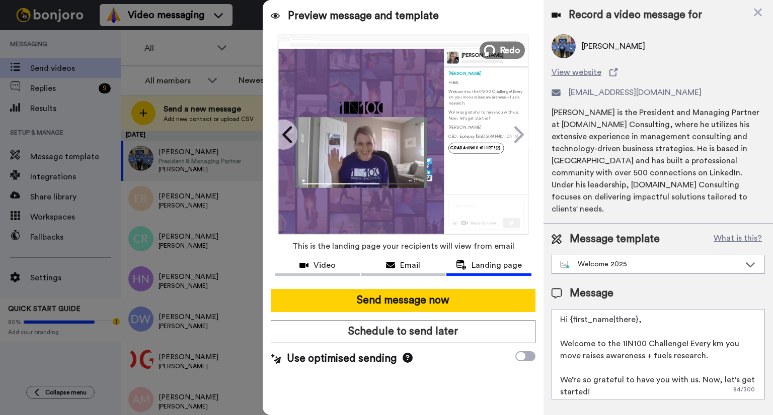
click at [510, 53] on span "Redo" at bounding box center [509, 49] width 21 height 13
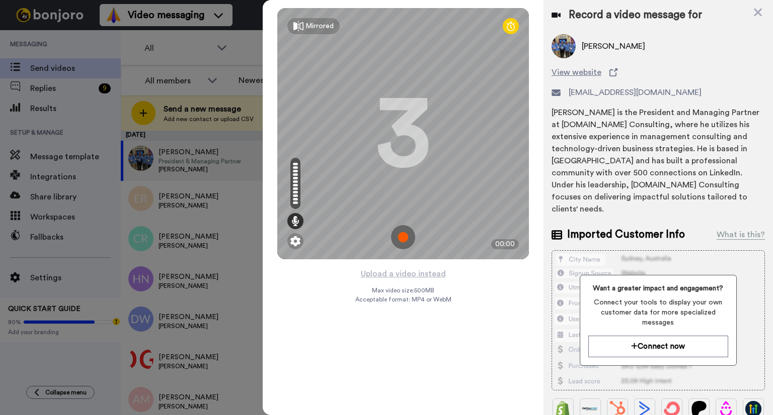
click at [401, 236] on img at bounding box center [403, 237] width 24 height 24
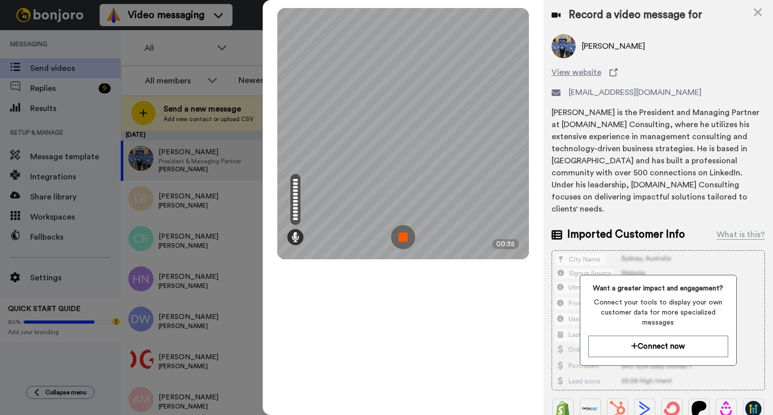
click at [404, 240] on img at bounding box center [403, 237] width 24 height 24
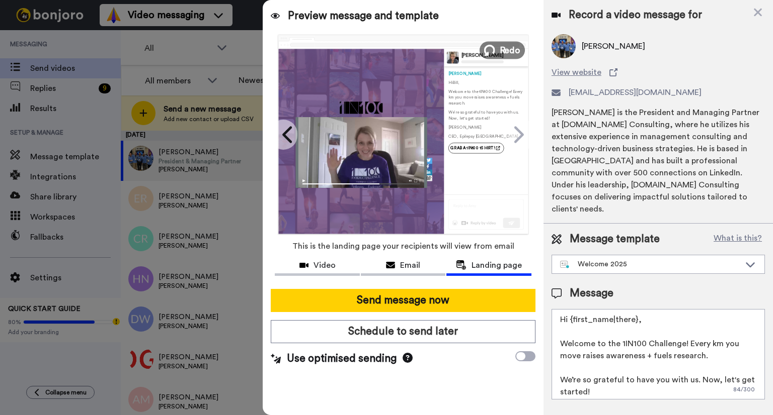
click at [505, 49] on span "Redo" at bounding box center [509, 49] width 21 height 13
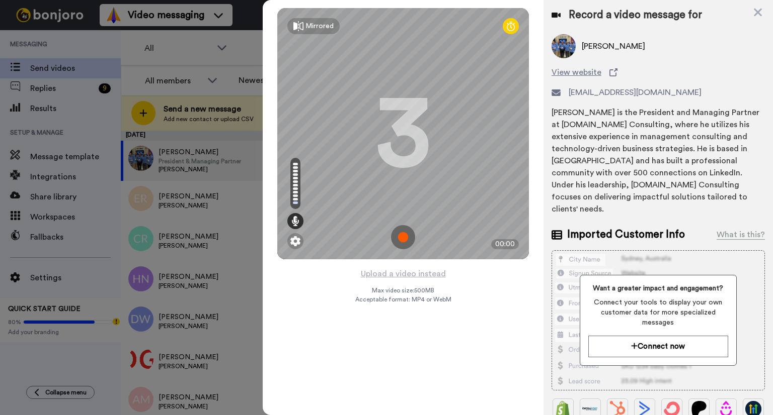
click at [404, 238] on img at bounding box center [403, 237] width 24 height 24
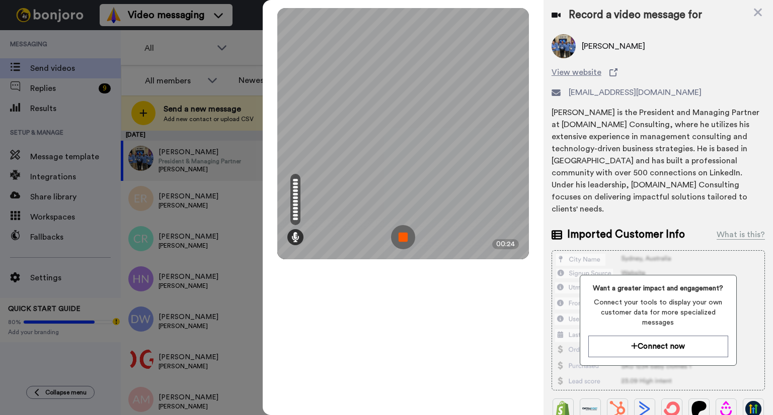
click at [404, 238] on img at bounding box center [403, 237] width 24 height 24
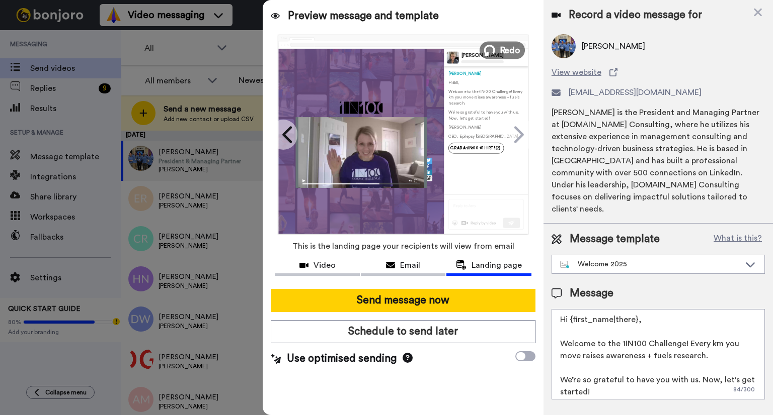
click at [496, 51] on button "Redo" at bounding box center [501, 50] width 45 height 18
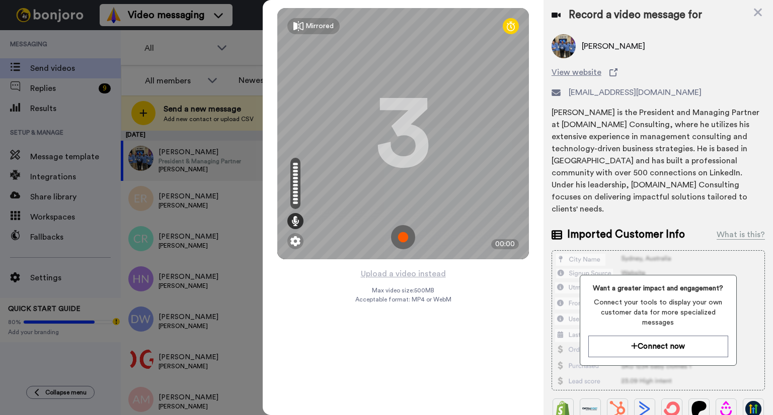
click at [406, 238] on img at bounding box center [403, 237] width 24 height 24
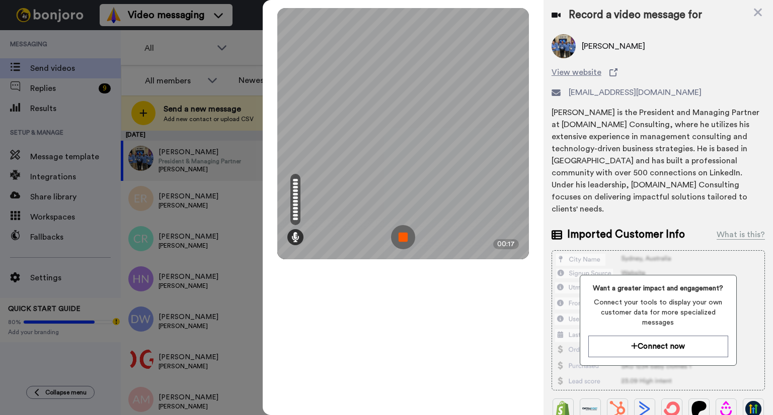
click at [407, 238] on img at bounding box center [403, 237] width 24 height 24
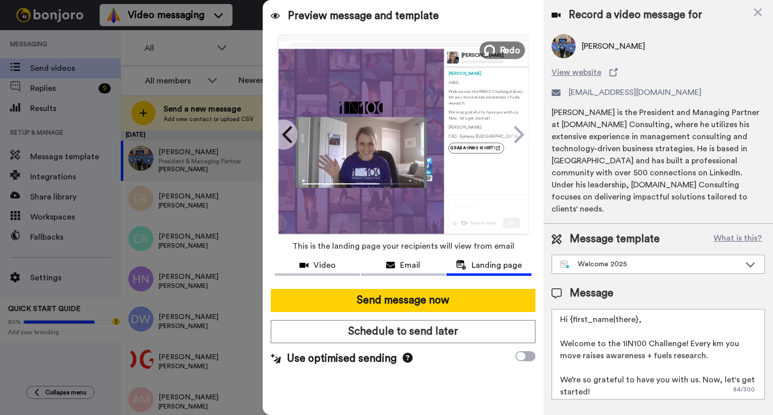
click at [515, 54] on span "Redo" at bounding box center [509, 49] width 21 height 13
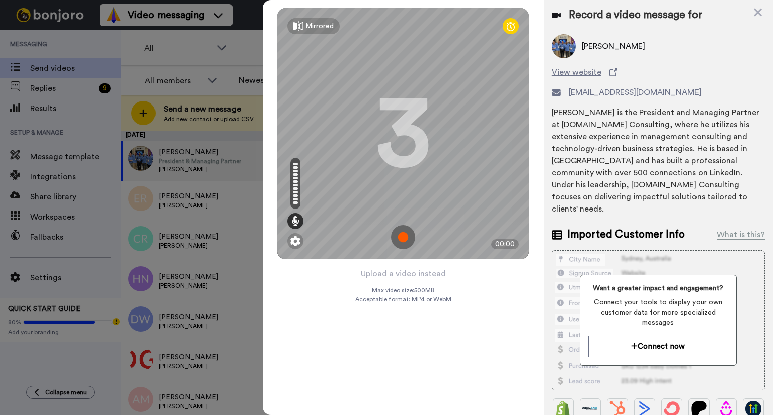
click at [404, 238] on img at bounding box center [403, 237] width 24 height 24
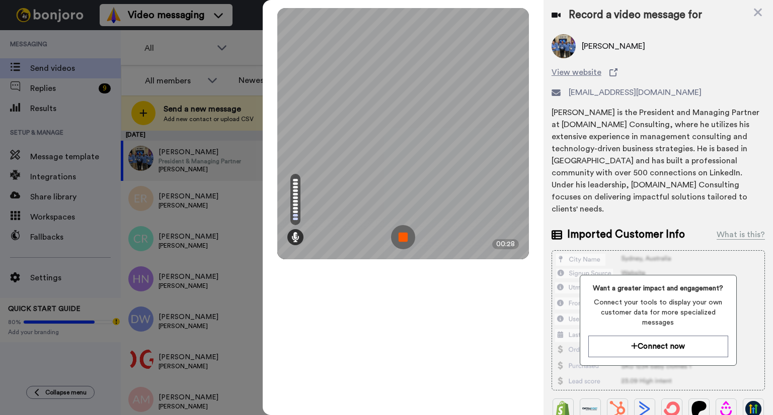
click at [401, 236] on img at bounding box center [403, 237] width 24 height 24
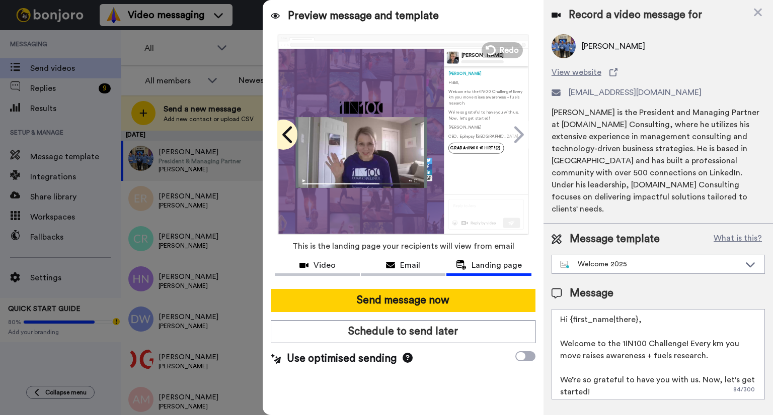
click at [292, 137] on icon at bounding box center [288, 134] width 16 height 19
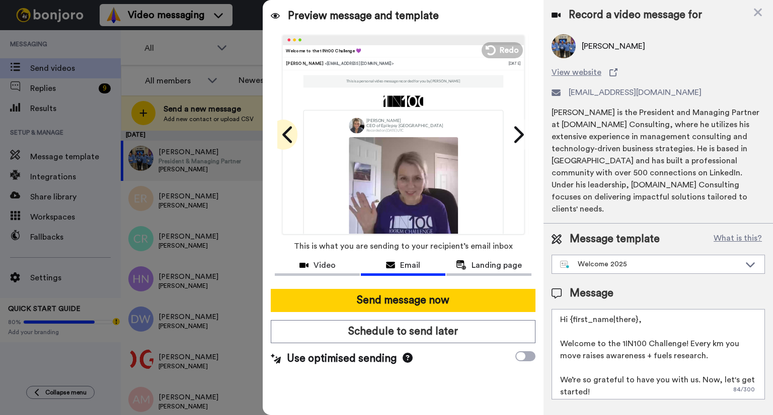
click at [284, 132] on icon at bounding box center [288, 134] width 16 height 19
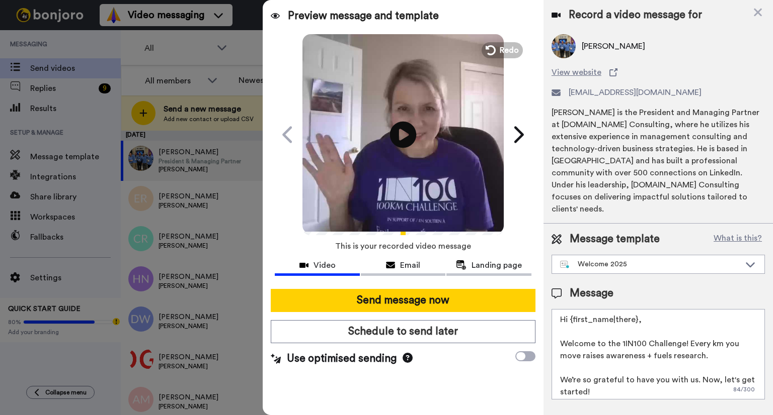
click at [405, 134] on icon "Play/Pause" at bounding box center [403, 135] width 27 height 48
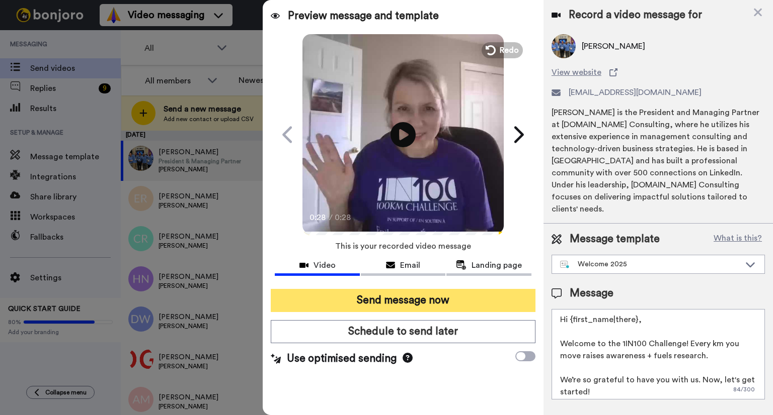
click at [427, 303] on button "Send message now" at bounding box center [403, 300] width 265 height 23
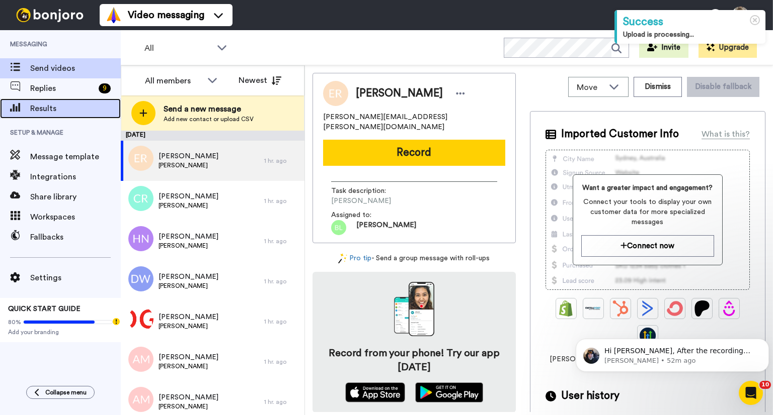
click at [68, 107] on span "Results" at bounding box center [75, 109] width 91 height 12
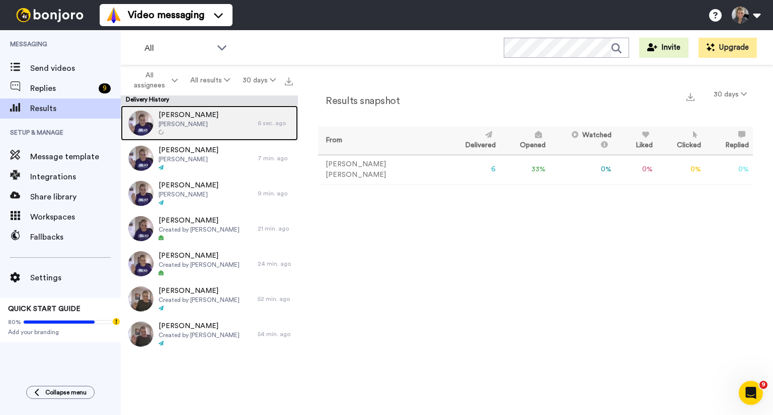
click at [190, 127] on div "[PERSON_NAME] [PERSON_NAME]" at bounding box center [189, 123] width 137 height 35
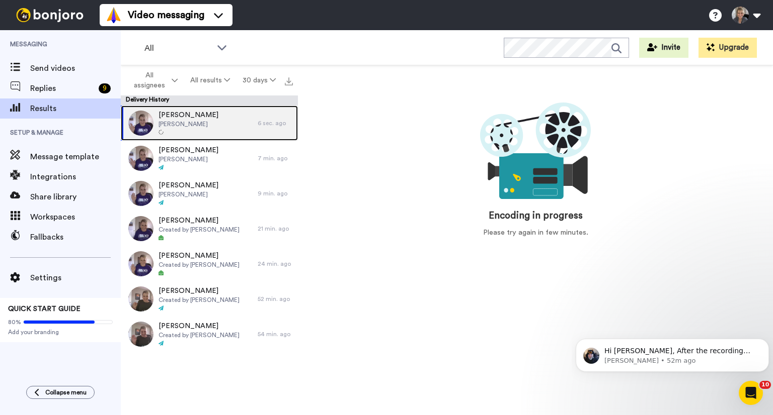
click at [190, 127] on div "[PERSON_NAME] [PERSON_NAME]" at bounding box center [189, 123] width 137 height 35
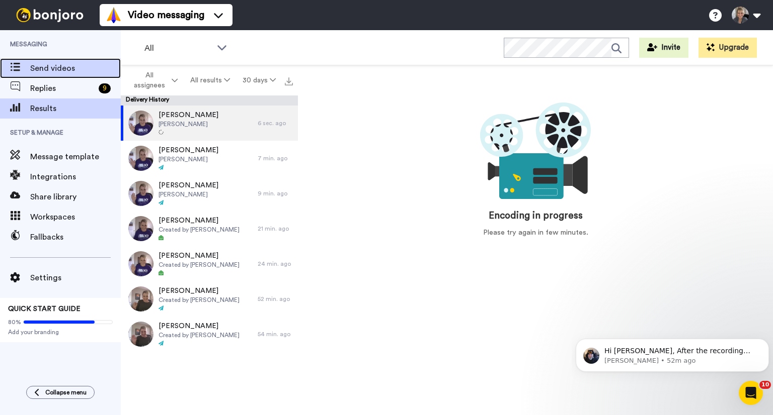
click at [69, 68] on span "Send videos" at bounding box center [75, 68] width 91 height 12
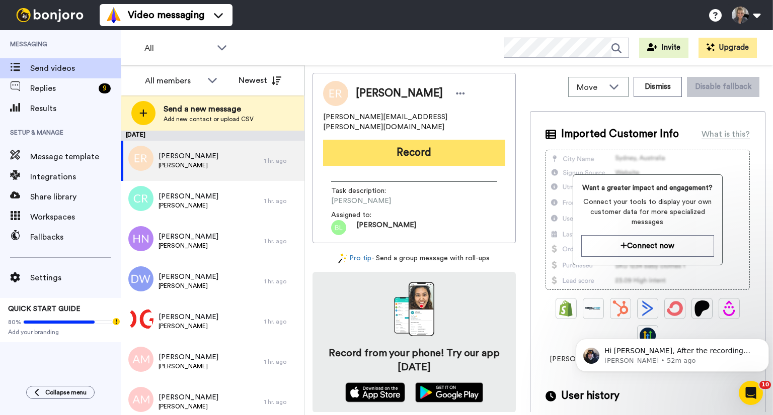
click at [413, 144] on button "Record" at bounding box center [414, 153] width 182 height 26
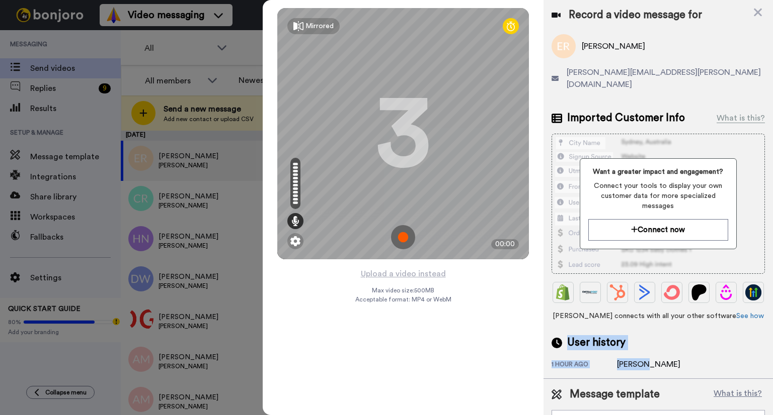
drag, startPoint x: 763, startPoint y: 334, endPoint x: 764, endPoint y: 378, distance: 43.8
click at [764, 378] on div "Record a video message for Elliott Riddell elliott.riddell@gmail.com Imported C…" at bounding box center [657, 189] width 229 height 379
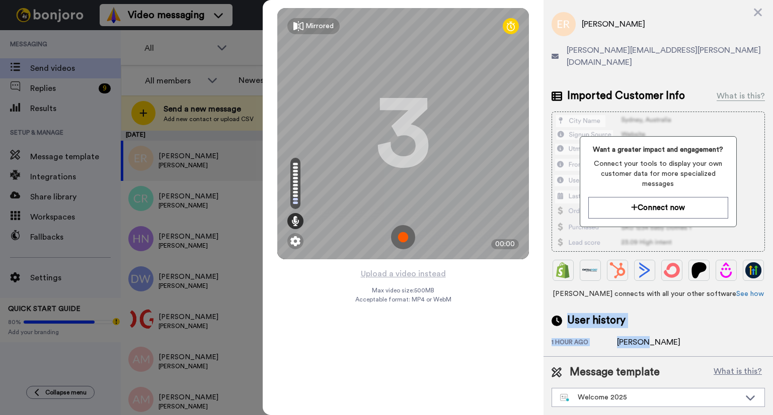
click at [405, 241] on img at bounding box center [403, 237] width 24 height 24
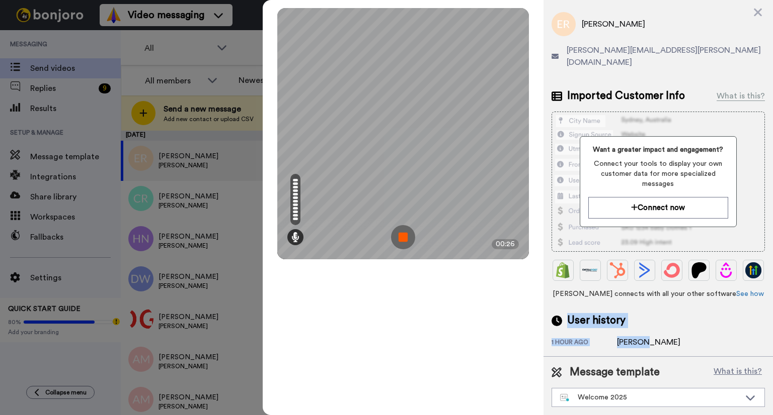
click at [405, 241] on img at bounding box center [403, 237] width 24 height 24
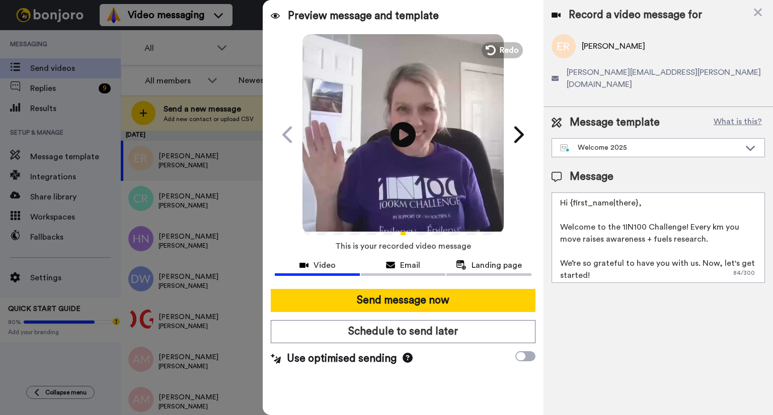
scroll to position [0, 0]
click at [498, 263] on span "Landing page" at bounding box center [496, 266] width 50 height 12
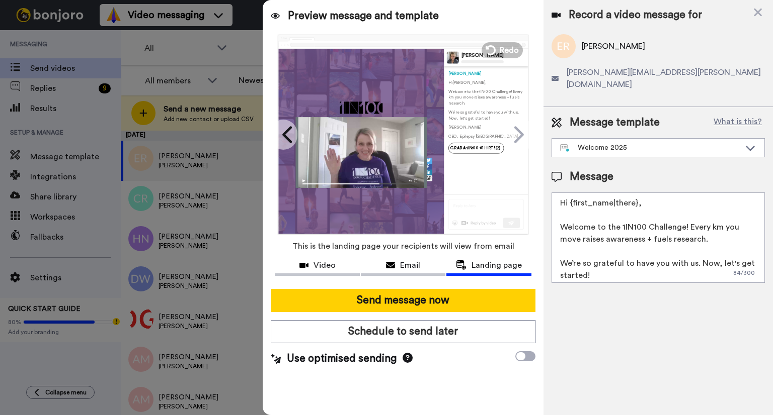
click at [297, 132] on div at bounding box center [360, 152] width 131 height 71
click at [288, 135] on icon at bounding box center [288, 134] width 16 height 19
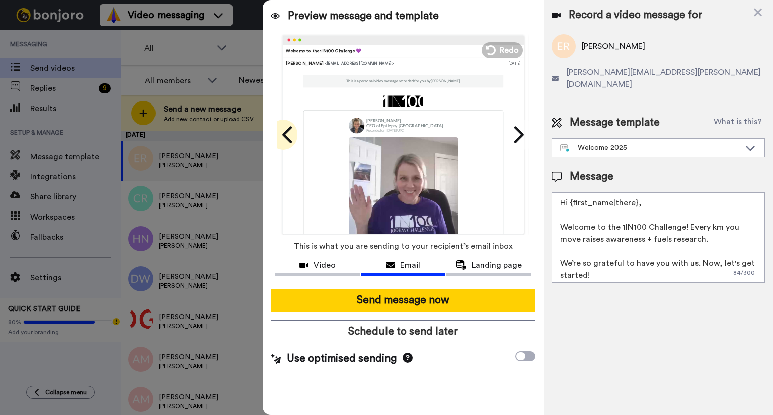
click at [288, 135] on icon at bounding box center [288, 134] width 16 height 19
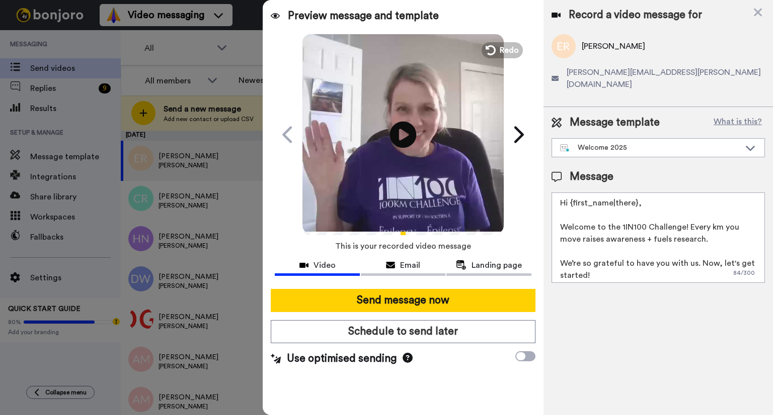
click at [401, 135] on icon "Play/Pause" at bounding box center [403, 135] width 27 height 48
click at [496, 265] on span "Landing page" at bounding box center [496, 266] width 50 height 12
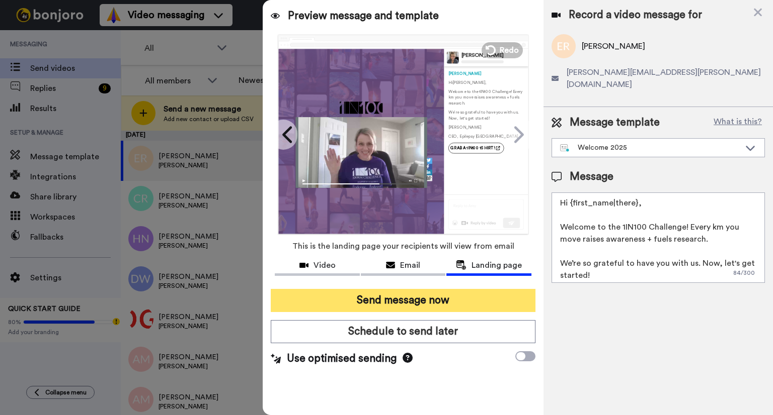
click at [458, 302] on button "Send message now" at bounding box center [403, 300] width 265 height 23
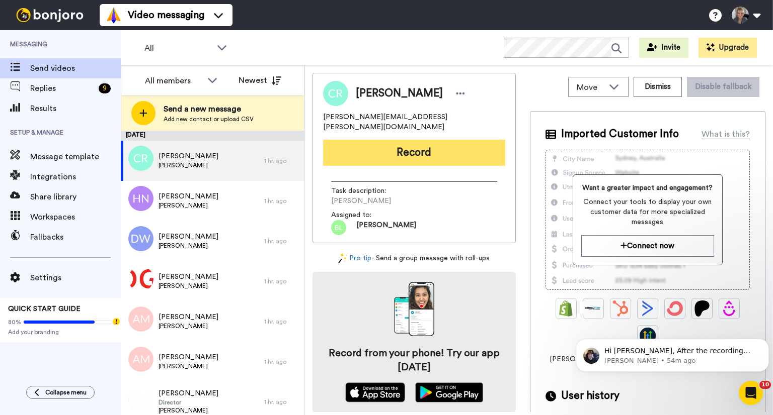
click at [430, 149] on button "Record" at bounding box center [414, 153] width 182 height 26
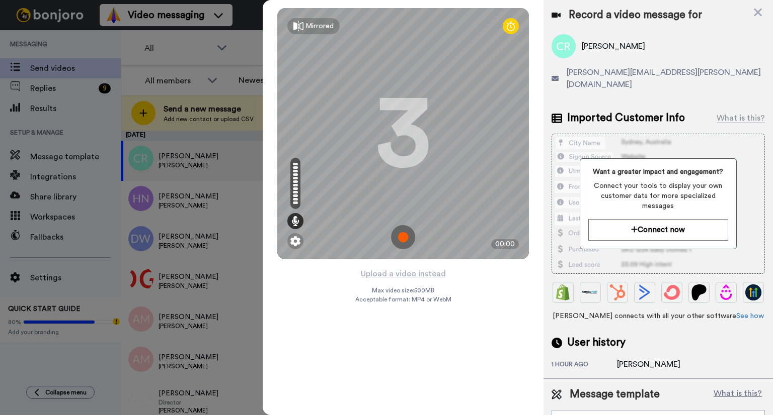
click at [400, 236] on img at bounding box center [403, 237] width 24 height 24
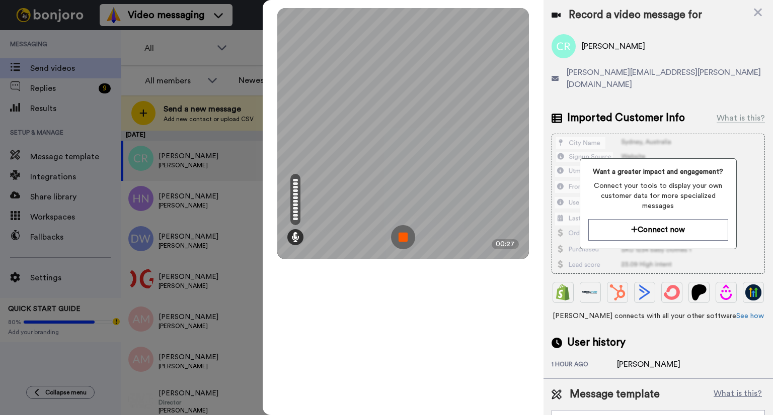
click at [403, 235] on img at bounding box center [403, 237] width 24 height 24
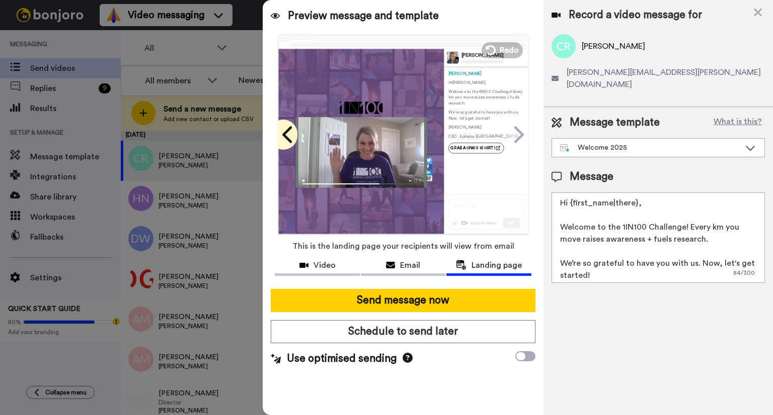
click at [291, 135] on icon at bounding box center [288, 134] width 16 height 19
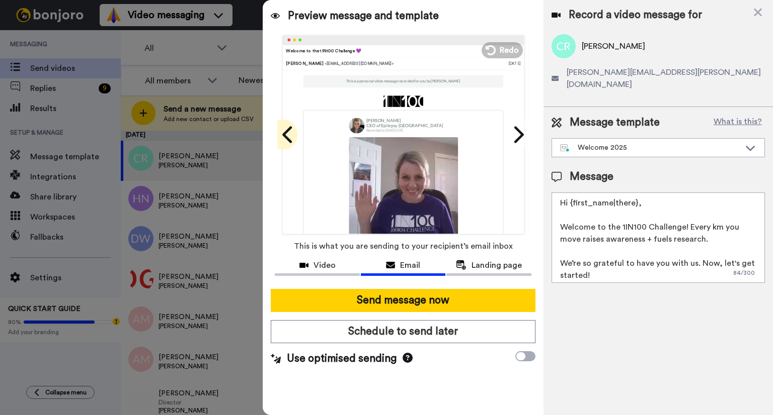
click at [281, 134] on icon at bounding box center [288, 134] width 16 height 19
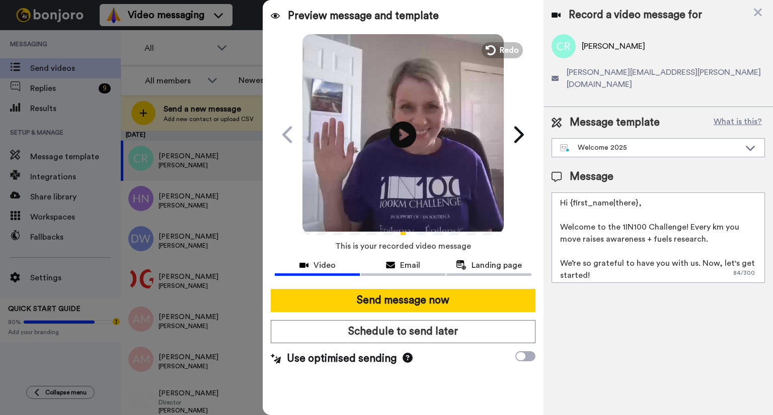
click at [402, 133] on icon "Play/Pause" at bounding box center [403, 135] width 27 height 48
click at [495, 270] on span "Landing page" at bounding box center [496, 266] width 50 height 12
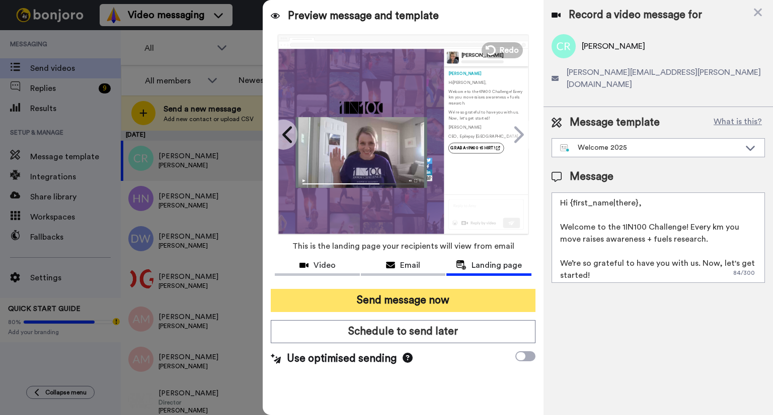
click at [467, 303] on button "Send message now" at bounding box center [403, 300] width 265 height 23
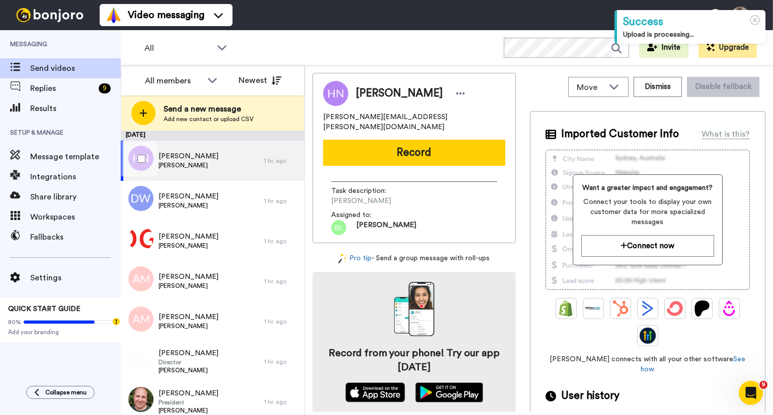
click at [195, 161] on span "[PERSON_NAME]" at bounding box center [188, 165] width 60 height 8
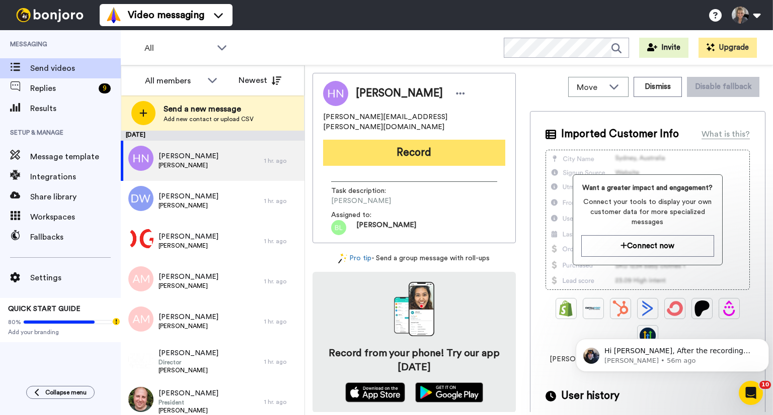
click at [406, 147] on button "Record" at bounding box center [414, 153] width 182 height 26
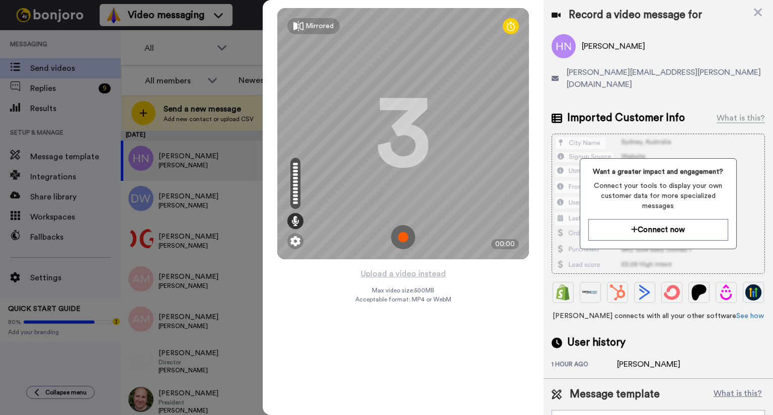
click at [404, 236] on img at bounding box center [403, 237] width 24 height 24
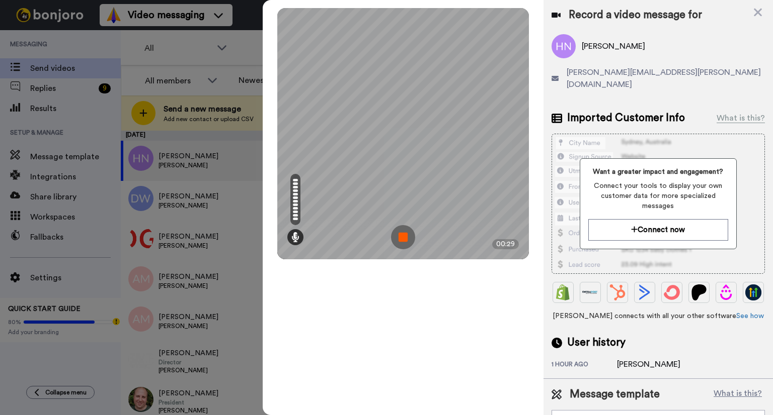
click at [405, 237] on img at bounding box center [403, 237] width 24 height 24
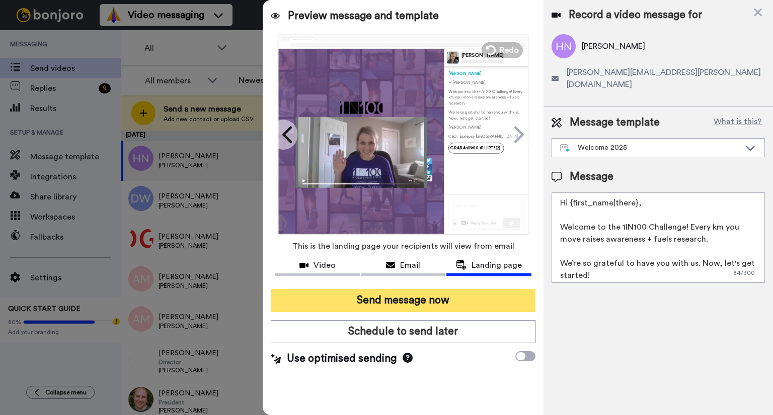
click at [489, 305] on button "Send message now" at bounding box center [403, 300] width 265 height 23
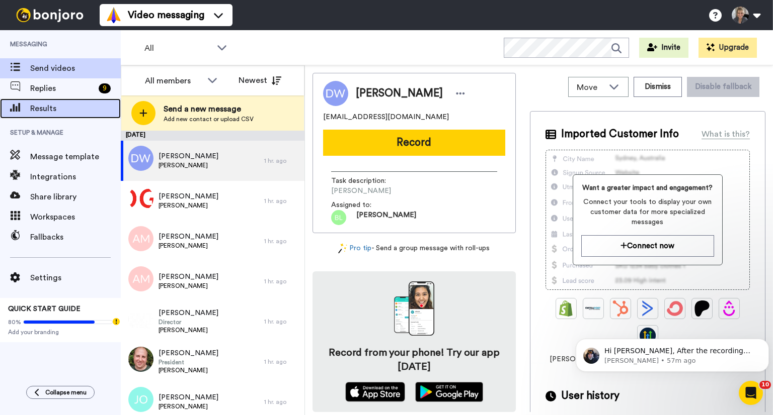
click at [59, 108] on span "Results" at bounding box center [75, 109] width 91 height 12
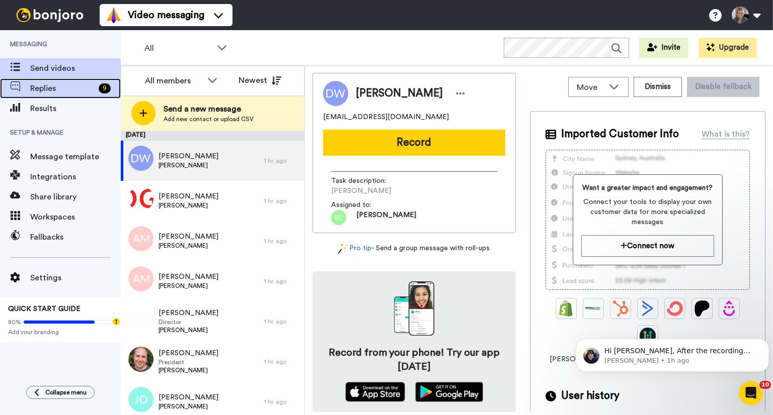
click at [64, 90] on span "Replies" at bounding box center [62, 88] width 64 height 12
click at [60, 67] on span "Send videos" at bounding box center [75, 68] width 91 height 12
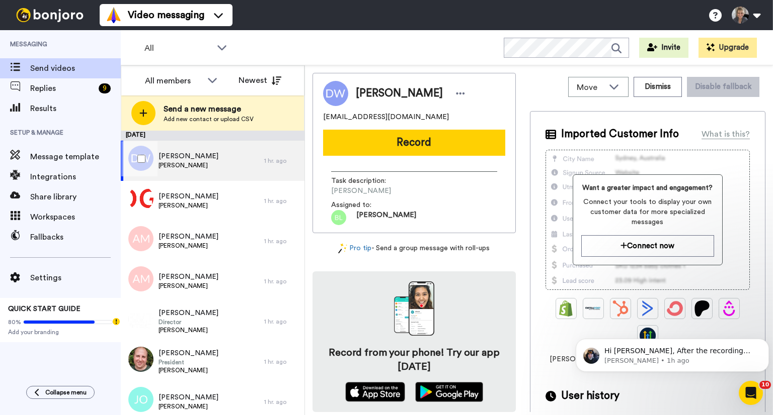
click at [197, 161] on span "[PERSON_NAME]" at bounding box center [188, 165] width 60 height 8
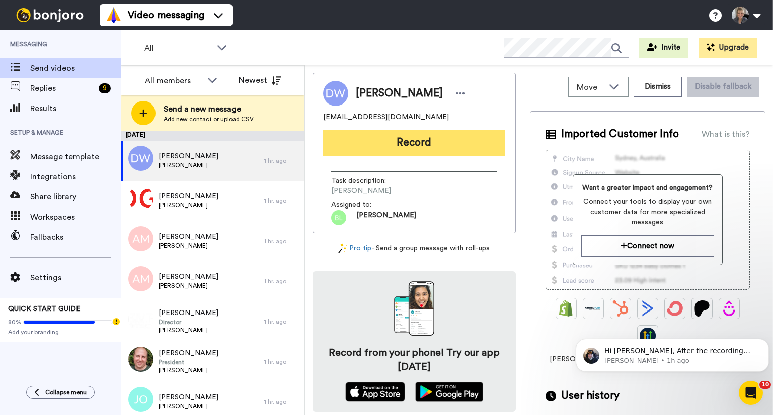
click at [406, 148] on button "Record" at bounding box center [414, 143] width 182 height 26
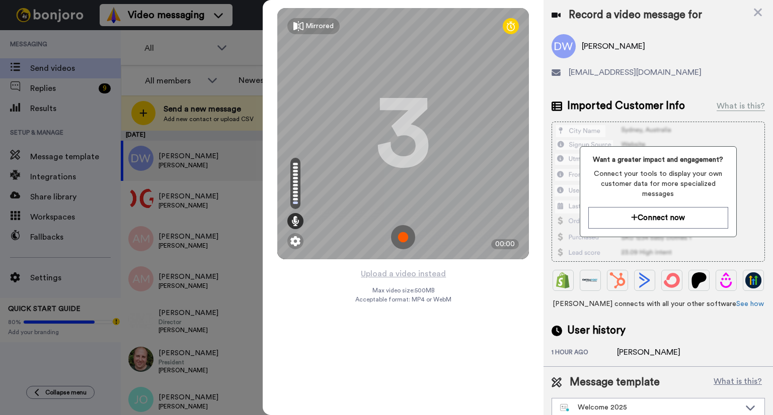
click at [404, 241] on img at bounding box center [403, 237] width 24 height 24
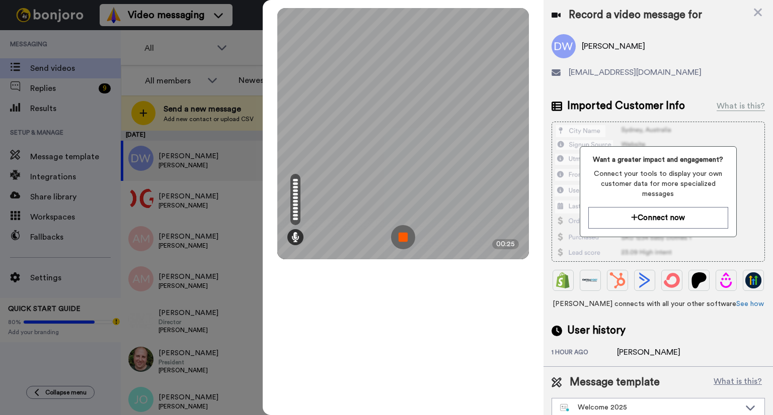
click at [406, 242] on img at bounding box center [403, 237] width 24 height 24
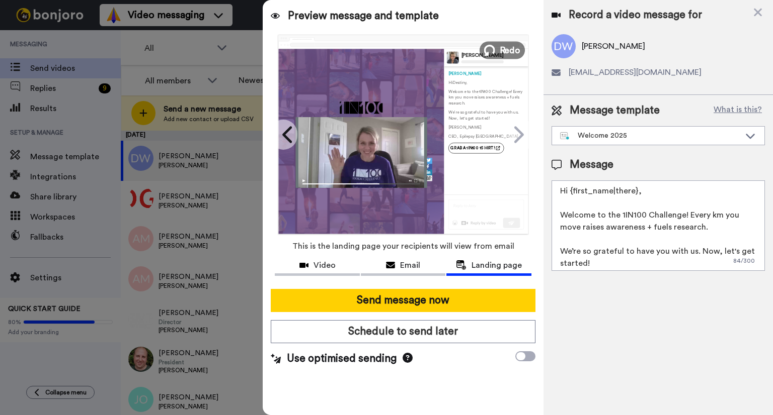
click at [509, 48] on span "Redo" at bounding box center [509, 49] width 21 height 13
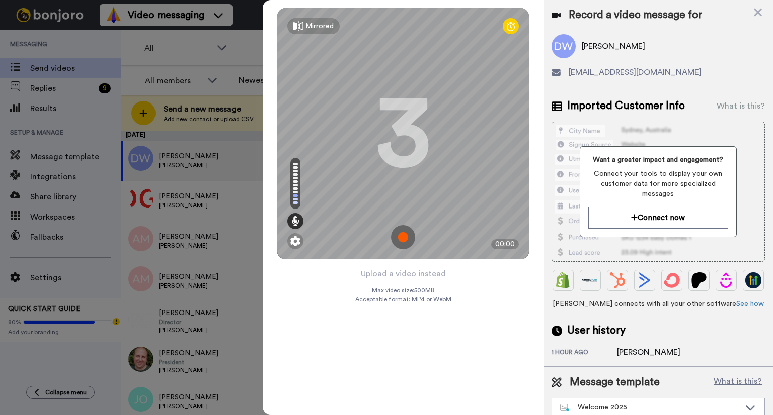
click at [404, 241] on img at bounding box center [403, 237] width 24 height 24
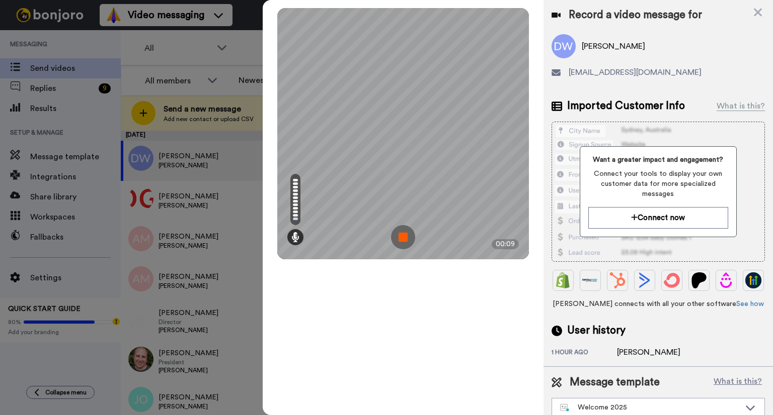
click at [404, 241] on img at bounding box center [403, 237] width 24 height 24
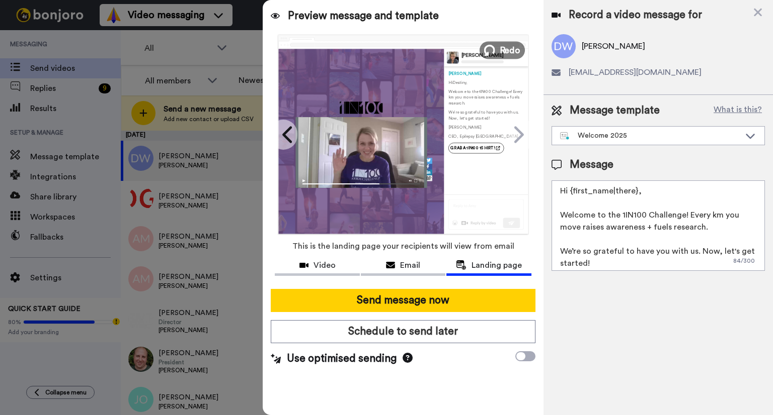
click at [494, 53] on icon at bounding box center [489, 50] width 11 height 11
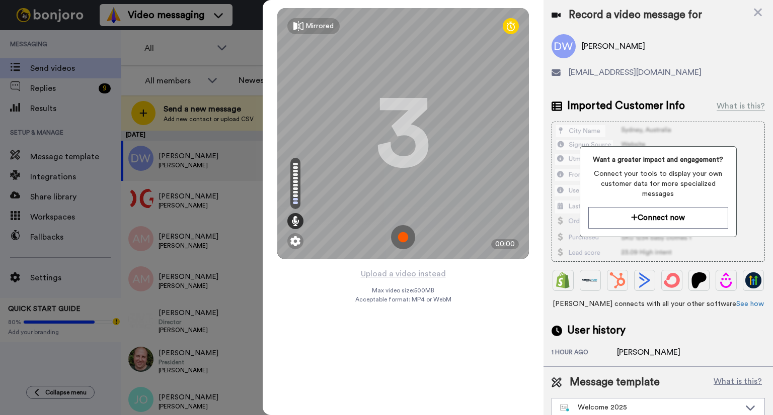
click at [406, 237] on img at bounding box center [403, 237] width 24 height 24
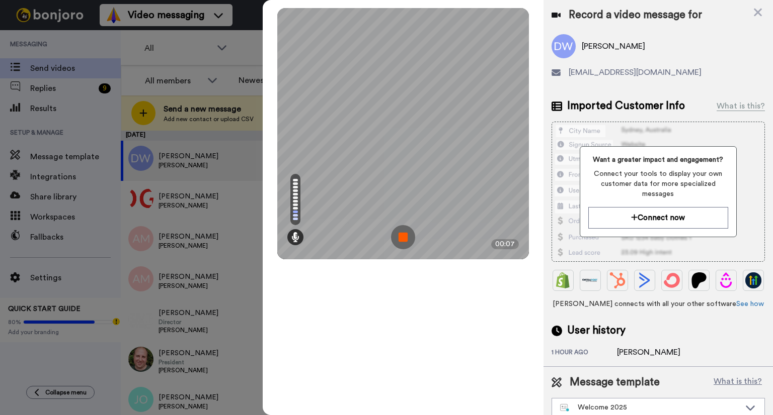
click at [408, 237] on img at bounding box center [403, 237] width 24 height 24
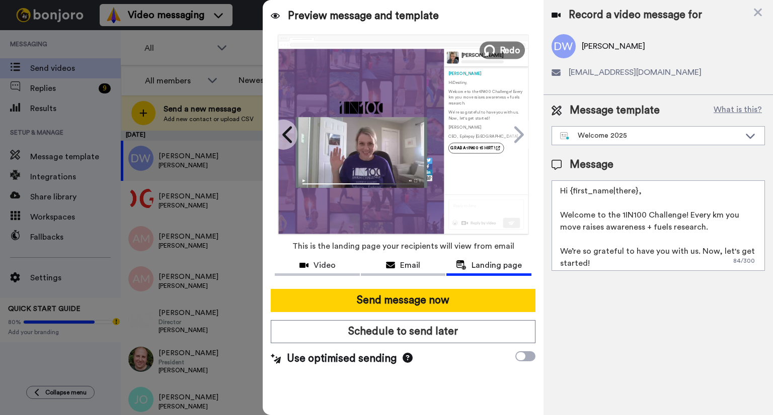
click at [497, 48] on button "Redo" at bounding box center [501, 50] width 45 height 18
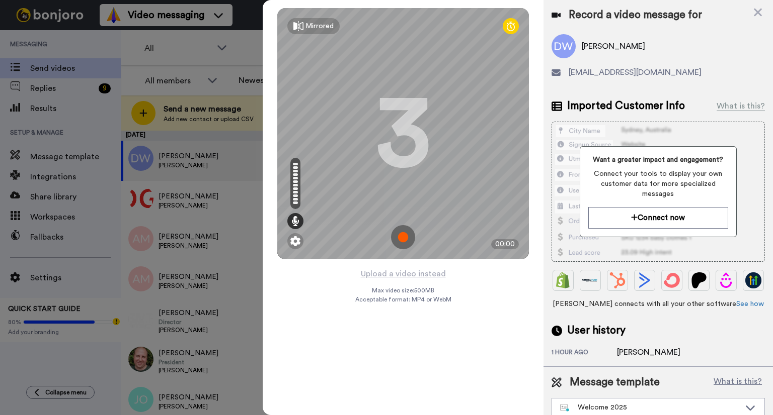
click at [407, 238] on img at bounding box center [403, 237] width 24 height 24
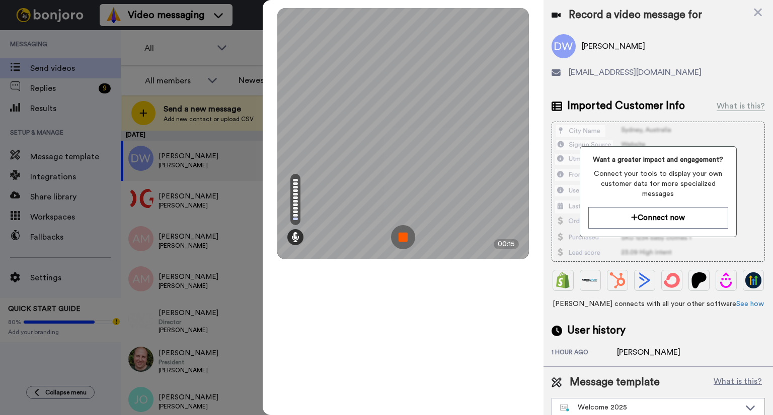
click at [406, 238] on img at bounding box center [403, 237] width 24 height 24
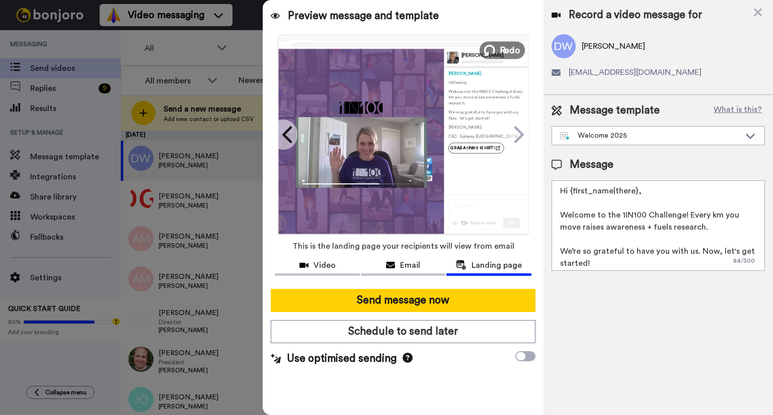
click at [512, 48] on span "Redo" at bounding box center [509, 49] width 21 height 13
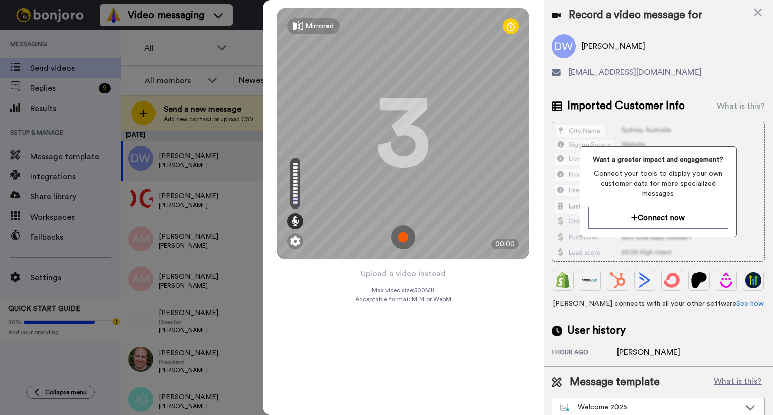
click at [403, 240] on img at bounding box center [403, 237] width 24 height 24
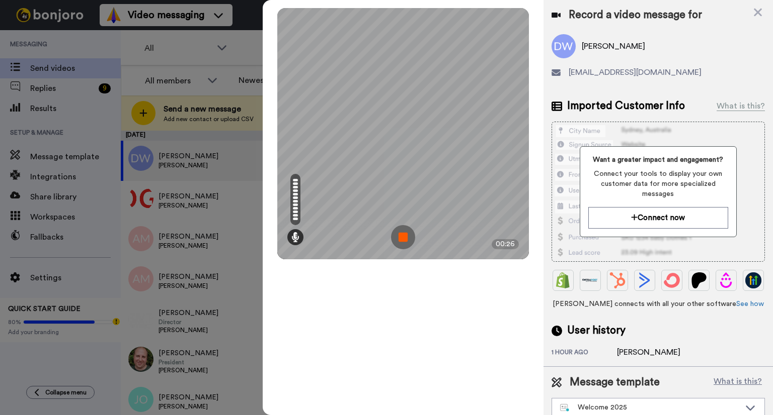
click at [403, 240] on img at bounding box center [403, 237] width 24 height 24
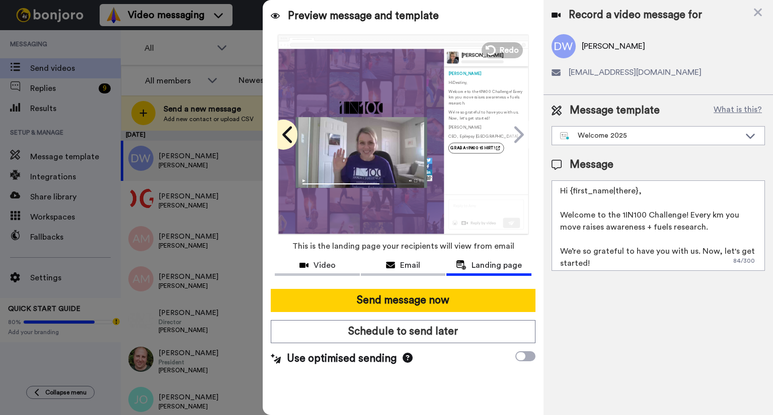
click at [293, 135] on icon at bounding box center [288, 134] width 16 height 19
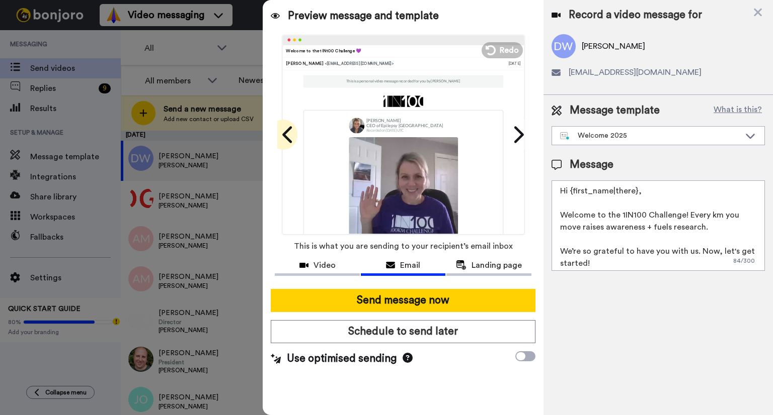
click at [291, 143] on icon at bounding box center [288, 134] width 16 height 19
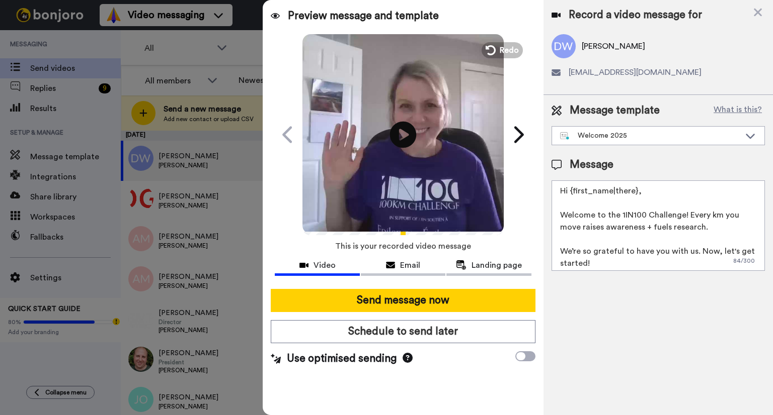
click at [396, 136] on icon at bounding box center [403, 134] width 27 height 27
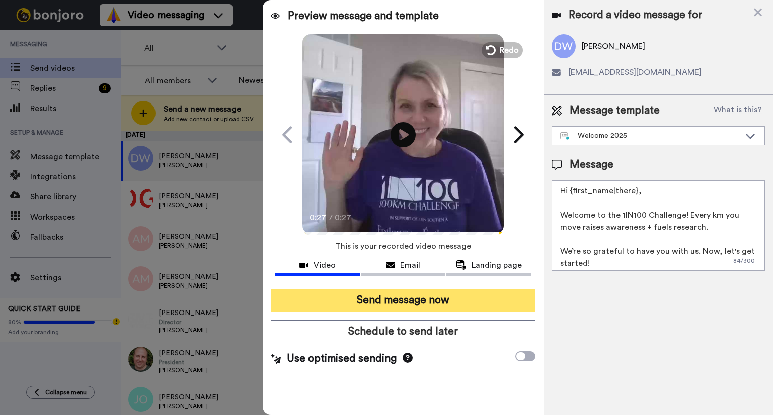
click at [416, 304] on button "Send message now" at bounding box center [403, 300] width 265 height 23
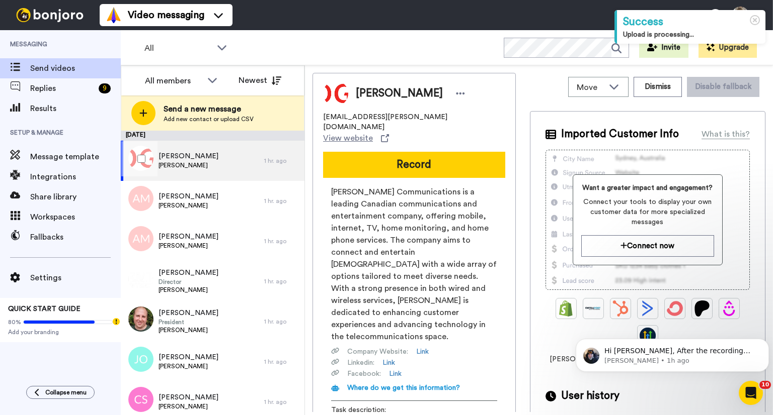
click at [207, 164] on div "[PERSON_NAME] [PERSON_NAME]" at bounding box center [192, 161] width 143 height 40
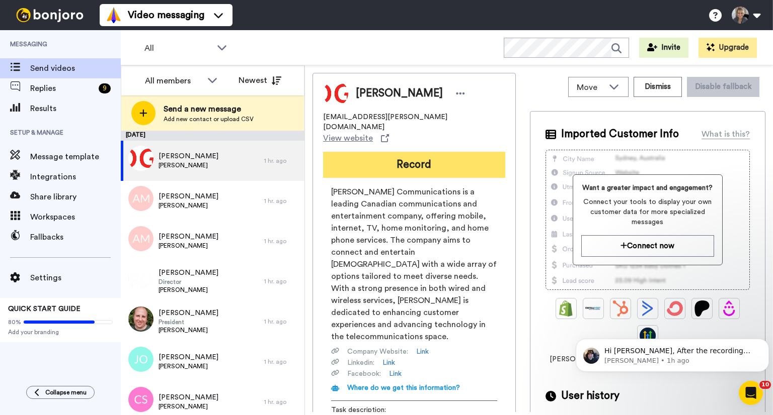
click at [374, 152] on button "Record" at bounding box center [414, 165] width 182 height 26
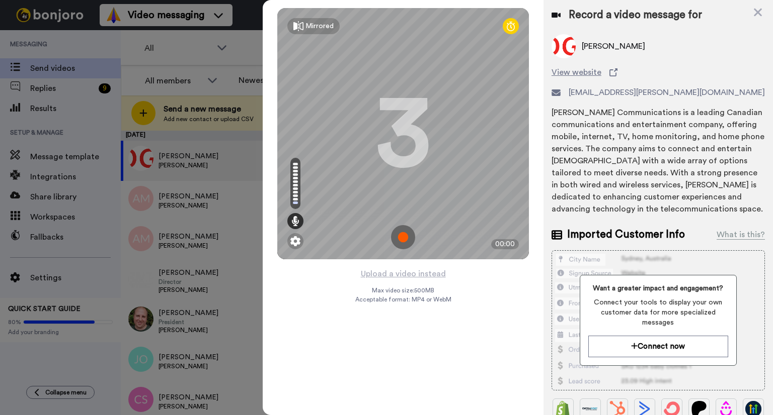
click at [407, 240] on img at bounding box center [403, 237] width 24 height 24
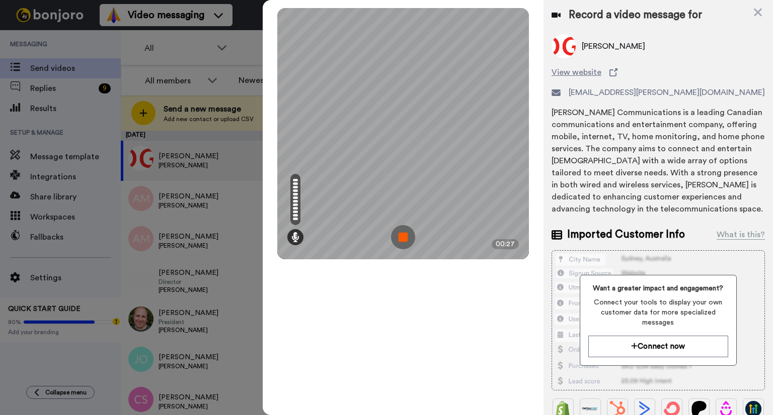
click at [407, 240] on img at bounding box center [403, 237] width 24 height 24
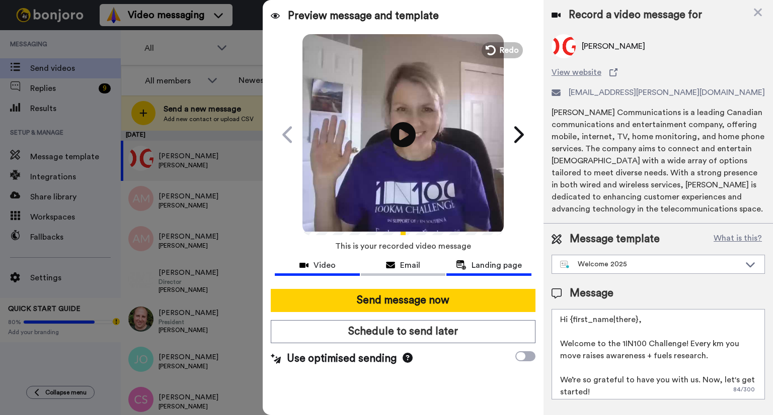
click at [491, 268] on span "Landing page" at bounding box center [496, 266] width 50 height 12
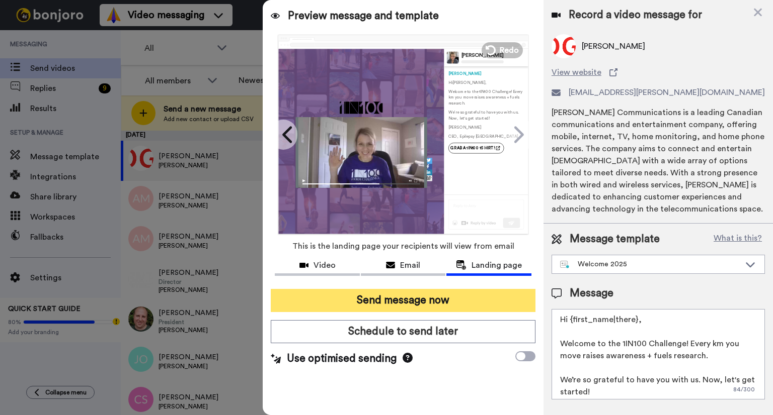
click at [435, 302] on button "Send message now" at bounding box center [403, 300] width 265 height 23
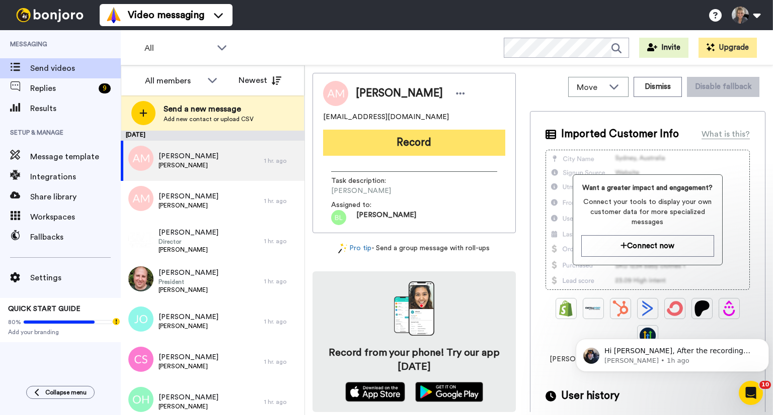
click at [396, 146] on button "Record" at bounding box center [414, 143] width 182 height 26
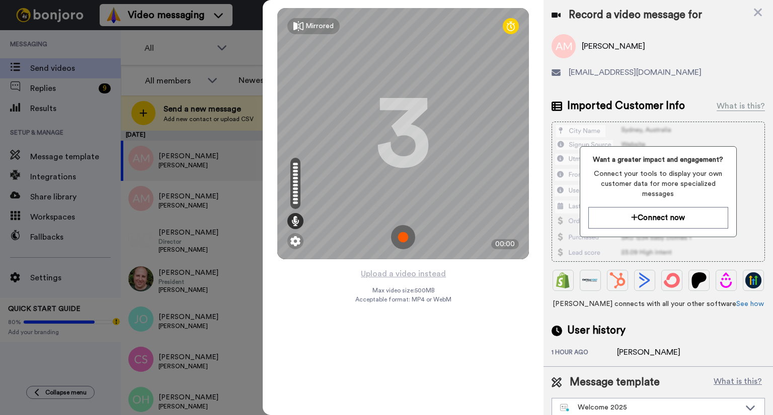
click at [404, 237] on img at bounding box center [403, 237] width 24 height 24
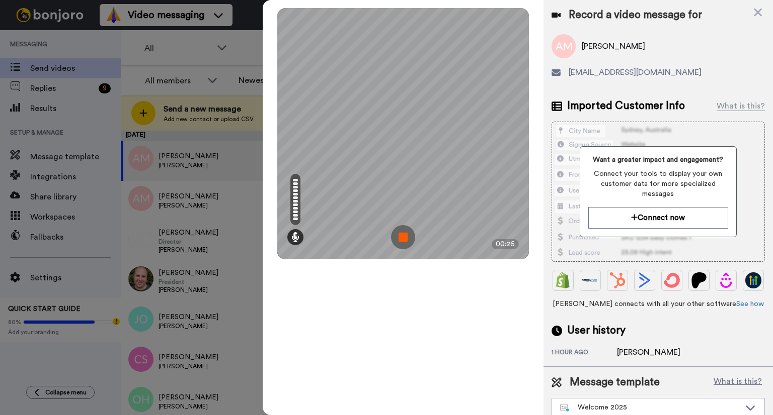
click at [404, 236] on img at bounding box center [403, 237] width 24 height 24
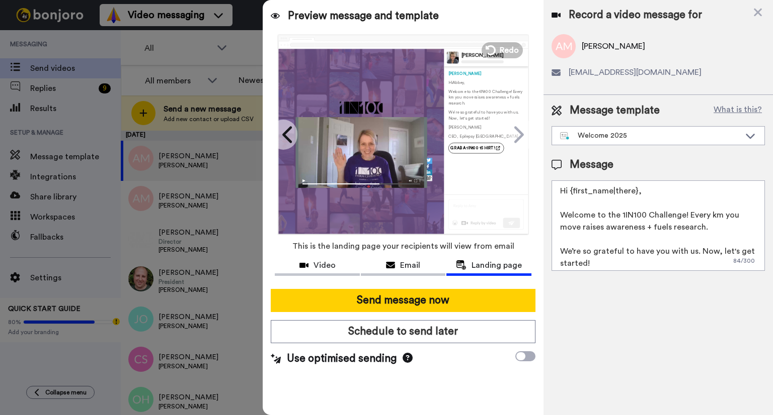
click at [490, 269] on span "Landing page" at bounding box center [496, 266] width 50 height 12
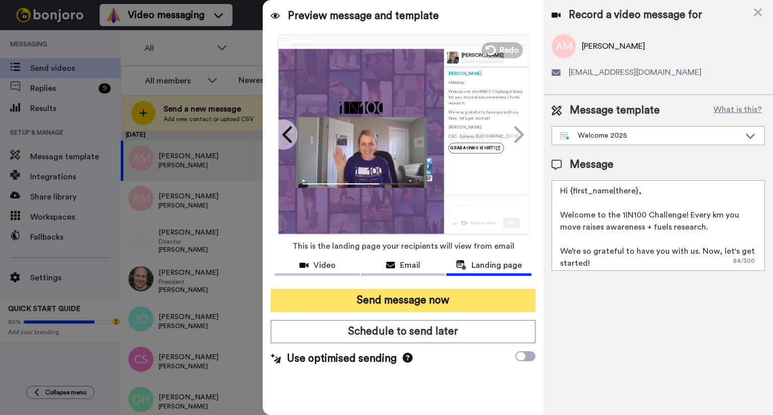
click at [455, 306] on button "Send message now" at bounding box center [403, 300] width 265 height 23
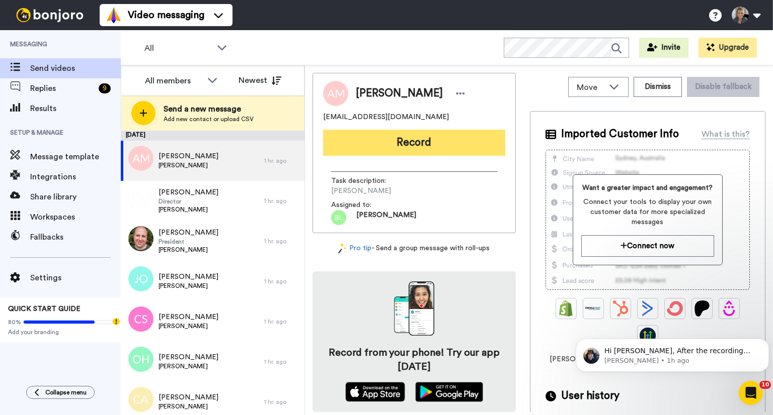
click at [417, 141] on button "Record" at bounding box center [414, 143] width 182 height 26
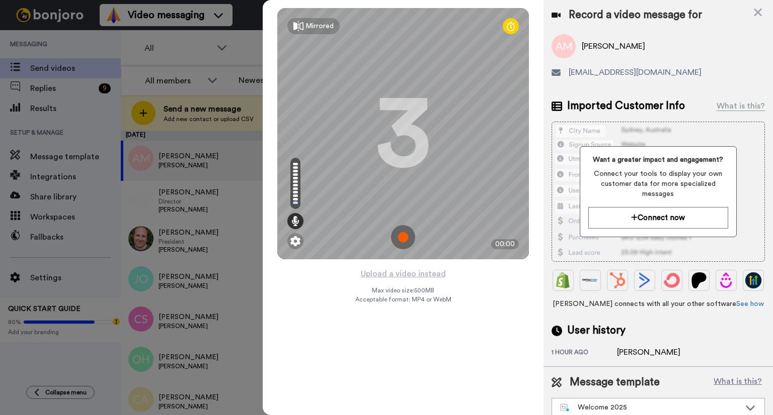
click at [402, 240] on img at bounding box center [403, 237] width 24 height 24
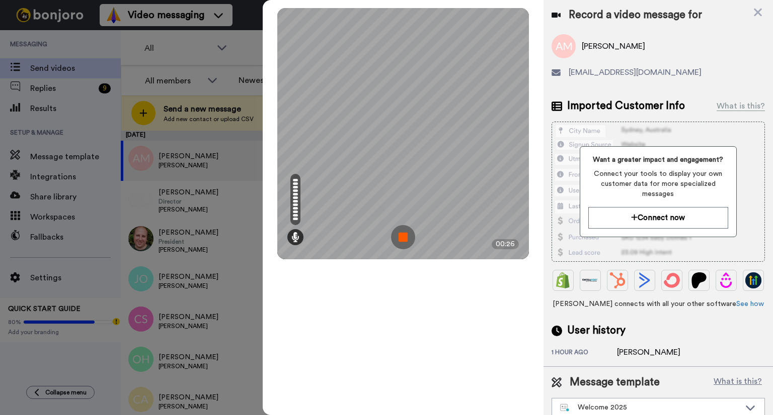
click at [410, 232] on img at bounding box center [403, 237] width 24 height 24
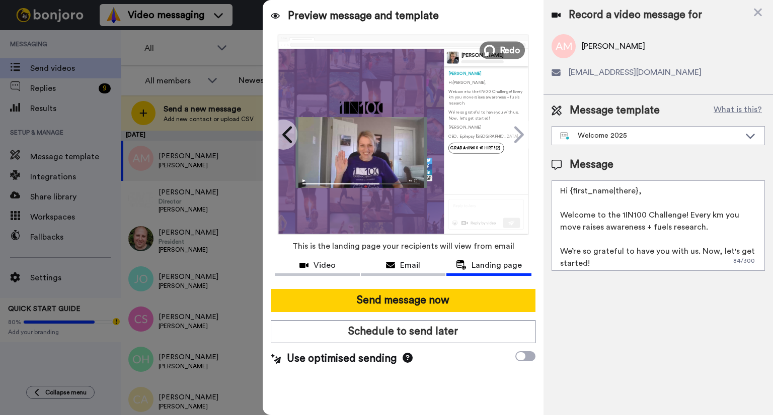
click at [498, 51] on button "Redo" at bounding box center [501, 50] width 45 height 18
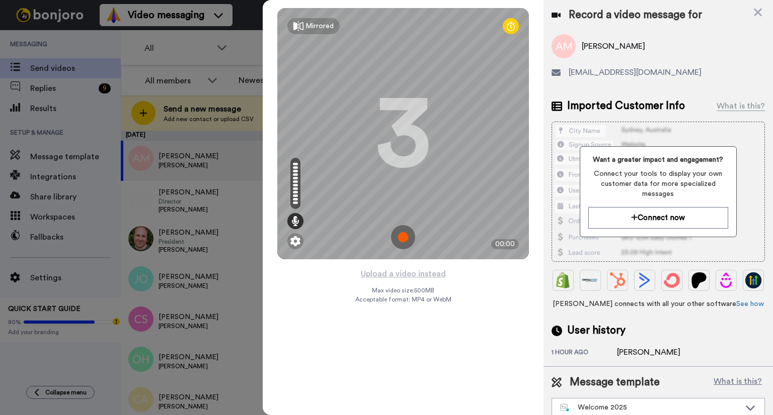
click at [402, 241] on img at bounding box center [403, 237] width 24 height 24
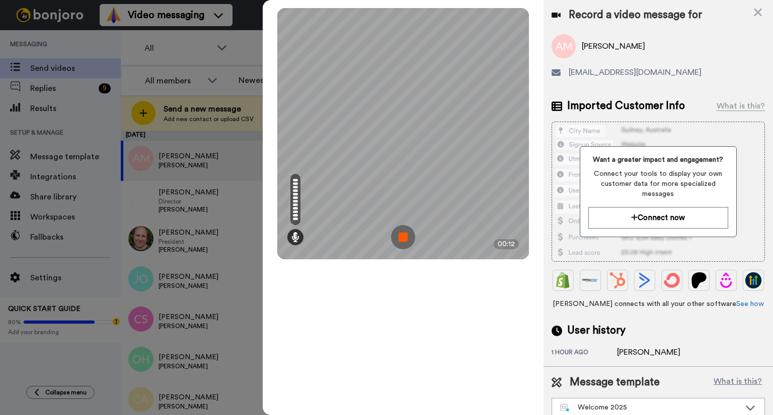
click at [402, 241] on img at bounding box center [403, 237] width 24 height 24
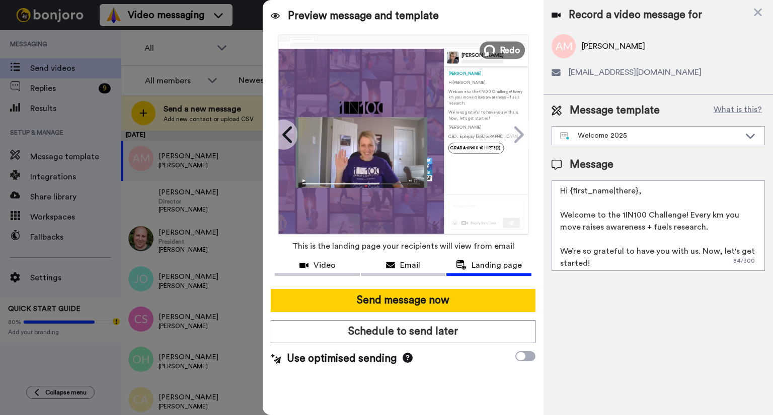
click at [499, 45] on button "Redo" at bounding box center [501, 50] width 45 height 18
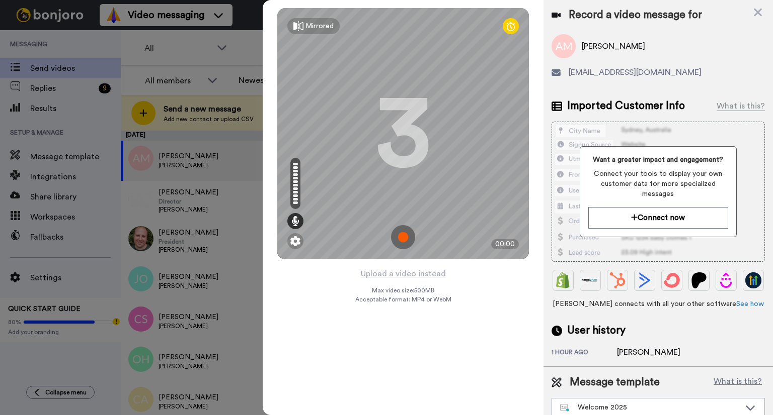
click at [406, 238] on img at bounding box center [403, 237] width 24 height 24
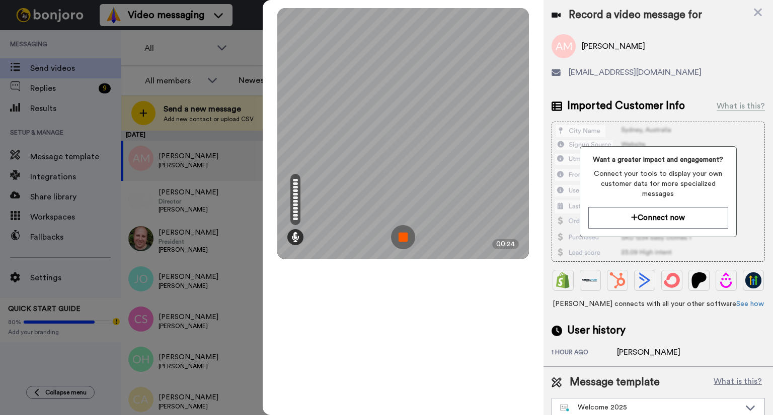
click at [407, 237] on img at bounding box center [403, 237] width 24 height 24
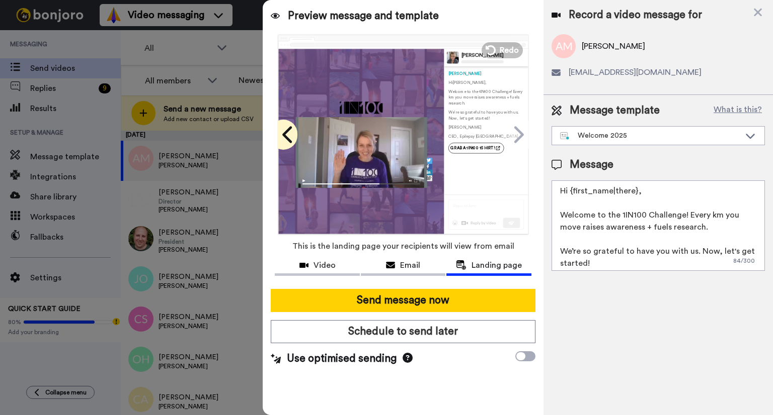
click at [291, 135] on icon at bounding box center [288, 134] width 16 height 19
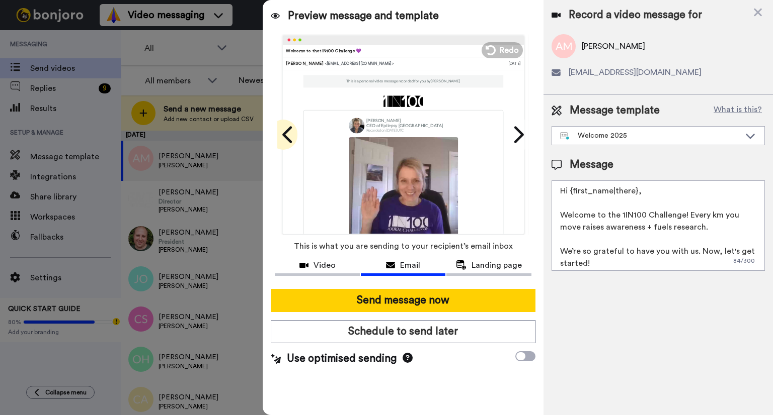
click at [292, 135] on icon at bounding box center [288, 134] width 16 height 19
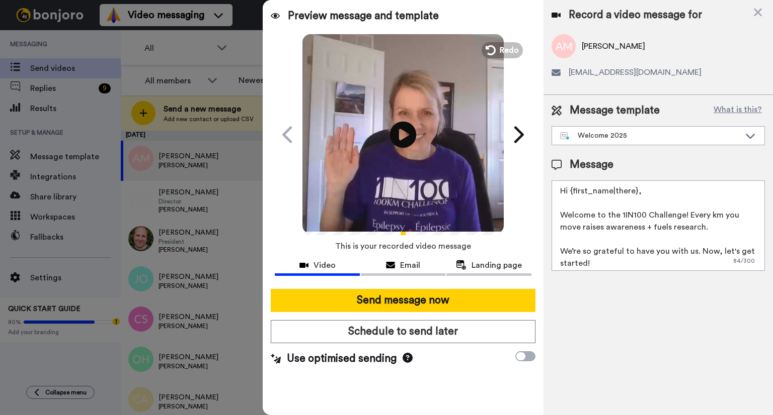
click at [402, 132] on icon "Play/Pause" at bounding box center [403, 135] width 27 height 48
click at [491, 262] on span "Landing page" at bounding box center [496, 266] width 50 height 12
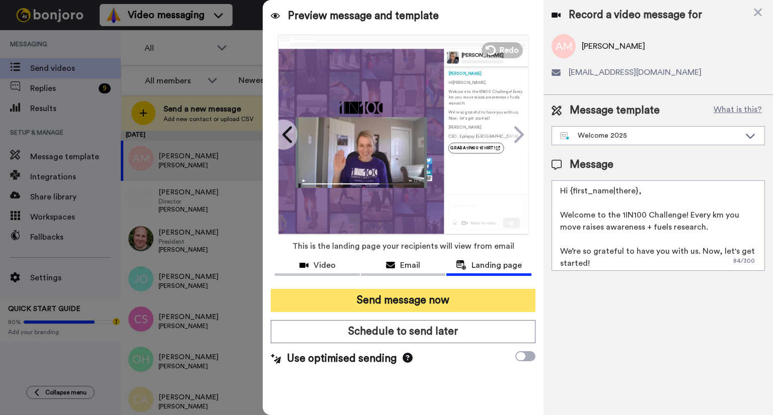
click at [478, 304] on button "Send message now" at bounding box center [403, 300] width 265 height 23
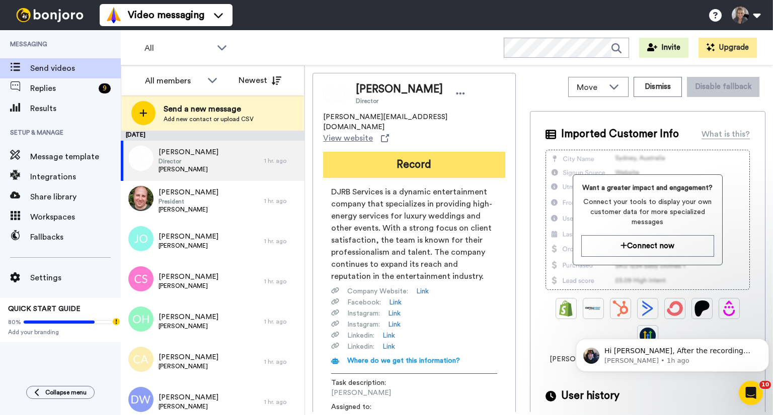
click at [406, 152] on button "Record" at bounding box center [414, 165] width 182 height 26
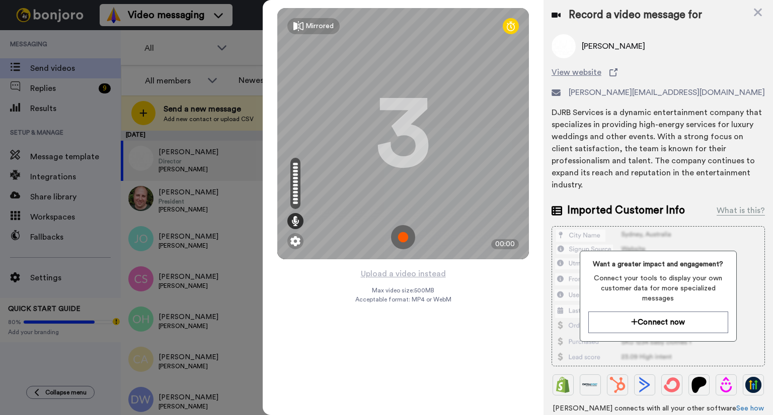
click at [402, 241] on img at bounding box center [403, 237] width 24 height 24
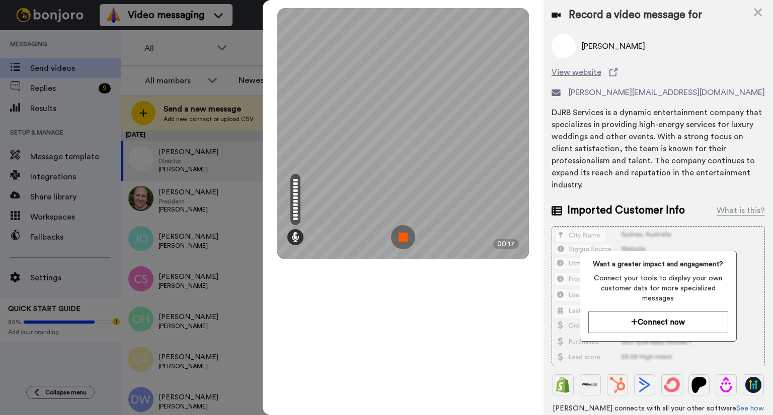
click at [402, 240] on img at bounding box center [403, 237] width 24 height 24
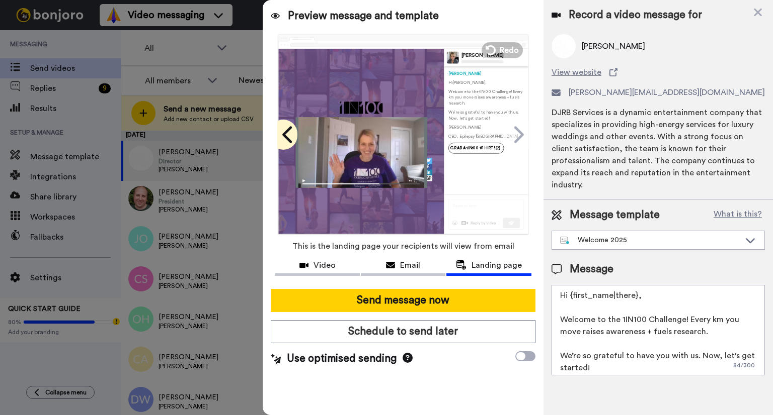
click at [292, 139] on icon at bounding box center [288, 134] width 16 height 19
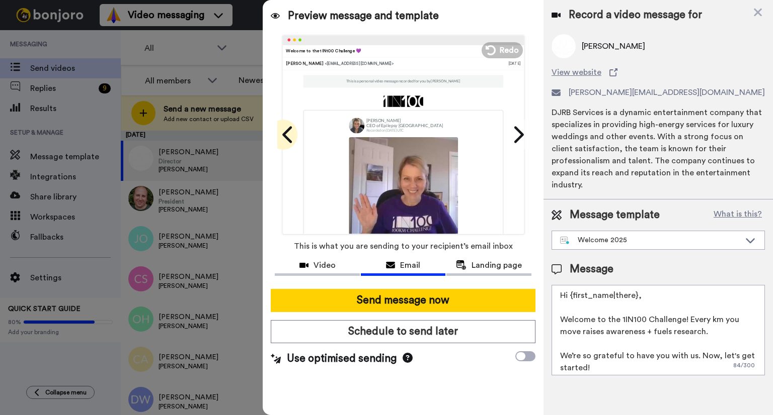
click at [283, 137] on icon at bounding box center [288, 134] width 16 height 19
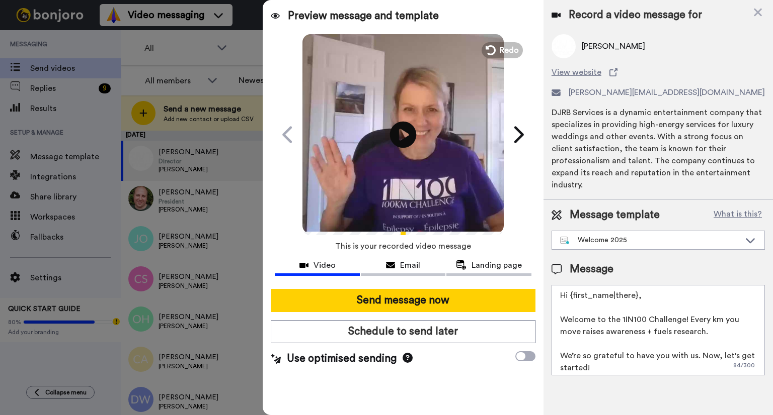
click at [407, 137] on icon at bounding box center [403, 134] width 27 height 27
click at [490, 270] on span "Landing page" at bounding box center [496, 266] width 50 height 12
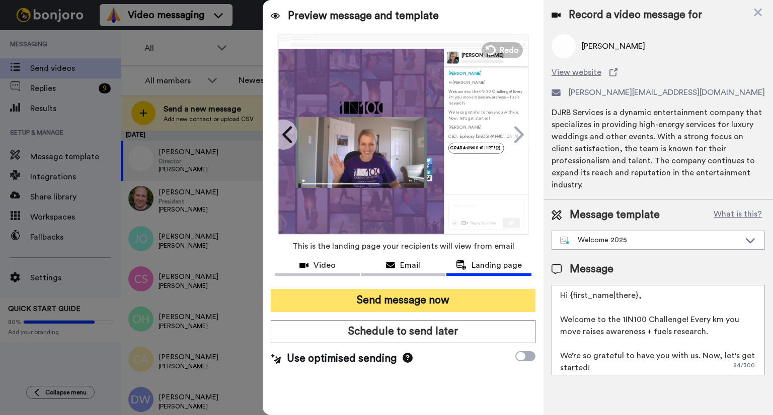
click at [437, 301] on button "Send message now" at bounding box center [403, 300] width 265 height 23
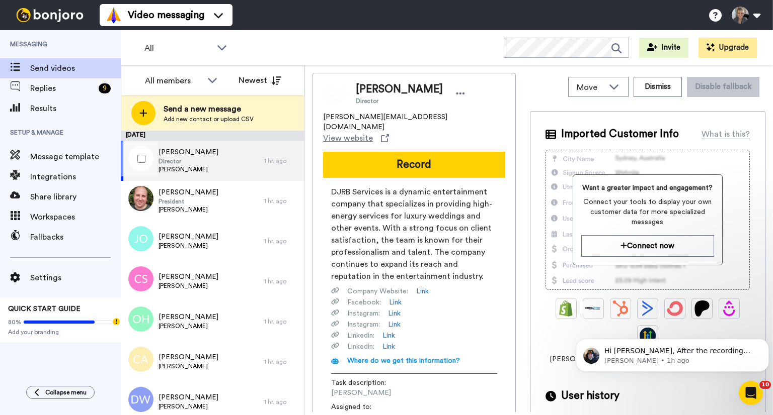
click at [191, 161] on span "Director" at bounding box center [188, 161] width 60 height 8
click at [73, 93] on span "Replies" at bounding box center [62, 88] width 64 height 12
click at [69, 111] on span "Results" at bounding box center [75, 109] width 91 height 12
click at [88, 66] on span "Send videos" at bounding box center [75, 68] width 91 height 12
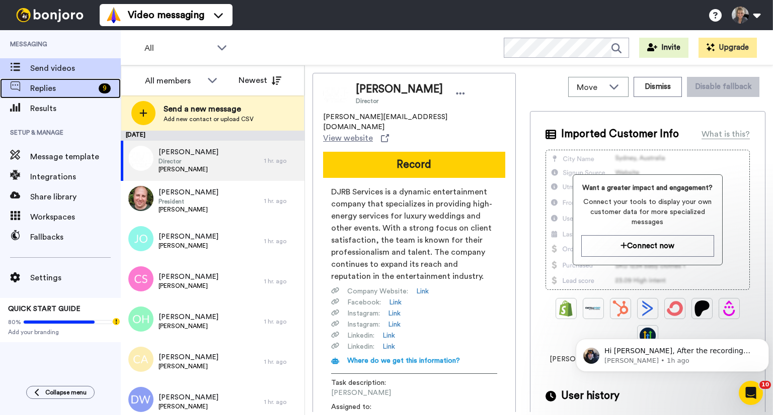
click at [53, 84] on span "Replies" at bounding box center [62, 88] width 64 height 12
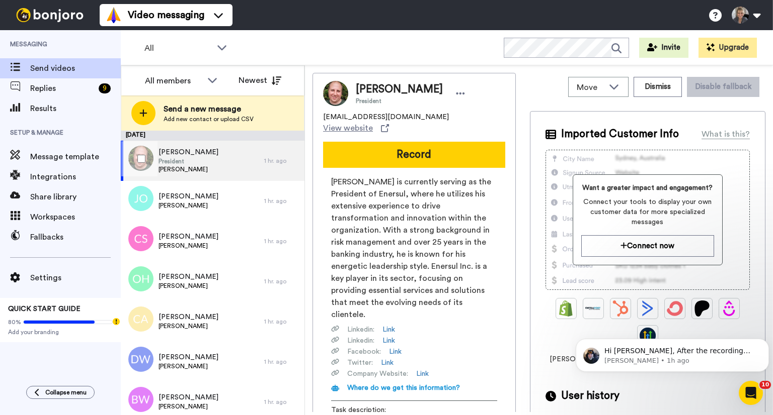
click at [196, 155] on span "[PERSON_NAME]" at bounding box center [188, 152] width 60 height 10
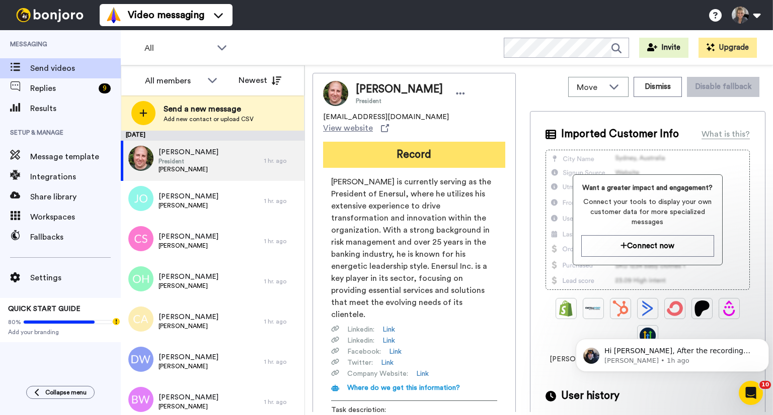
click at [364, 149] on button "Record" at bounding box center [414, 155] width 182 height 26
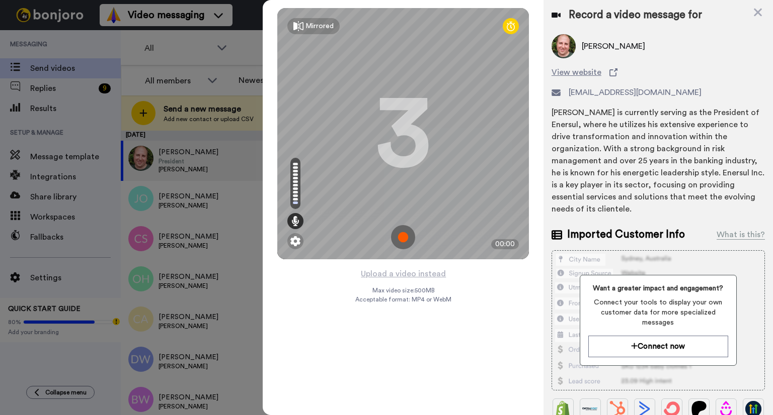
click at [402, 238] on img at bounding box center [403, 237] width 24 height 24
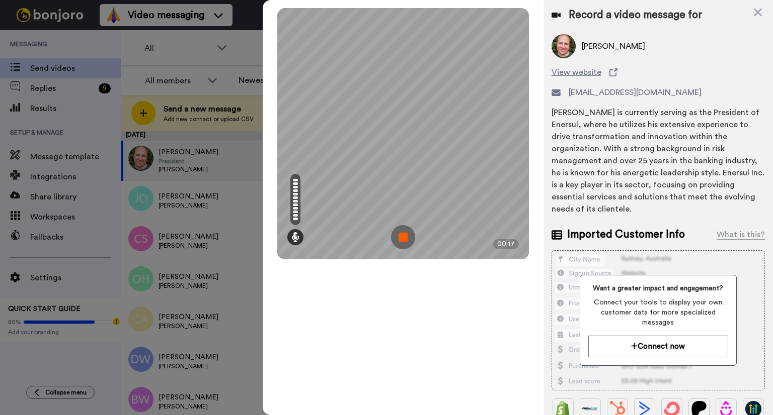
click at [402, 238] on img at bounding box center [403, 237] width 24 height 24
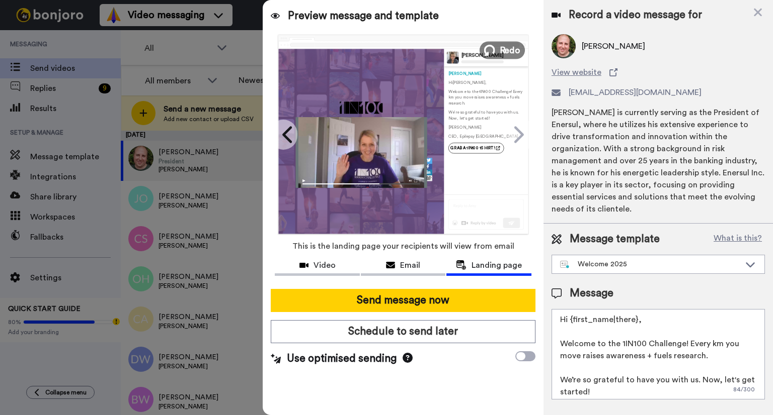
click at [507, 55] on span "Redo" at bounding box center [509, 49] width 21 height 13
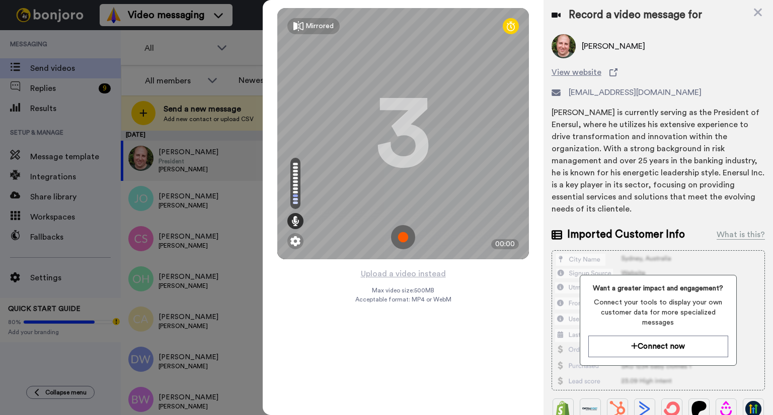
click at [402, 238] on img at bounding box center [403, 237] width 24 height 24
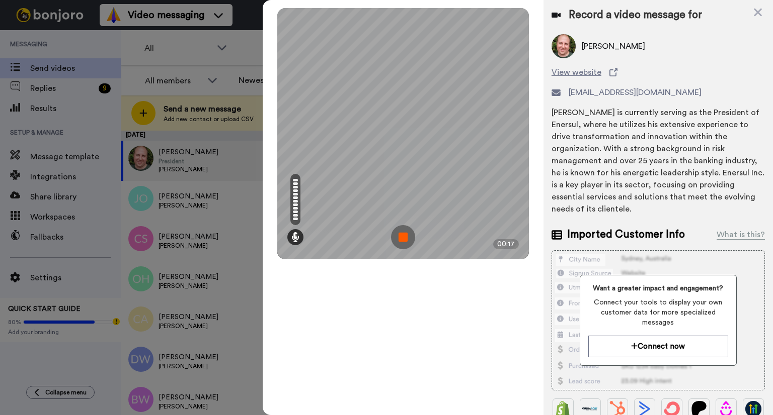
click at [402, 238] on img at bounding box center [403, 237] width 24 height 24
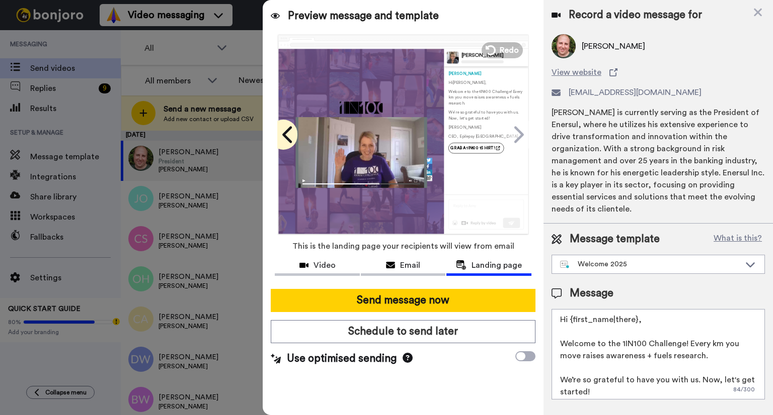
click at [291, 129] on icon at bounding box center [288, 134] width 16 height 19
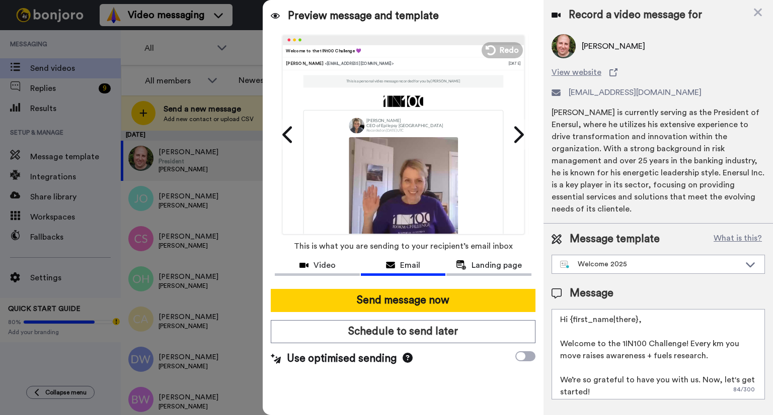
click at [272, 131] on div "Preview message and template Play/Pause Welcome to the 1IN100 Challenge 💜 Johan…" at bounding box center [403, 207] width 281 height 415
click at [287, 136] on icon at bounding box center [288, 134] width 16 height 19
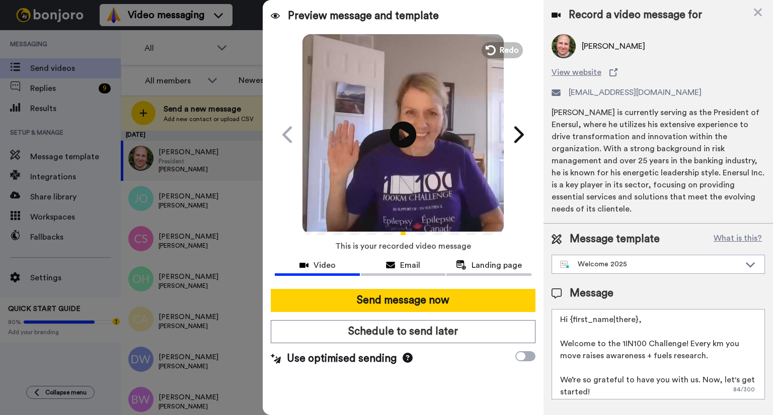
click at [400, 135] on icon "Play/Pause" at bounding box center [403, 135] width 27 height 48
click at [497, 266] on span "Landing page" at bounding box center [496, 266] width 50 height 12
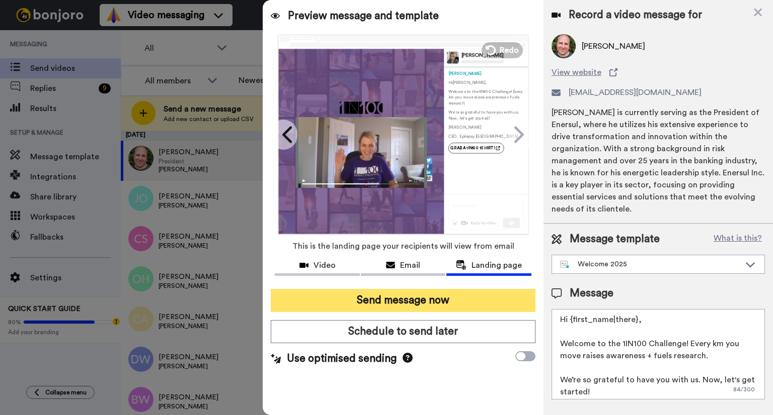
click at [433, 305] on button "Send message now" at bounding box center [403, 300] width 265 height 23
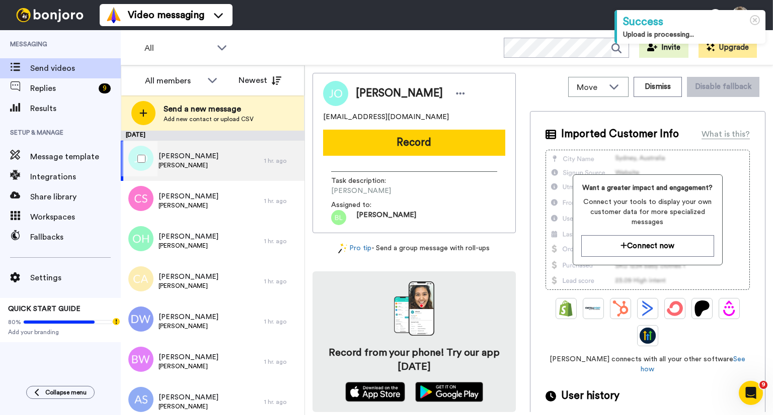
click at [167, 163] on span "[PERSON_NAME]" at bounding box center [188, 165] width 60 height 8
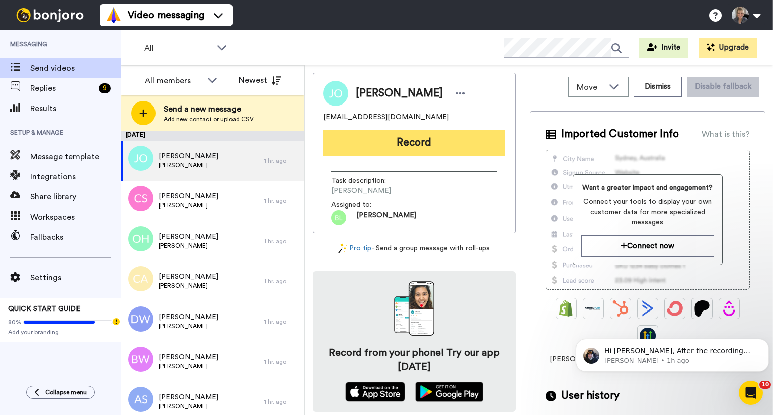
click at [404, 147] on button "Record" at bounding box center [414, 143] width 182 height 26
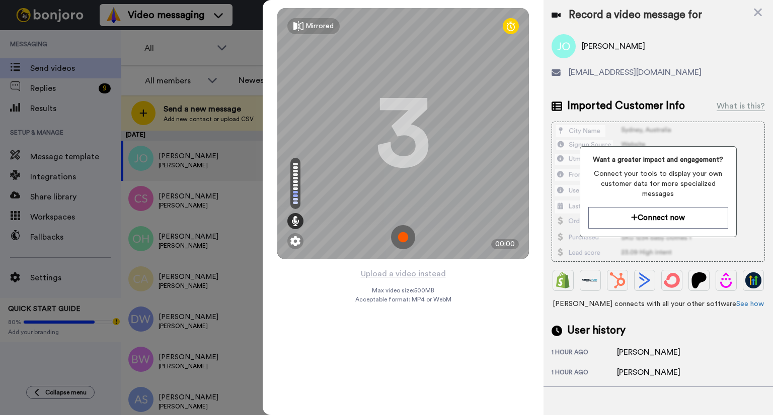
click at [402, 238] on img at bounding box center [403, 237] width 24 height 24
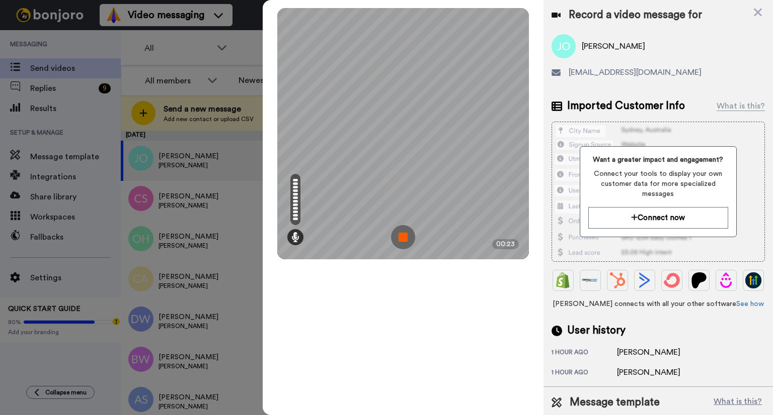
click at [402, 238] on img at bounding box center [403, 237] width 24 height 24
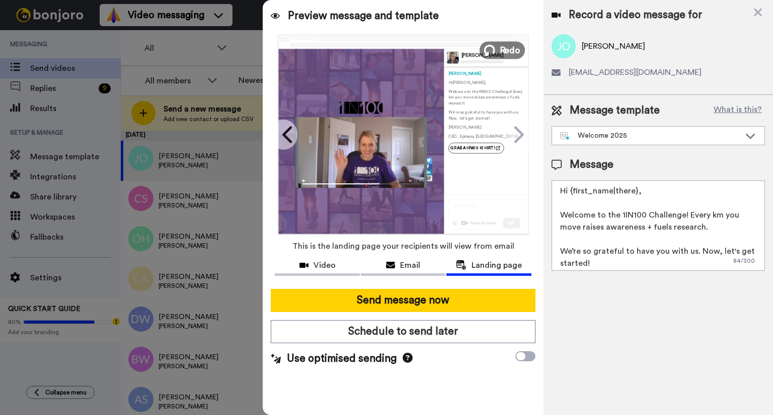
click at [513, 51] on span "Redo" at bounding box center [509, 49] width 21 height 13
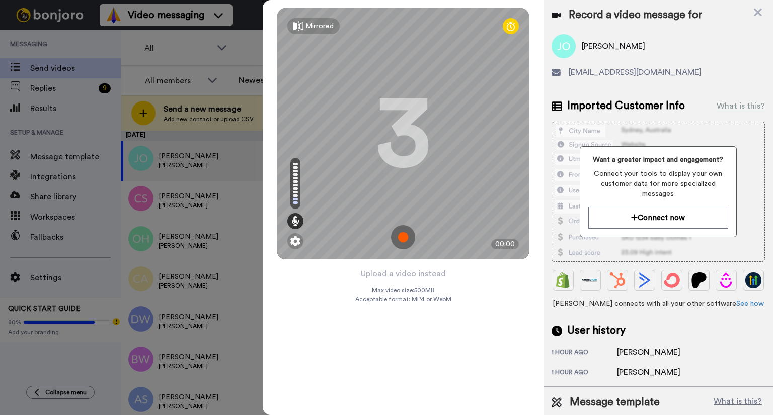
click at [404, 240] on img at bounding box center [403, 237] width 24 height 24
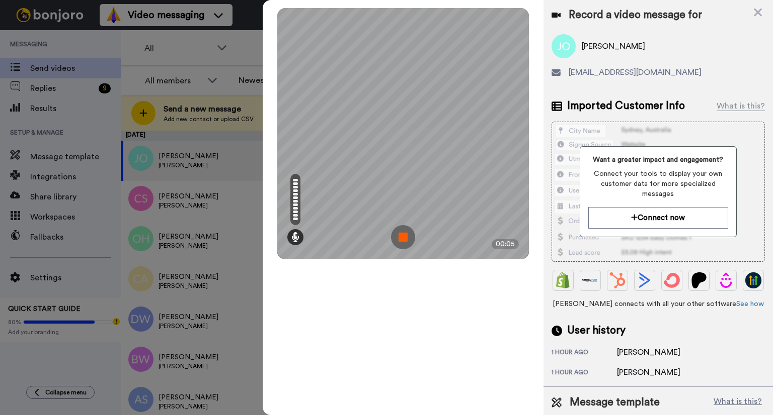
click at [404, 239] on img at bounding box center [403, 237] width 24 height 24
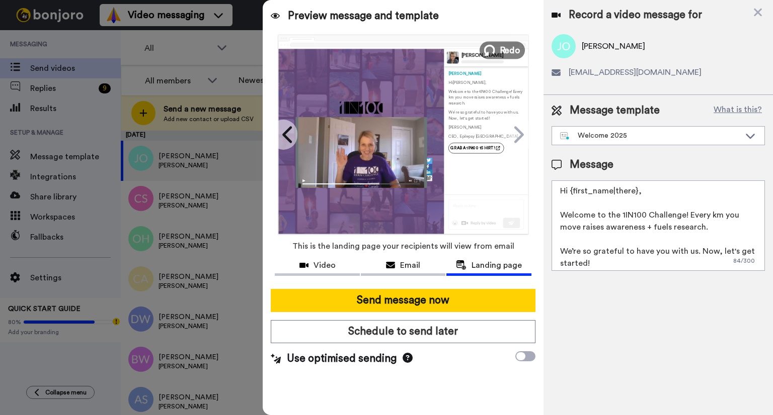
click at [511, 47] on span "Redo" at bounding box center [509, 49] width 21 height 13
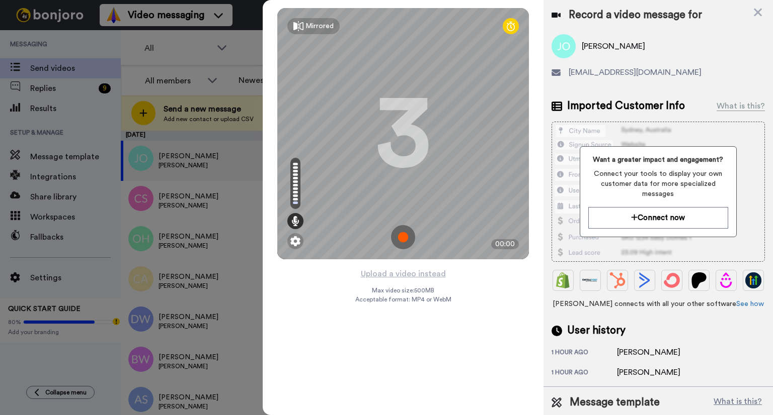
click at [399, 232] on img at bounding box center [403, 237] width 24 height 24
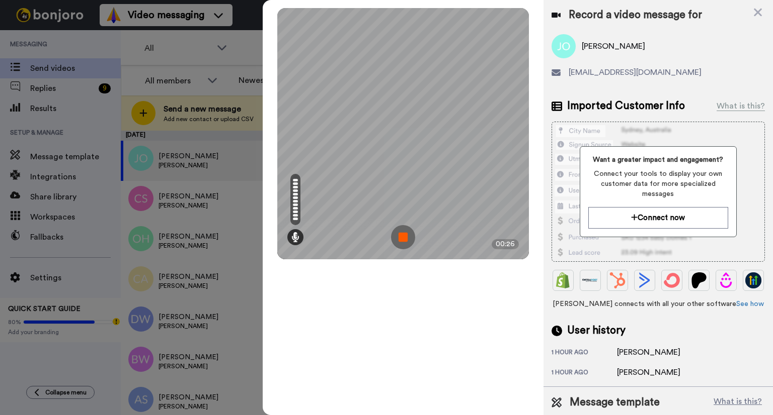
click at [399, 232] on img at bounding box center [403, 237] width 24 height 24
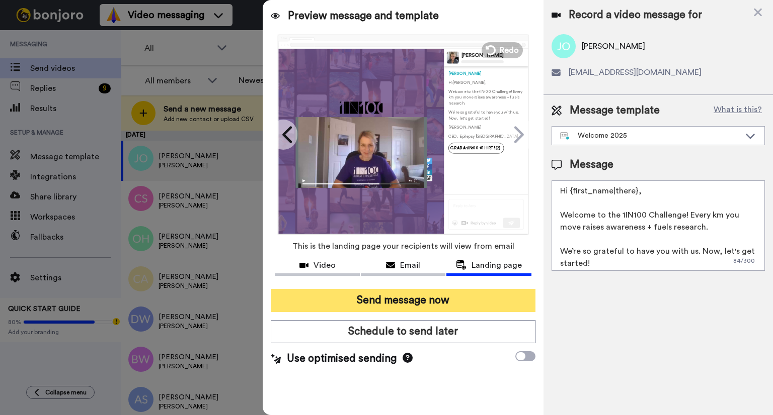
click at [489, 300] on button "Send message now" at bounding box center [403, 300] width 265 height 23
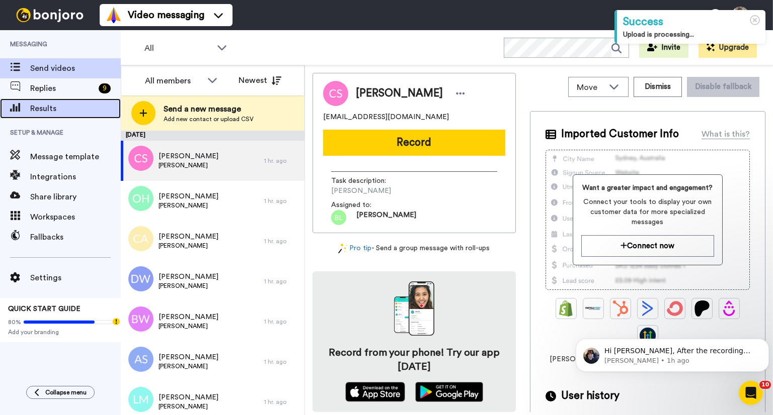
click at [39, 108] on span "Results" at bounding box center [75, 109] width 91 height 12
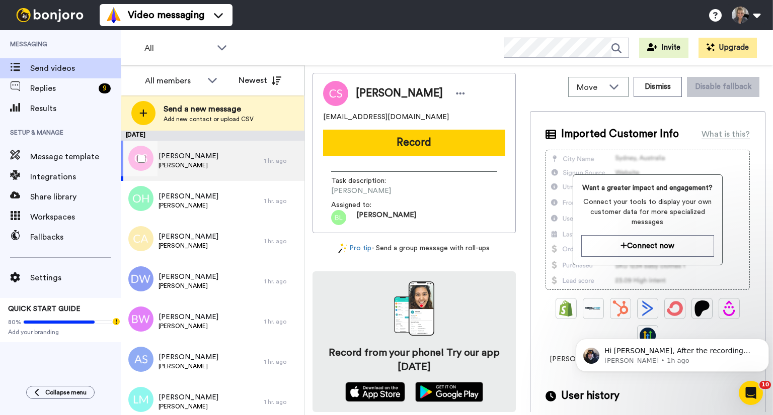
click at [188, 157] on span "[PERSON_NAME]" at bounding box center [188, 156] width 60 height 10
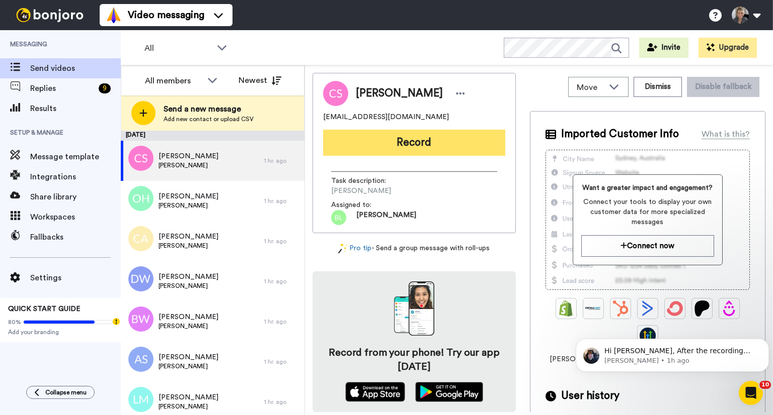
click at [421, 141] on button "Record" at bounding box center [414, 143] width 182 height 26
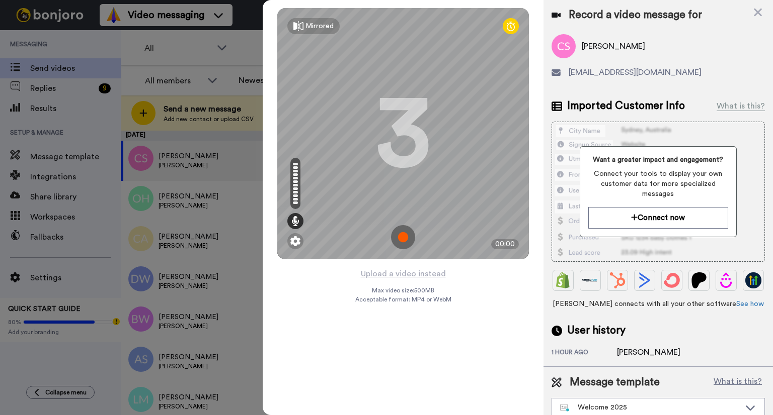
click at [406, 238] on img at bounding box center [403, 237] width 24 height 24
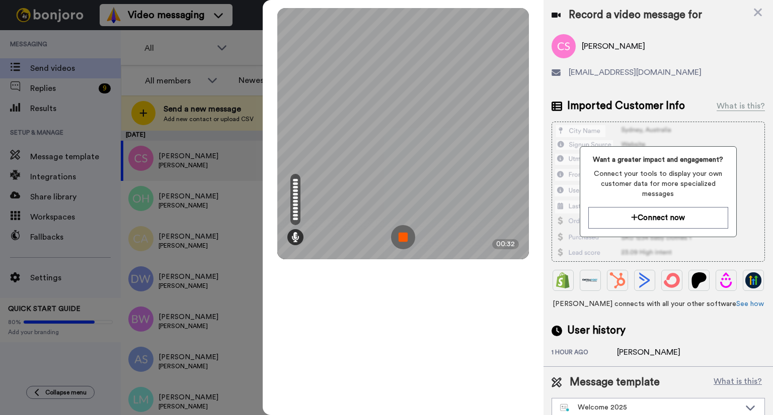
click at [406, 238] on img at bounding box center [403, 237] width 24 height 24
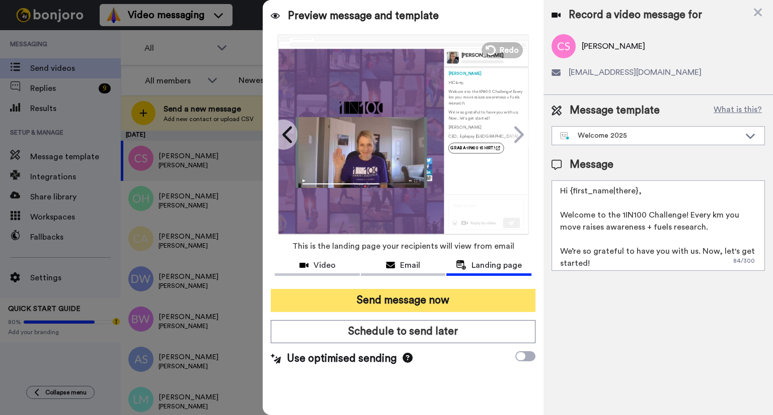
click at [470, 306] on button "Send message now" at bounding box center [403, 300] width 265 height 23
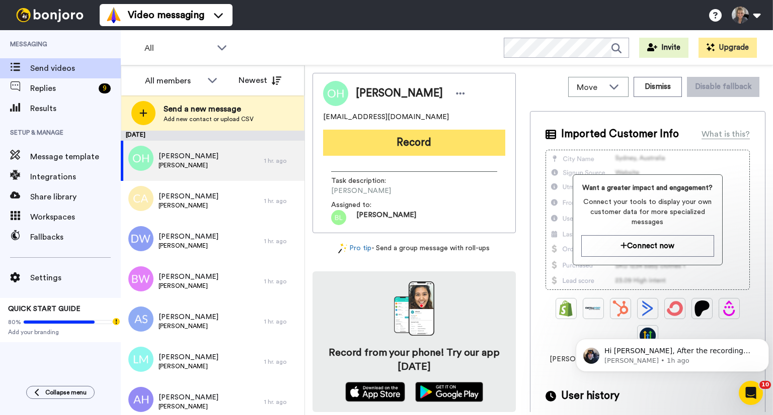
click at [455, 146] on button "Record" at bounding box center [414, 143] width 182 height 26
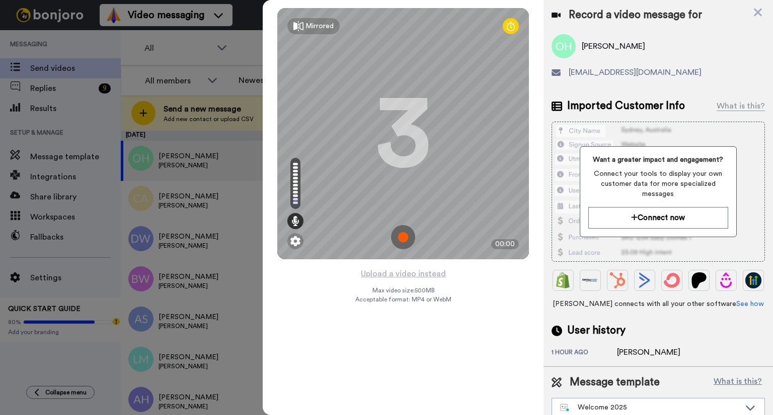
click at [404, 236] on img at bounding box center [403, 237] width 24 height 24
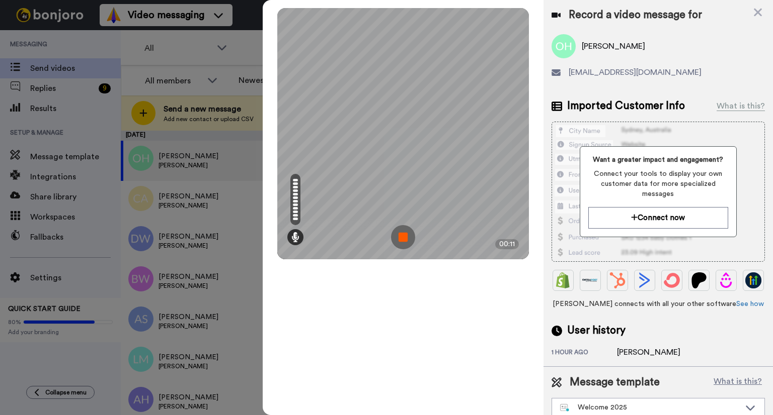
click at [404, 235] on img at bounding box center [403, 237] width 24 height 24
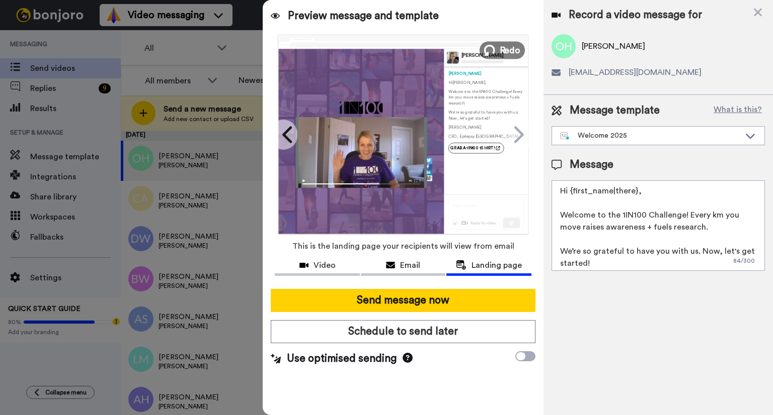
click at [504, 48] on span "Redo" at bounding box center [509, 49] width 21 height 13
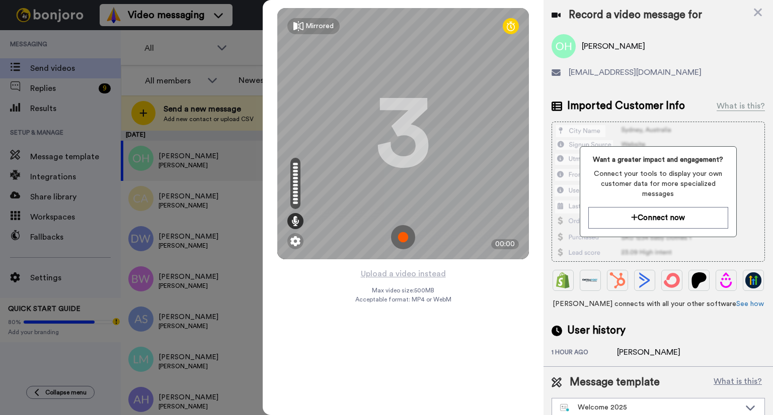
click at [407, 240] on img at bounding box center [403, 237] width 24 height 24
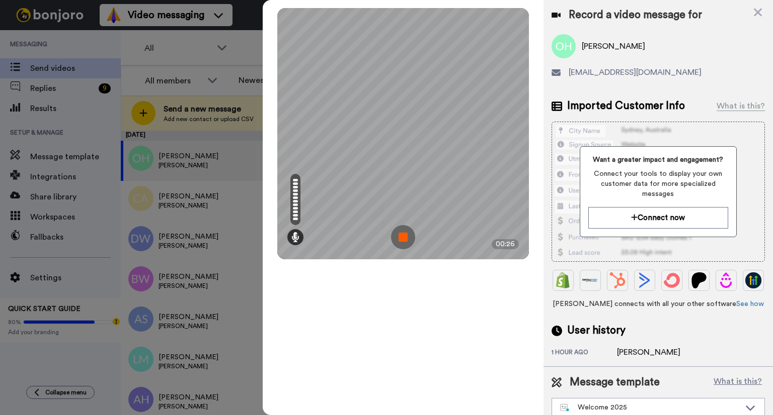
click at [407, 240] on img at bounding box center [403, 237] width 24 height 24
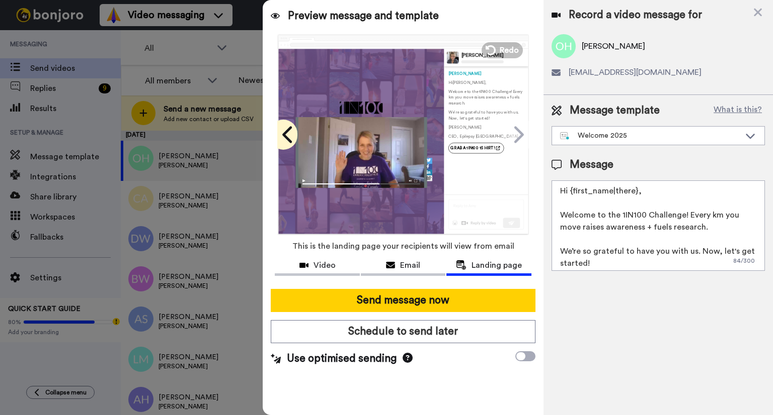
click at [292, 134] on icon at bounding box center [288, 134] width 16 height 19
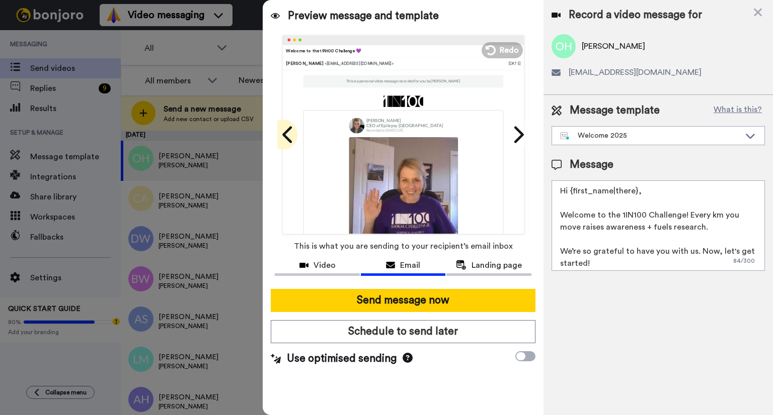
click at [292, 134] on icon at bounding box center [288, 134] width 16 height 19
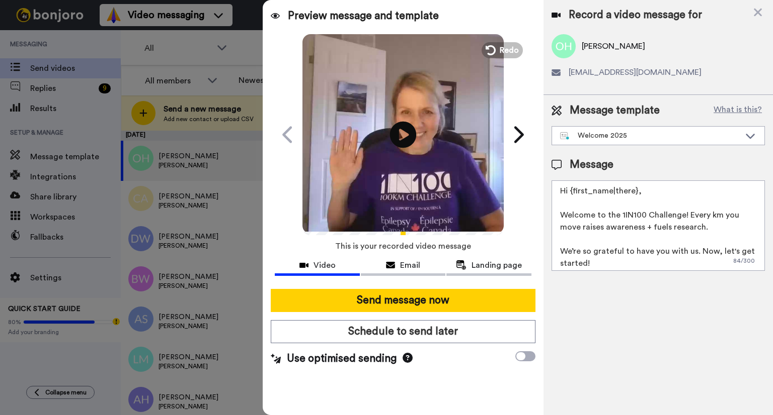
click at [408, 136] on icon at bounding box center [403, 134] width 27 height 27
click at [481, 266] on span "Landing page" at bounding box center [496, 266] width 50 height 12
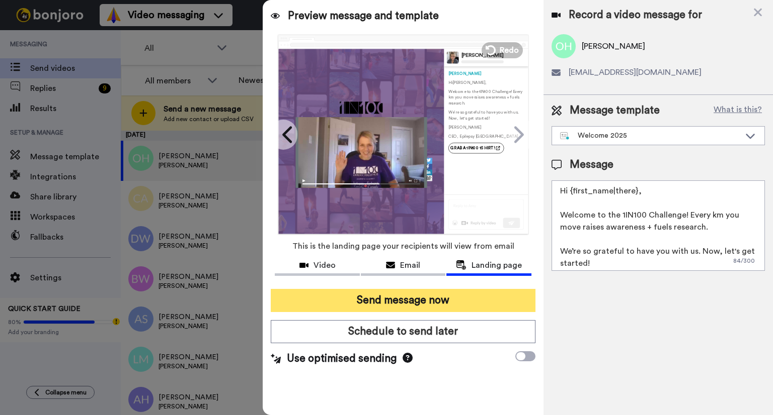
click at [437, 303] on button "Send message now" at bounding box center [403, 300] width 265 height 23
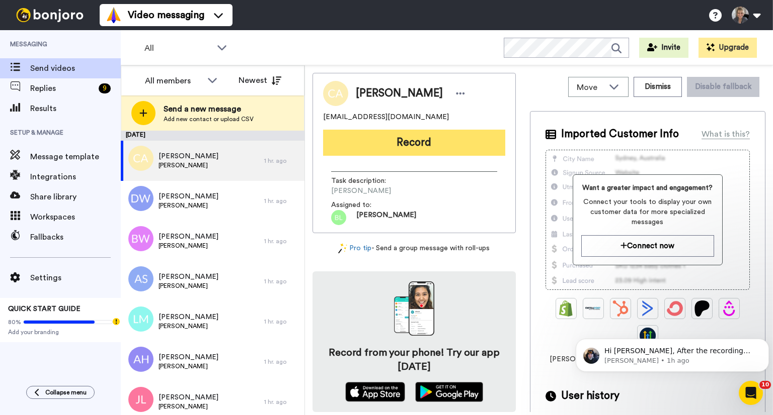
click at [406, 144] on button "Record" at bounding box center [414, 143] width 182 height 26
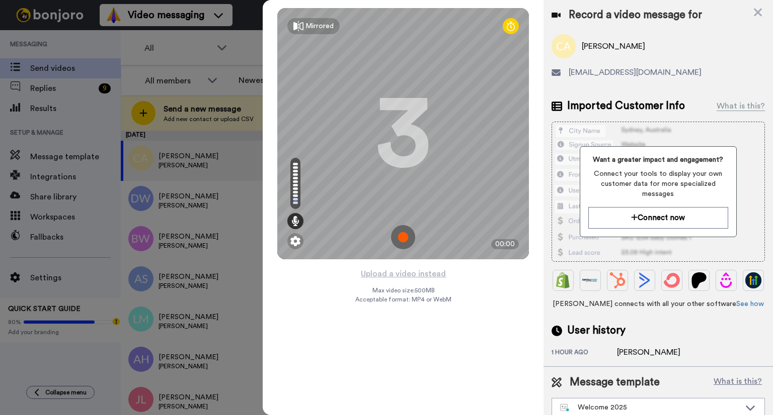
click at [403, 237] on img at bounding box center [403, 237] width 24 height 24
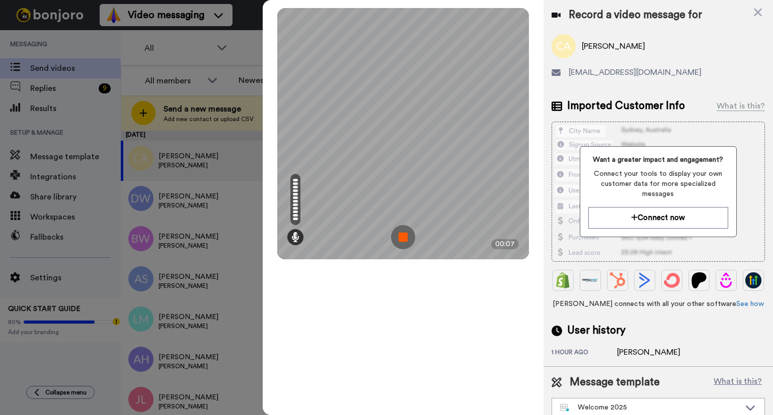
click at [412, 239] on img at bounding box center [403, 237] width 24 height 24
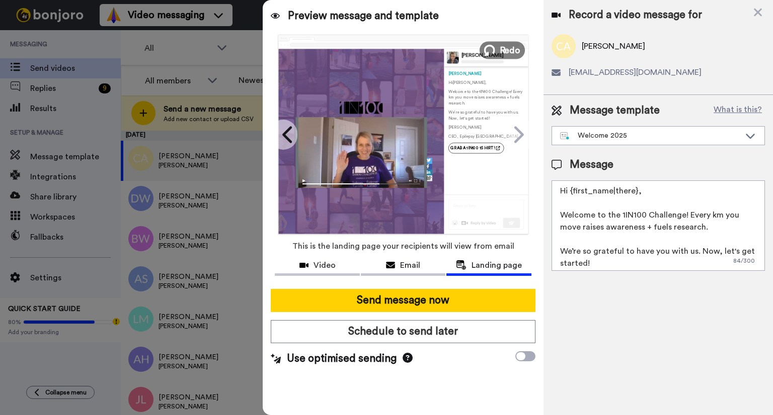
click at [509, 53] on span "Redo" at bounding box center [509, 49] width 21 height 13
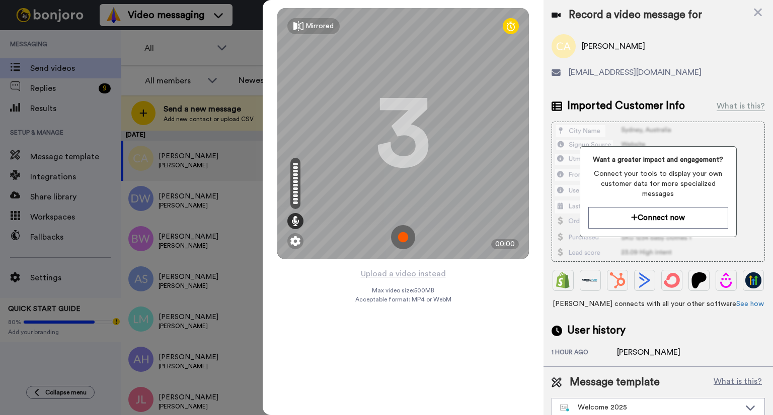
click at [406, 241] on img at bounding box center [403, 237] width 24 height 24
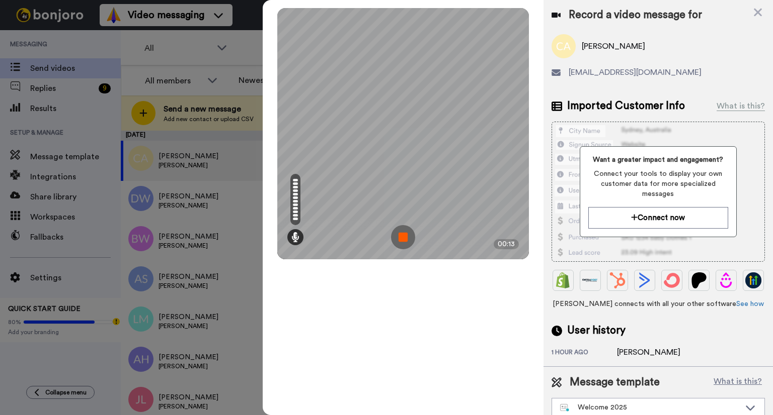
click at [406, 241] on img at bounding box center [403, 237] width 24 height 24
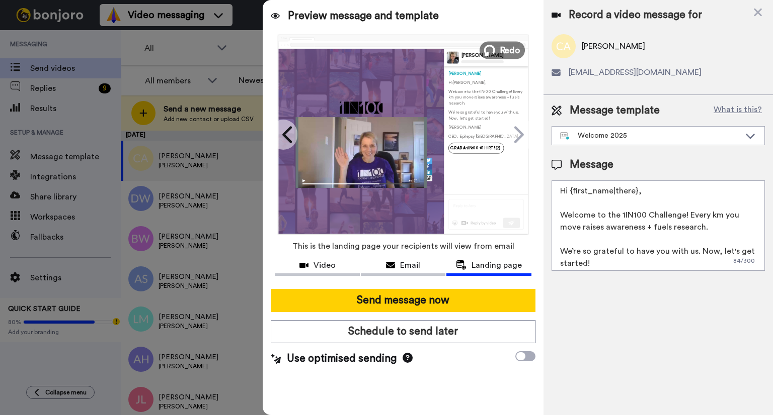
click at [488, 51] on icon at bounding box center [489, 50] width 11 height 11
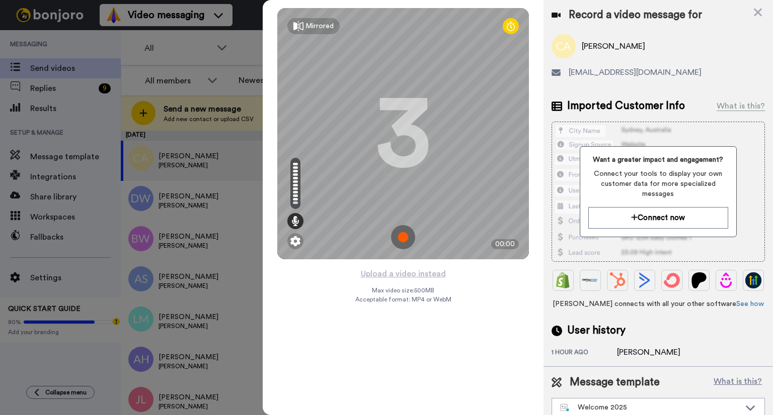
click at [402, 239] on img at bounding box center [403, 237] width 24 height 24
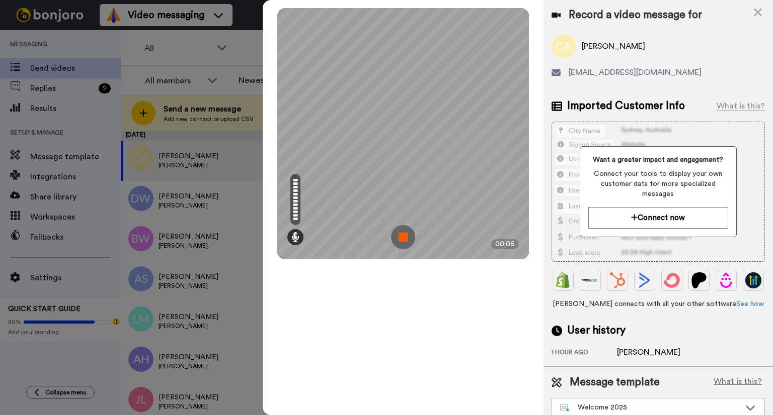
click at [398, 238] on img at bounding box center [403, 237] width 24 height 24
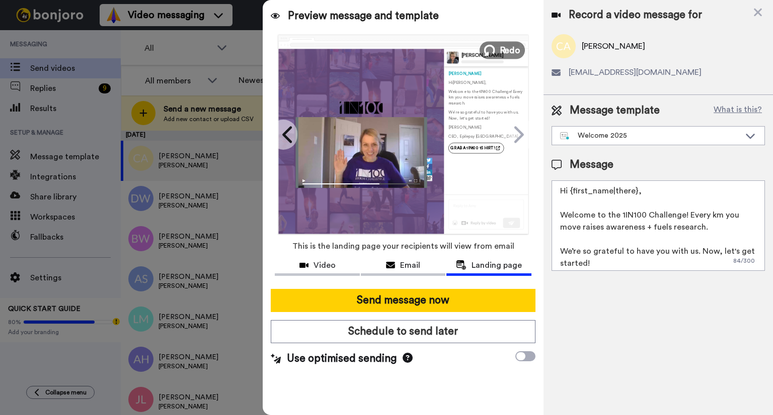
click at [511, 51] on span "Redo" at bounding box center [509, 49] width 21 height 13
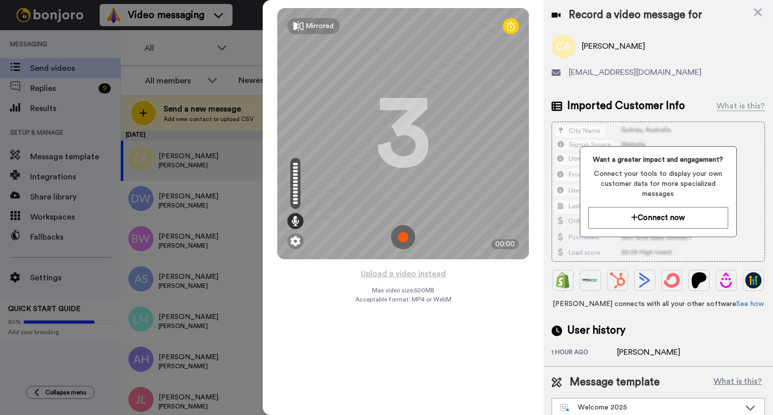
click at [404, 240] on img at bounding box center [403, 237] width 24 height 24
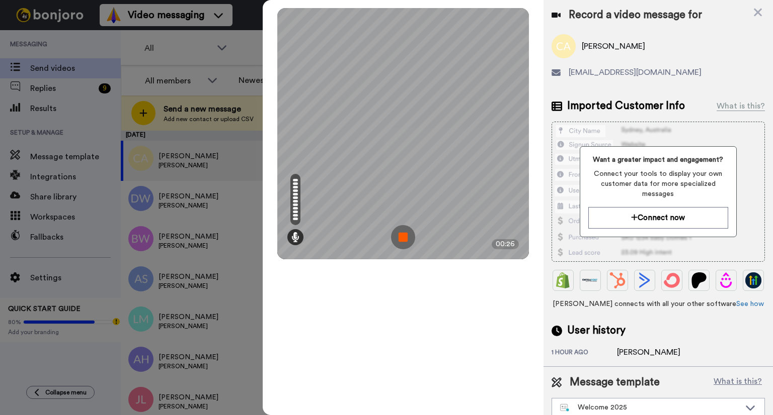
click at [404, 239] on img at bounding box center [403, 237] width 24 height 24
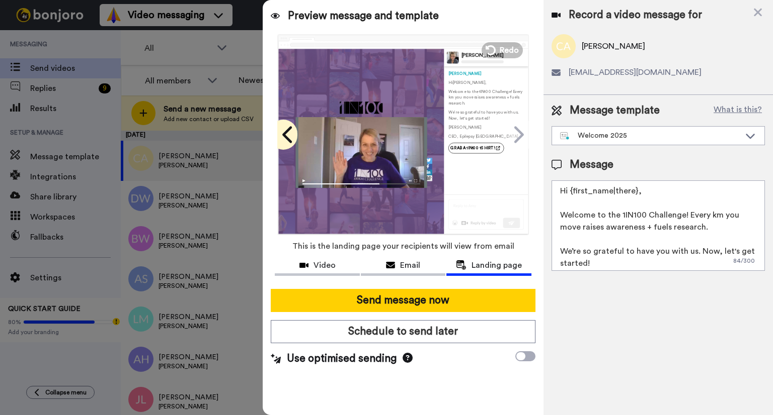
click at [290, 136] on icon at bounding box center [288, 134] width 16 height 19
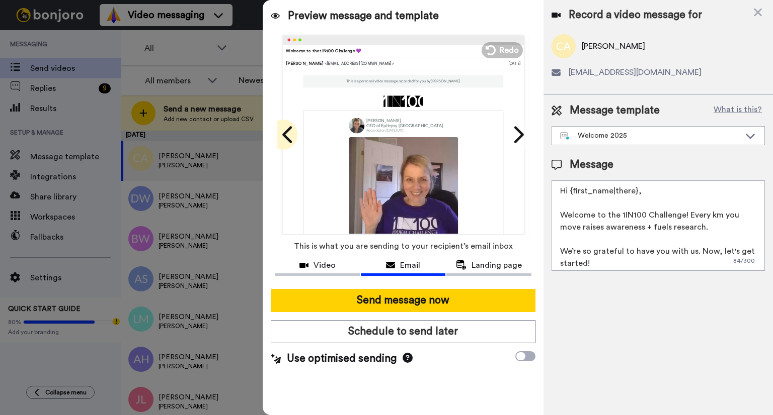
click at [290, 136] on icon at bounding box center [288, 134] width 16 height 19
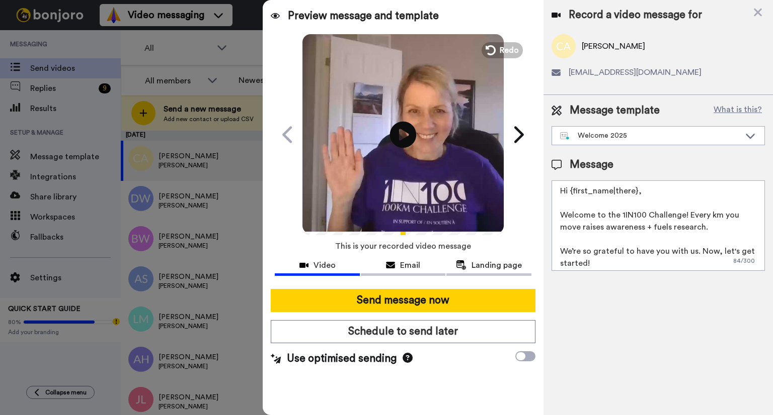
click at [406, 132] on icon at bounding box center [403, 134] width 27 height 27
click at [492, 264] on span "Landing page" at bounding box center [496, 266] width 50 height 12
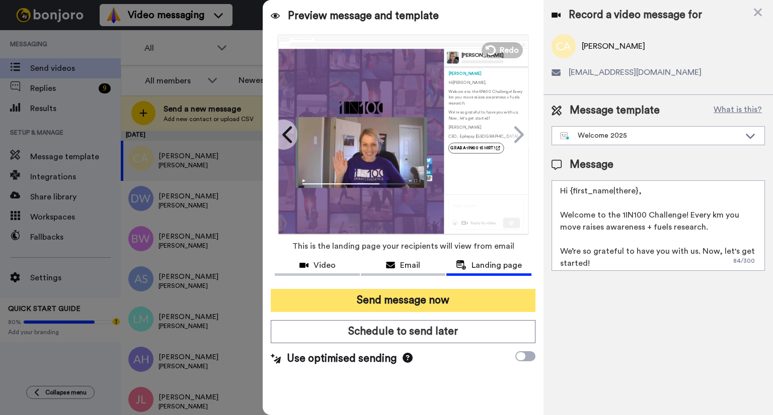
click at [479, 301] on button "Send message now" at bounding box center [403, 300] width 265 height 23
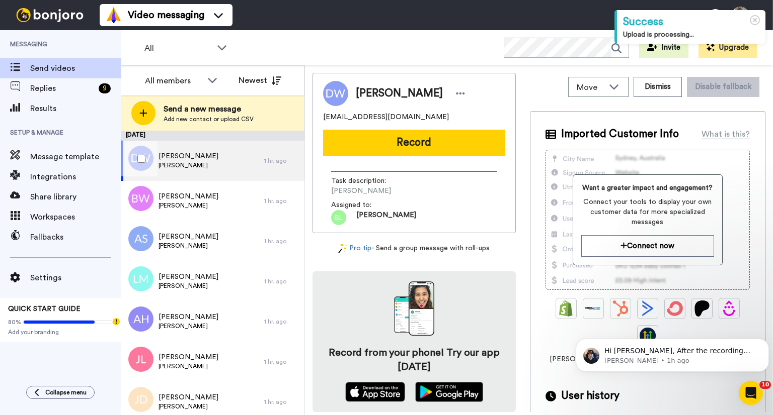
click at [181, 156] on span "Dave Wickberg" at bounding box center [188, 156] width 60 height 10
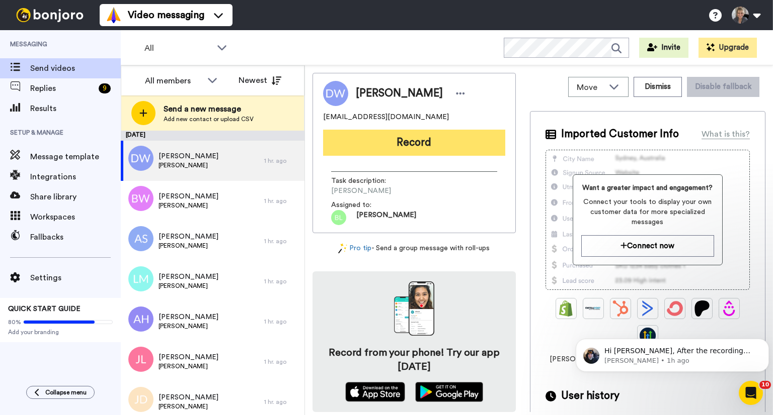
click at [433, 138] on button "Record" at bounding box center [414, 143] width 182 height 26
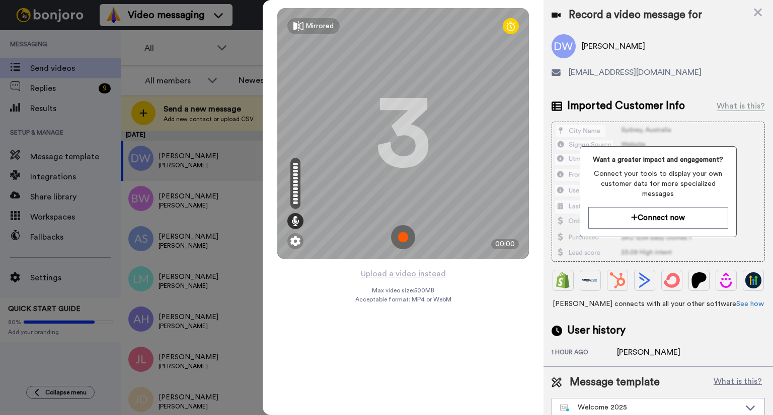
click at [403, 237] on img at bounding box center [403, 237] width 24 height 24
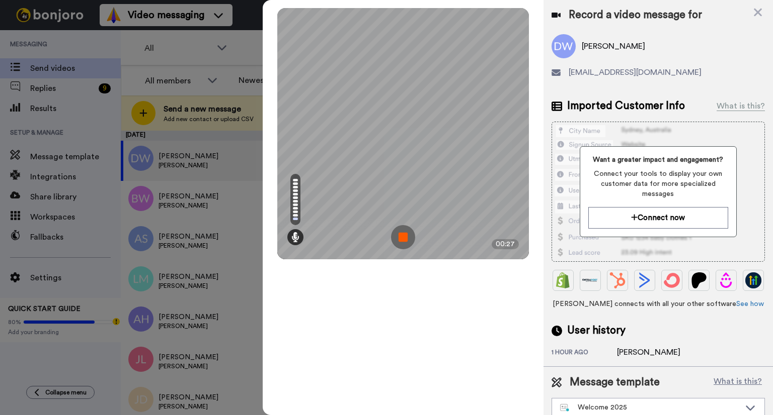
click at [402, 235] on img at bounding box center [403, 237] width 24 height 24
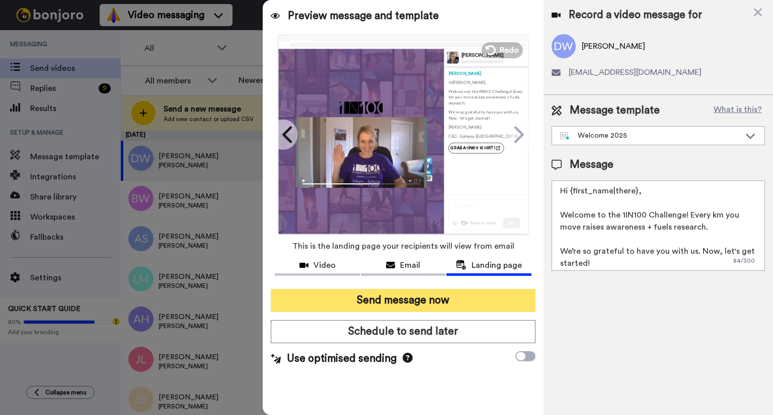
click at [415, 298] on button "Send message now" at bounding box center [403, 300] width 265 height 23
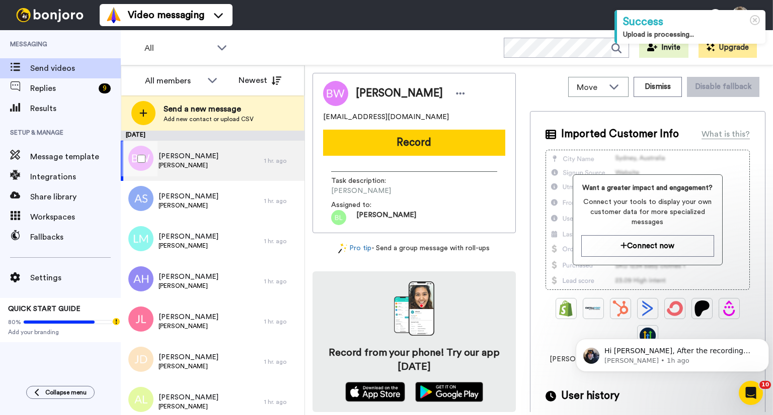
click at [218, 169] on div "[PERSON_NAME]" at bounding box center [192, 161] width 143 height 40
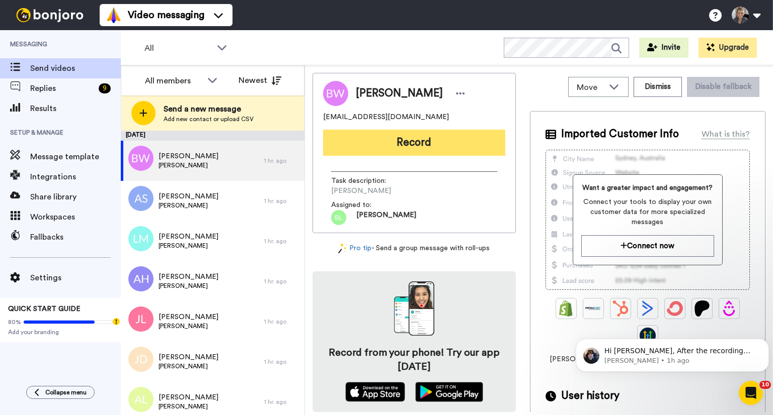
click at [394, 147] on button "Record" at bounding box center [414, 143] width 182 height 26
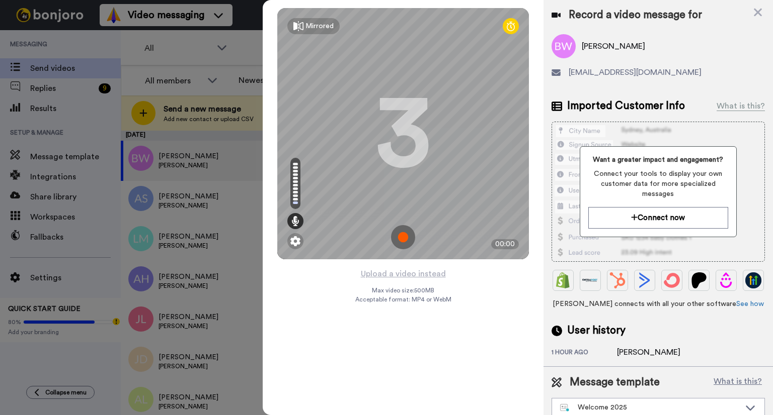
click at [405, 238] on img at bounding box center [403, 237] width 24 height 24
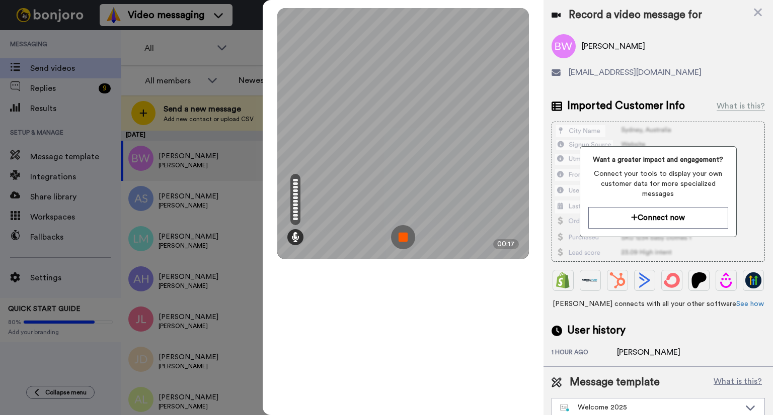
click at [405, 238] on img at bounding box center [403, 237] width 24 height 24
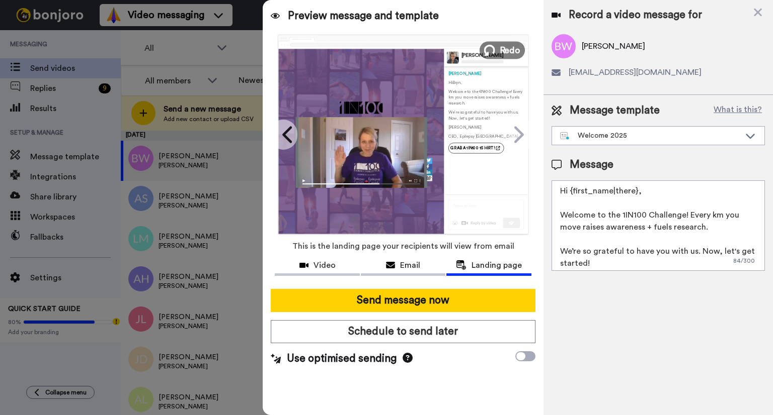
click at [502, 50] on span "Redo" at bounding box center [509, 49] width 21 height 13
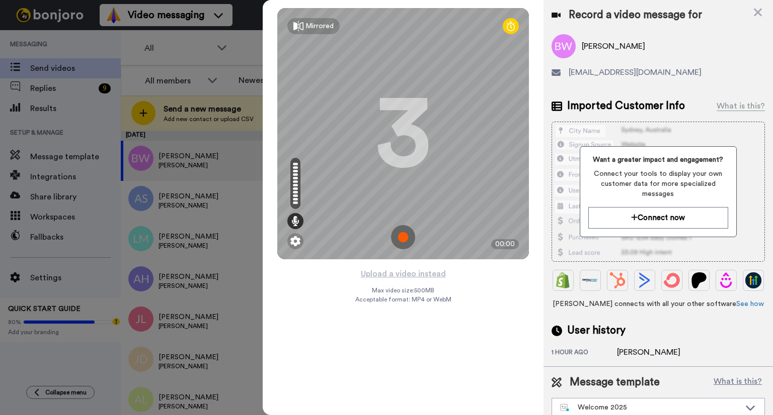
click at [401, 240] on img at bounding box center [403, 237] width 24 height 24
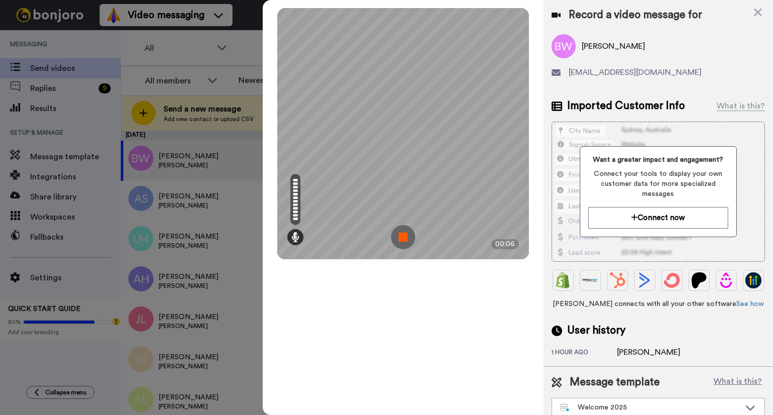
click at [401, 240] on img at bounding box center [403, 237] width 24 height 24
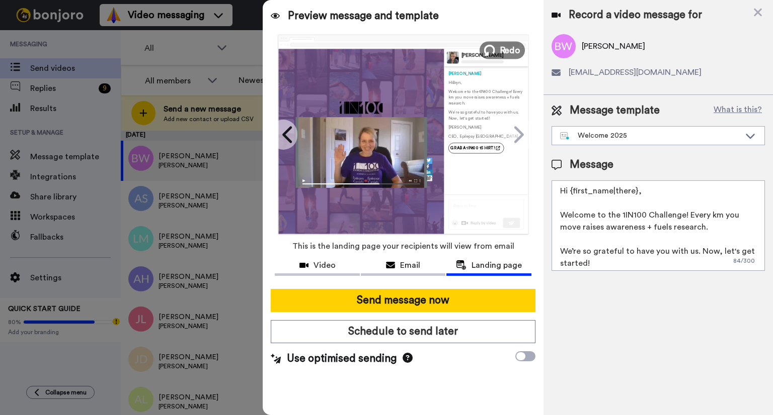
click at [503, 52] on span "Redo" at bounding box center [509, 49] width 21 height 13
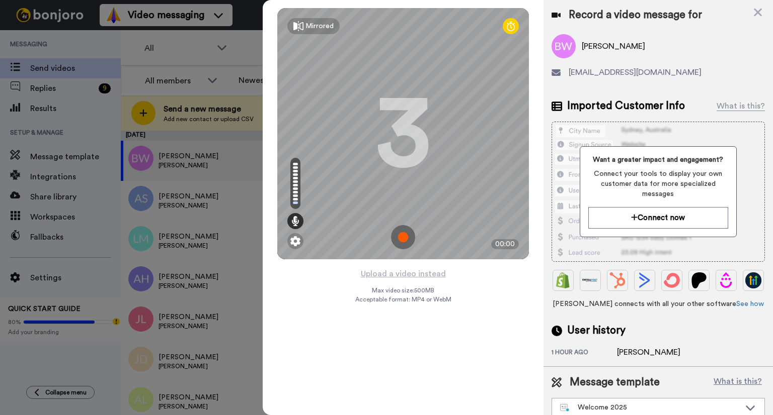
click at [404, 238] on img at bounding box center [403, 237] width 24 height 24
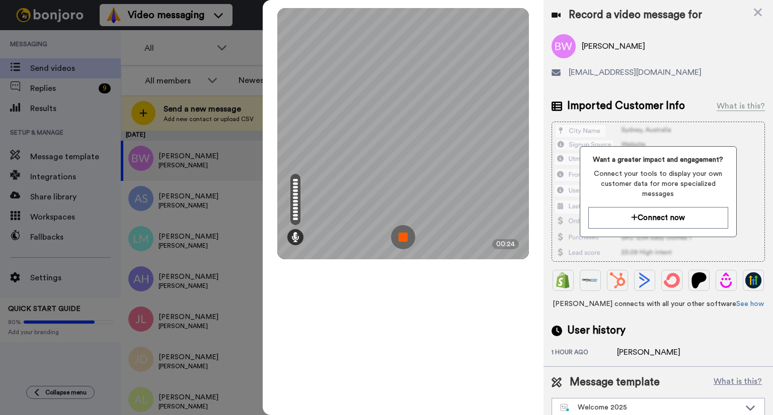
click at [405, 237] on img at bounding box center [403, 237] width 24 height 24
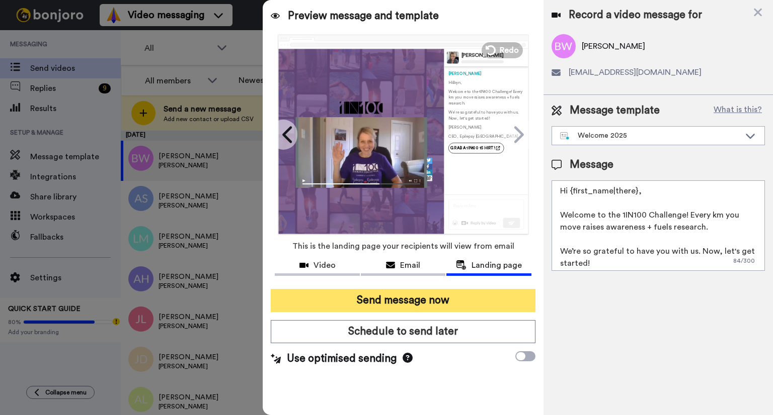
click at [456, 303] on button "Send message now" at bounding box center [403, 300] width 265 height 23
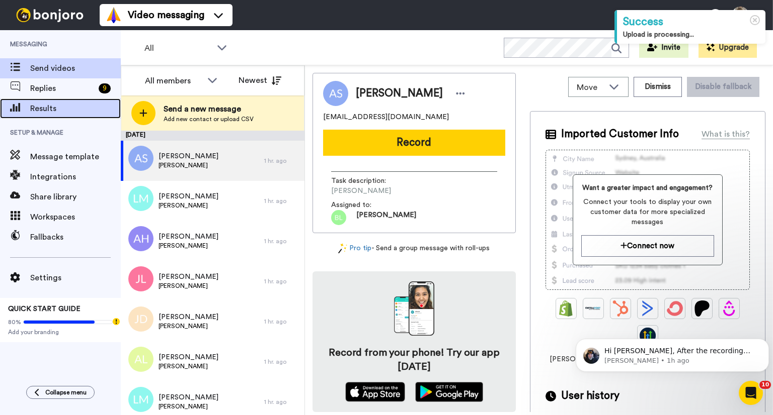
click at [61, 107] on span "Results" at bounding box center [75, 109] width 91 height 12
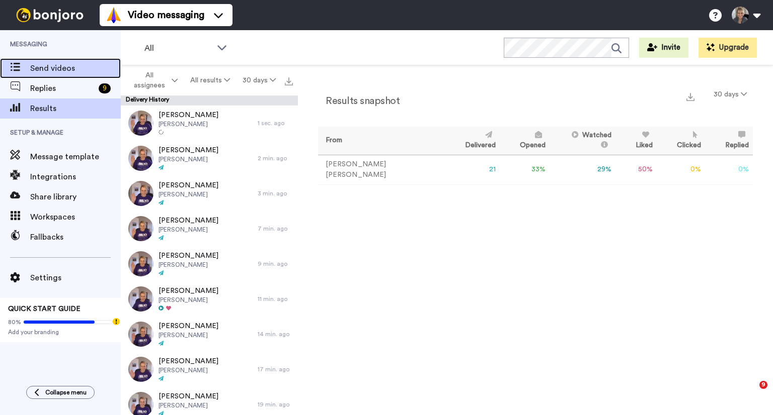
click at [39, 71] on span "Send videos" at bounding box center [75, 68] width 91 height 12
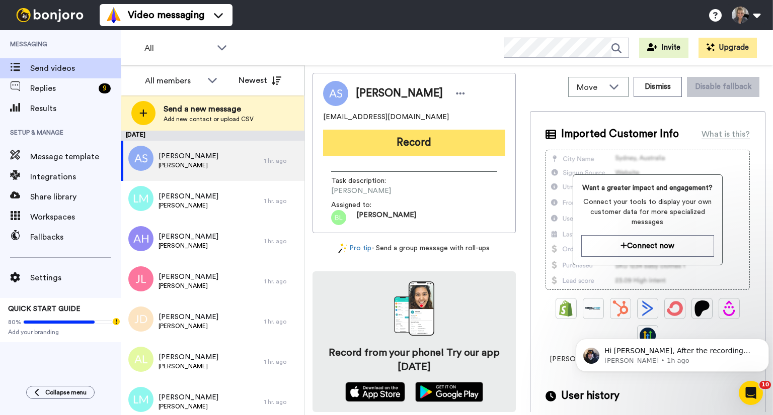
click at [411, 147] on button "Record" at bounding box center [414, 143] width 182 height 26
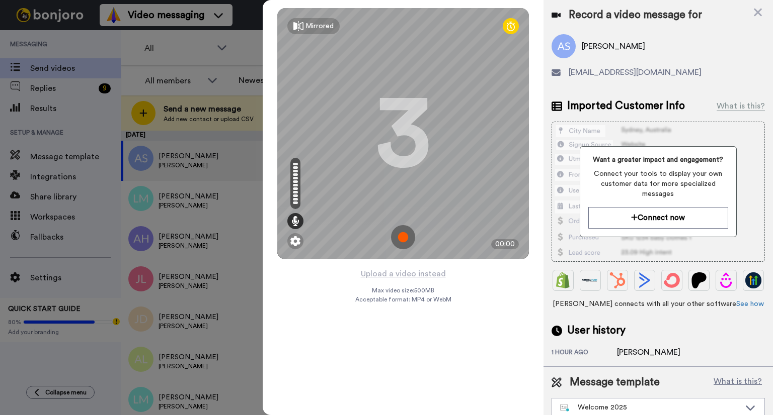
click at [406, 239] on img at bounding box center [403, 237] width 24 height 24
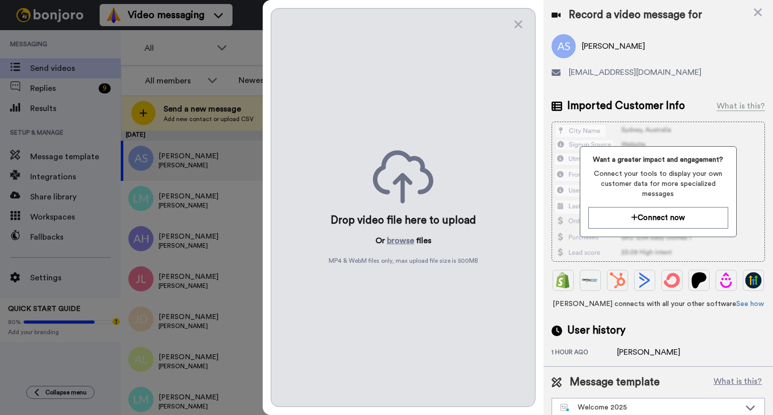
click at [230, 158] on div at bounding box center [386, 207] width 773 height 415
click at [518, 23] on icon at bounding box center [518, 25] width 8 height 8
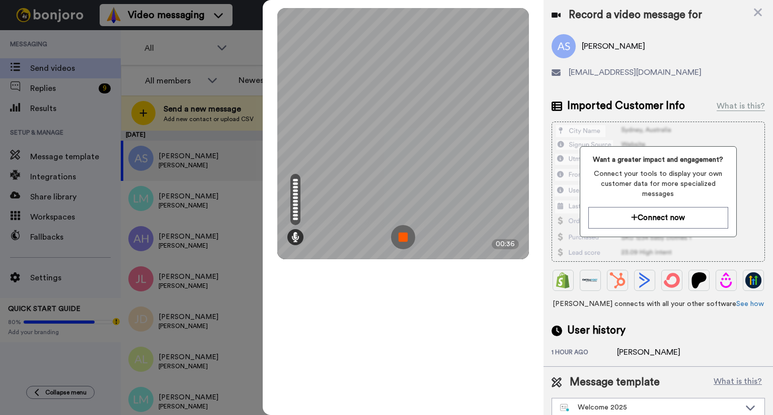
click at [398, 238] on img at bounding box center [403, 237] width 24 height 24
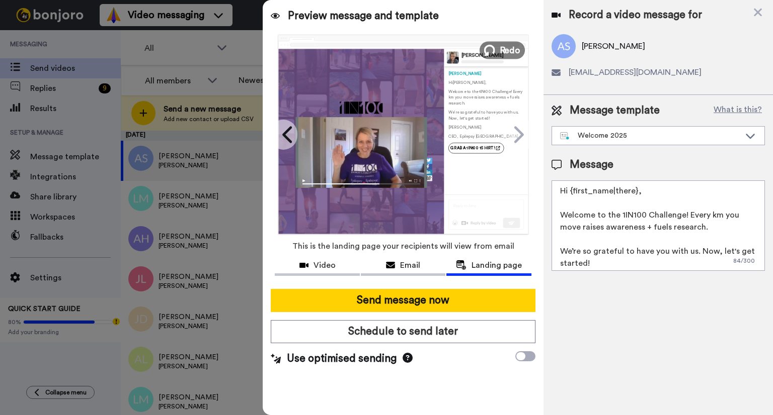
click at [500, 51] on span "Redo" at bounding box center [509, 49] width 21 height 13
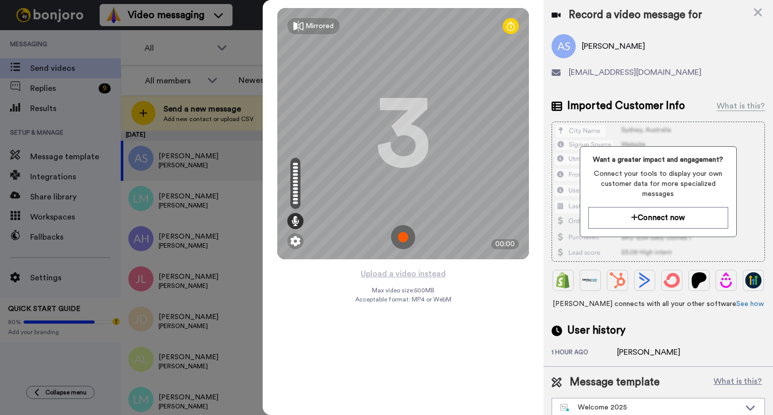
click at [401, 239] on img at bounding box center [403, 237] width 24 height 24
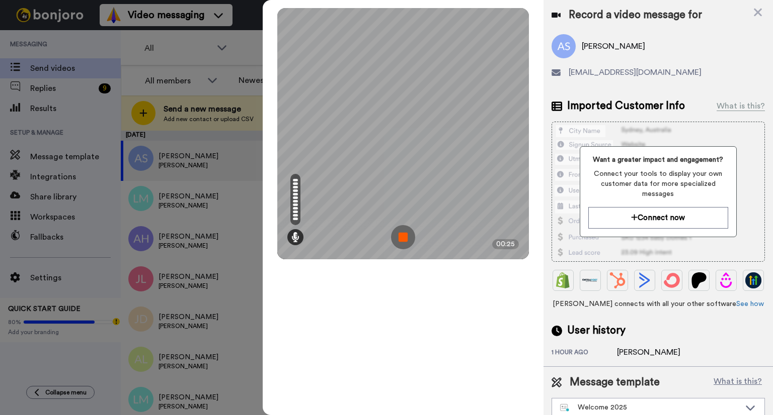
click at [401, 238] on img at bounding box center [403, 237] width 24 height 24
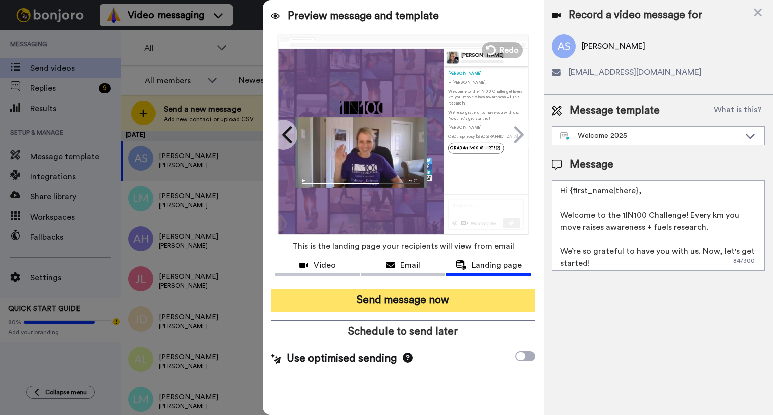
click at [459, 301] on button "Send message now" at bounding box center [403, 300] width 265 height 23
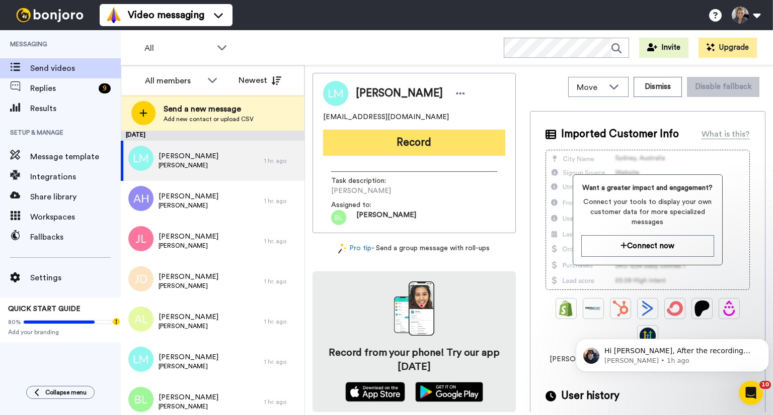
click at [427, 150] on button "Record" at bounding box center [414, 143] width 182 height 26
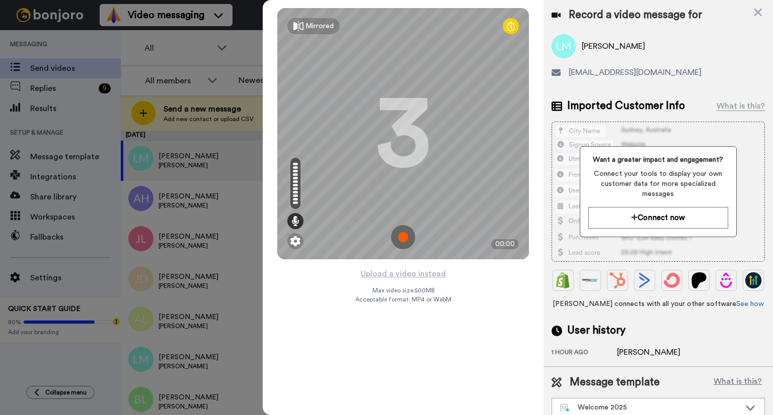
click at [405, 238] on img at bounding box center [403, 237] width 24 height 24
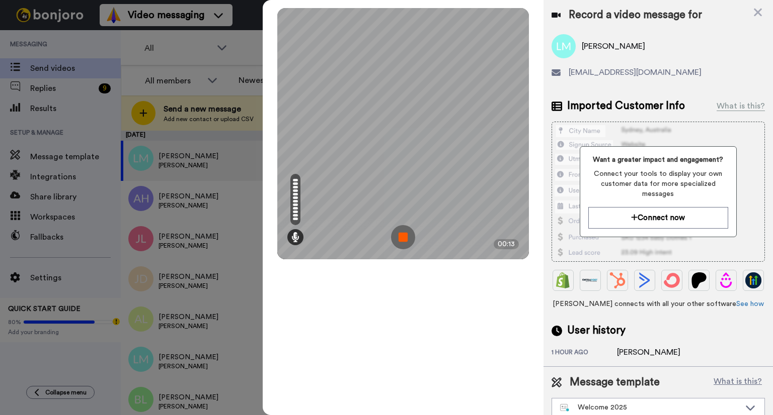
click at [404, 240] on img at bounding box center [403, 237] width 24 height 24
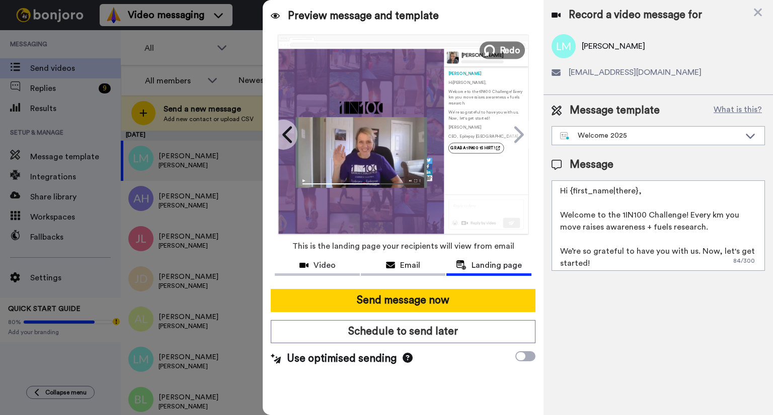
click at [515, 53] on span "Redo" at bounding box center [509, 49] width 21 height 13
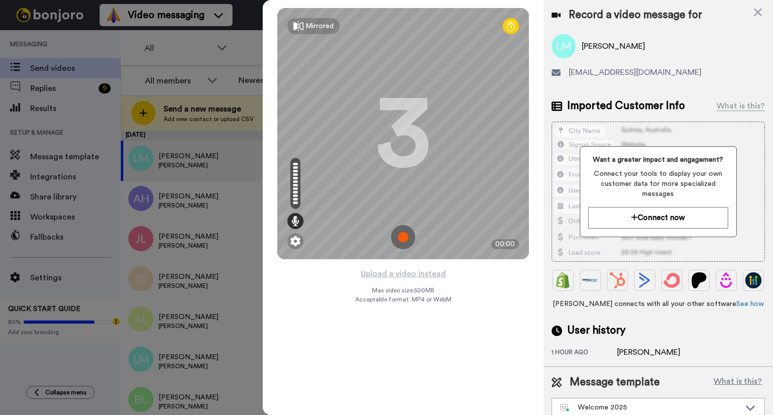
click at [400, 239] on img at bounding box center [403, 237] width 24 height 24
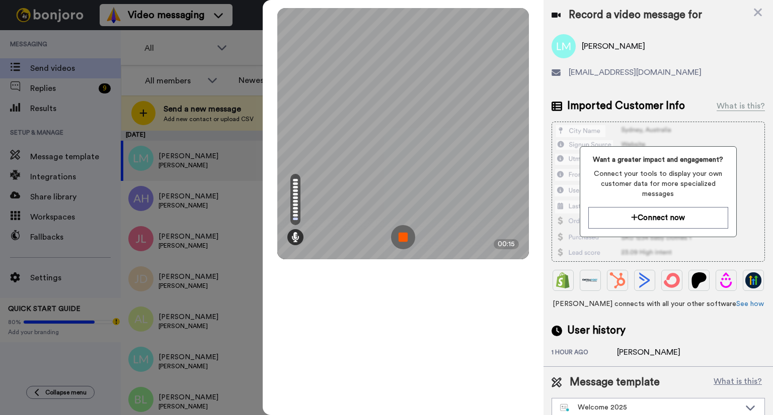
click at [400, 239] on img at bounding box center [403, 237] width 24 height 24
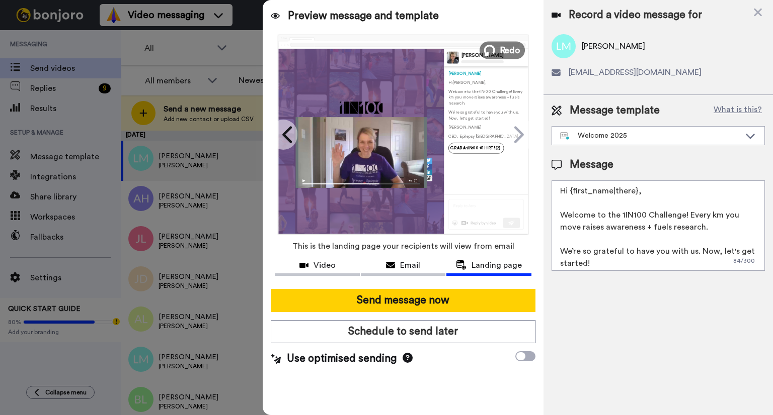
click at [500, 55] on span "Redo" at bounding box center [509, 49] width 21 height 13
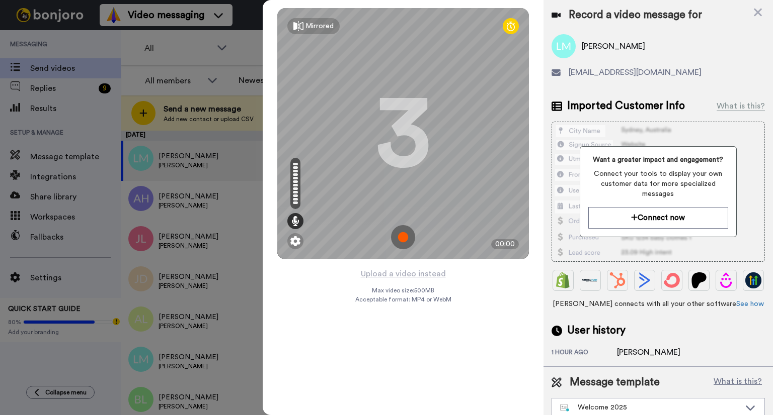
click at [400, 235] on img at bounding box center [403, 237] width 24 height 24
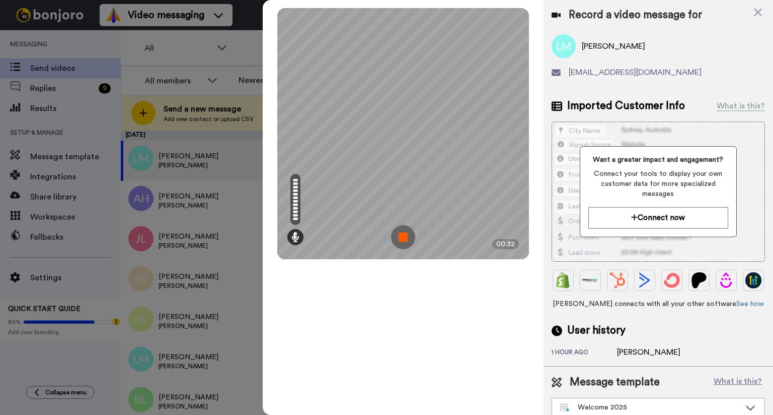
click at [398, 235] on img at bounding box center [403, 237] width 24 height 24
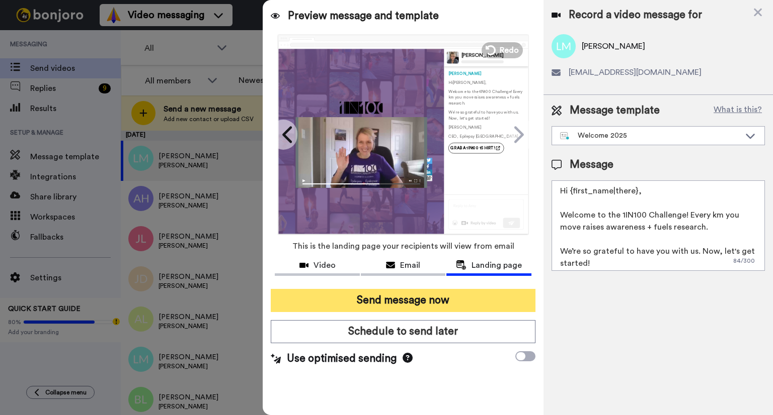
click at [443, 303] on button "Send message now" at bounding box center [403, 300] width 265 height 23
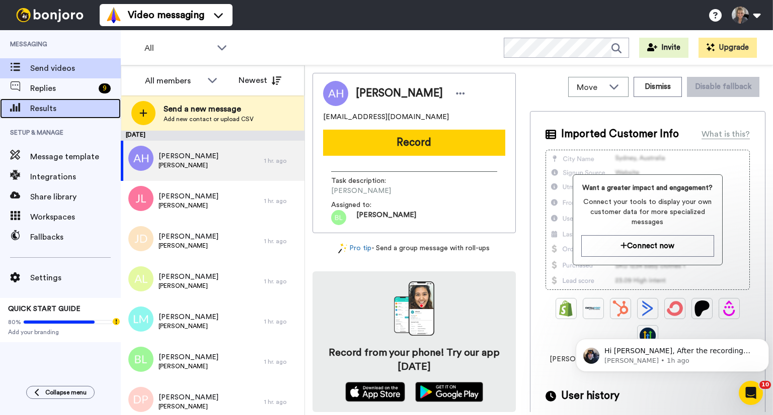
click at [56, 112] on span "Results" at bounding box center [75, 109] width 91 height 12
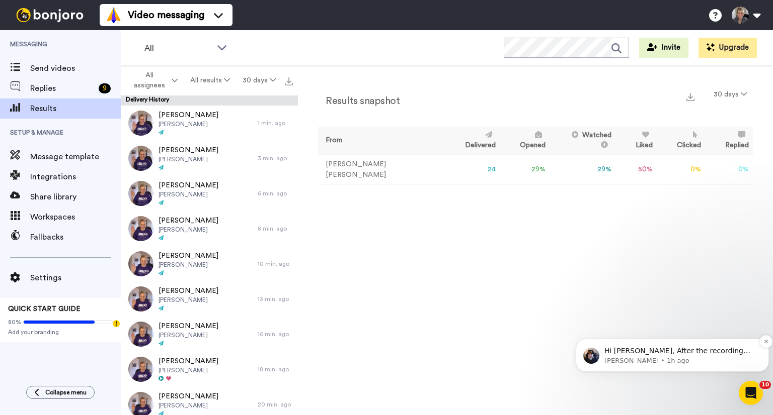
click at [659, 354] on span "Hi [PERSON_NAME], After the recording you will see a review screen where you ca…" at bounding box center [677, 361] width 146 height 28
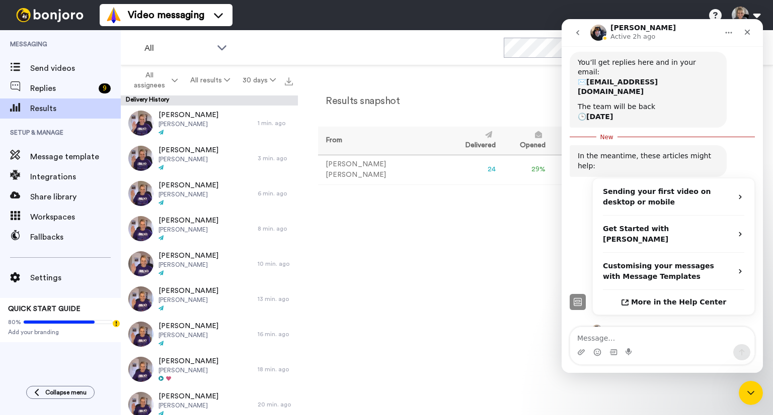
scroll to position [147, 0]
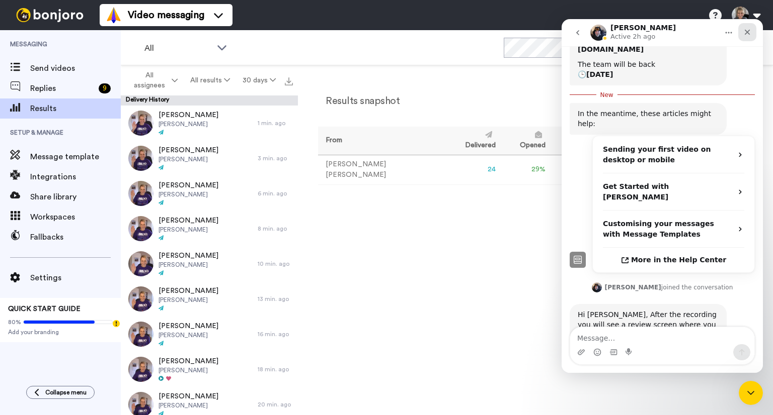
click at [742, 36] on div "Close" at bounding box center [747, 32] width 18 height 18
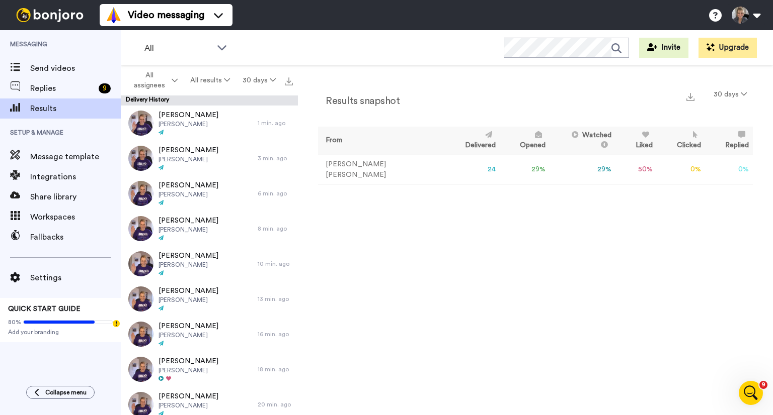
scroll to position [131, 0]
